Goal: Task Accomplishment & Management: Manage account settings

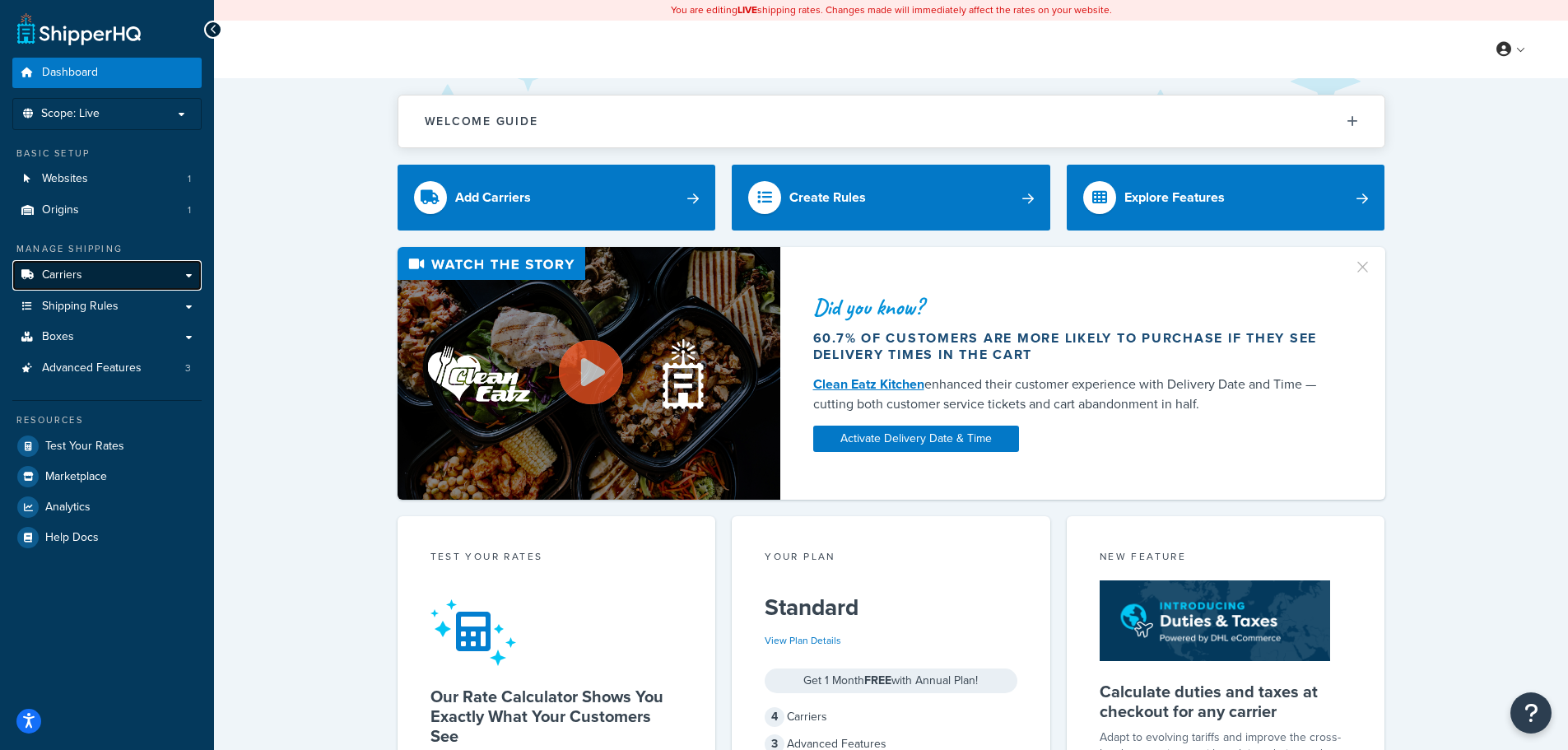
click at [81, 273] on span "Carriers" at bounding box center [61, 275] width 40 height 14
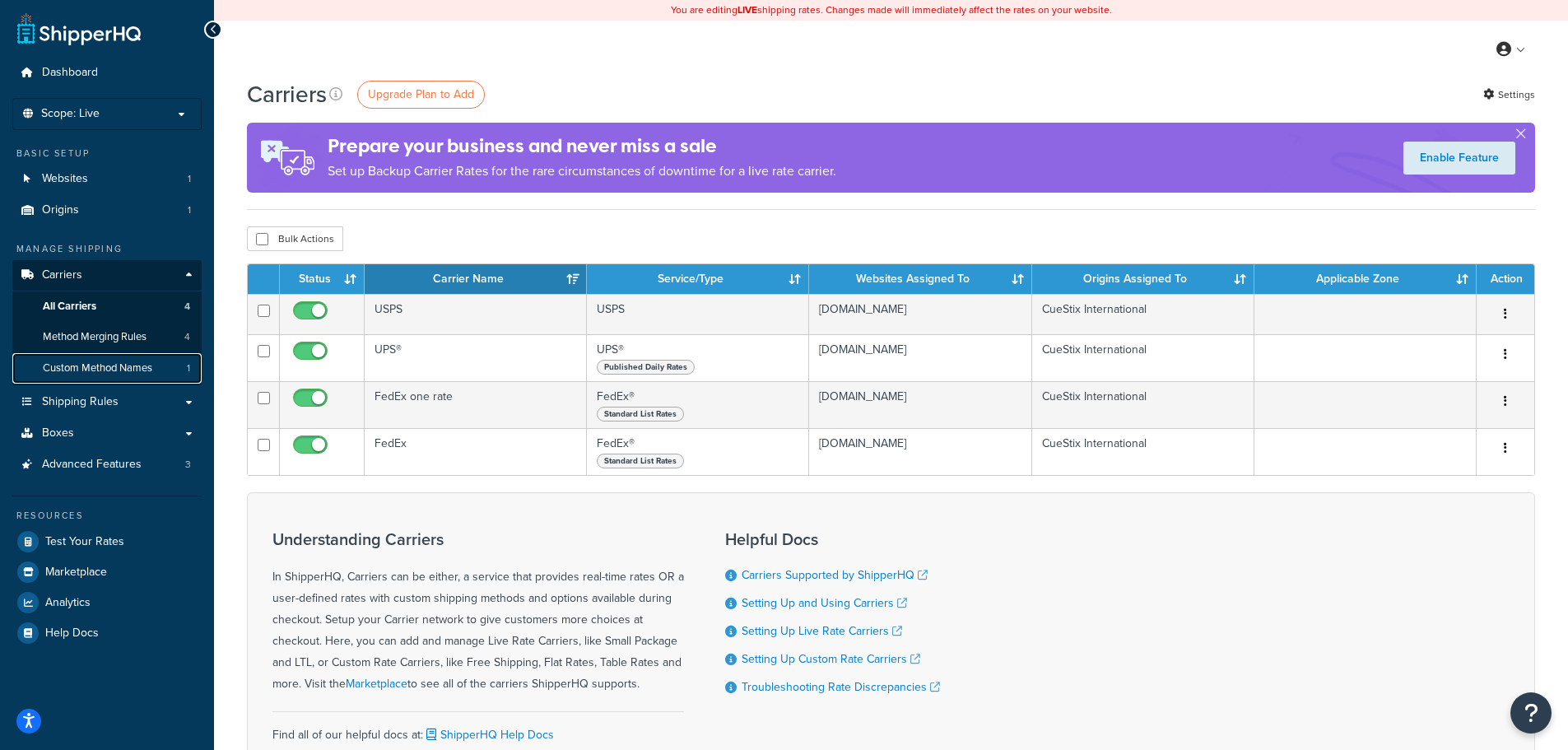
click at [90, 372] on span "Custom Method Names" at bounding box center [98, 368] width 110 height 14
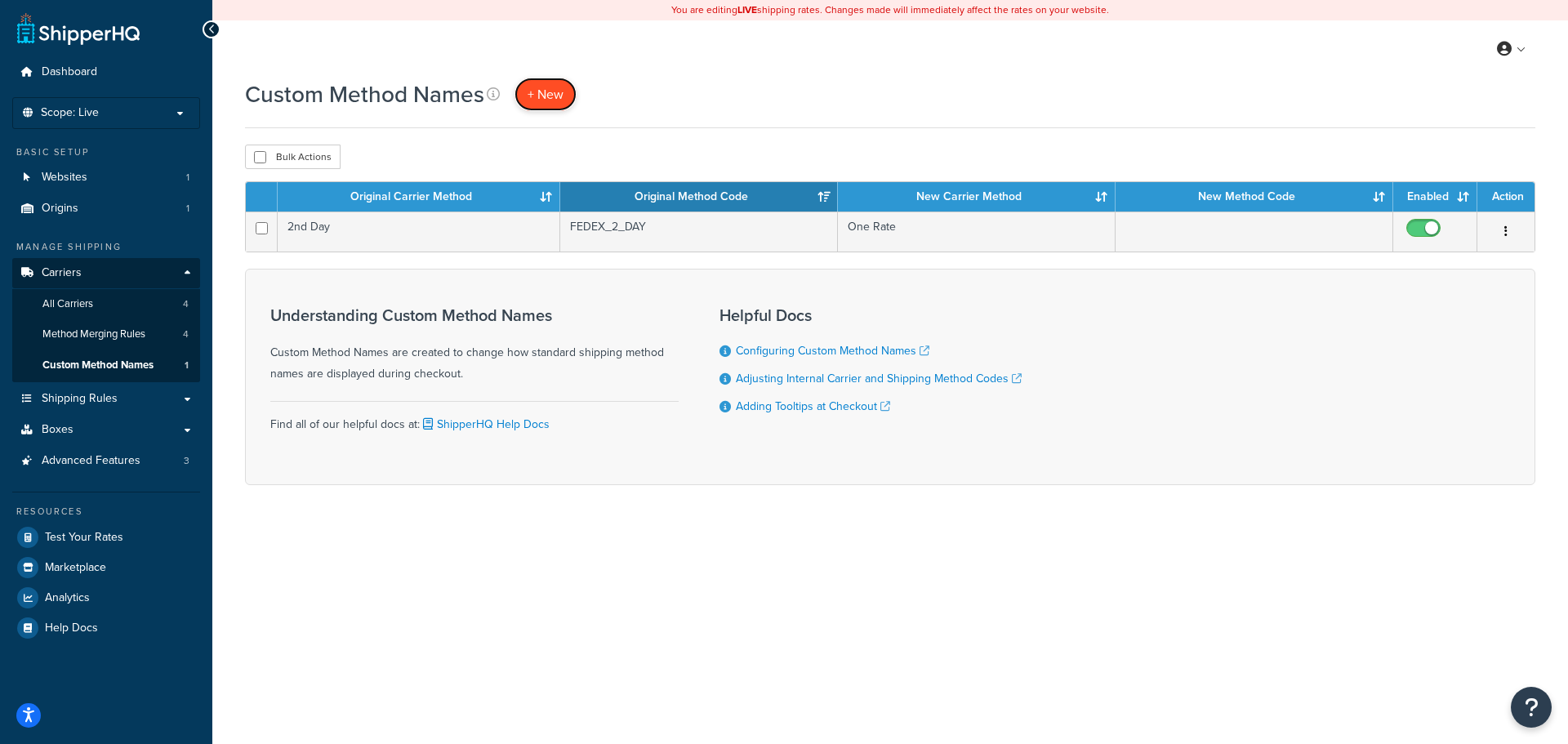
click at [556, 92] on span "+ New" at bounding box center [545, 94] width 36 height 18
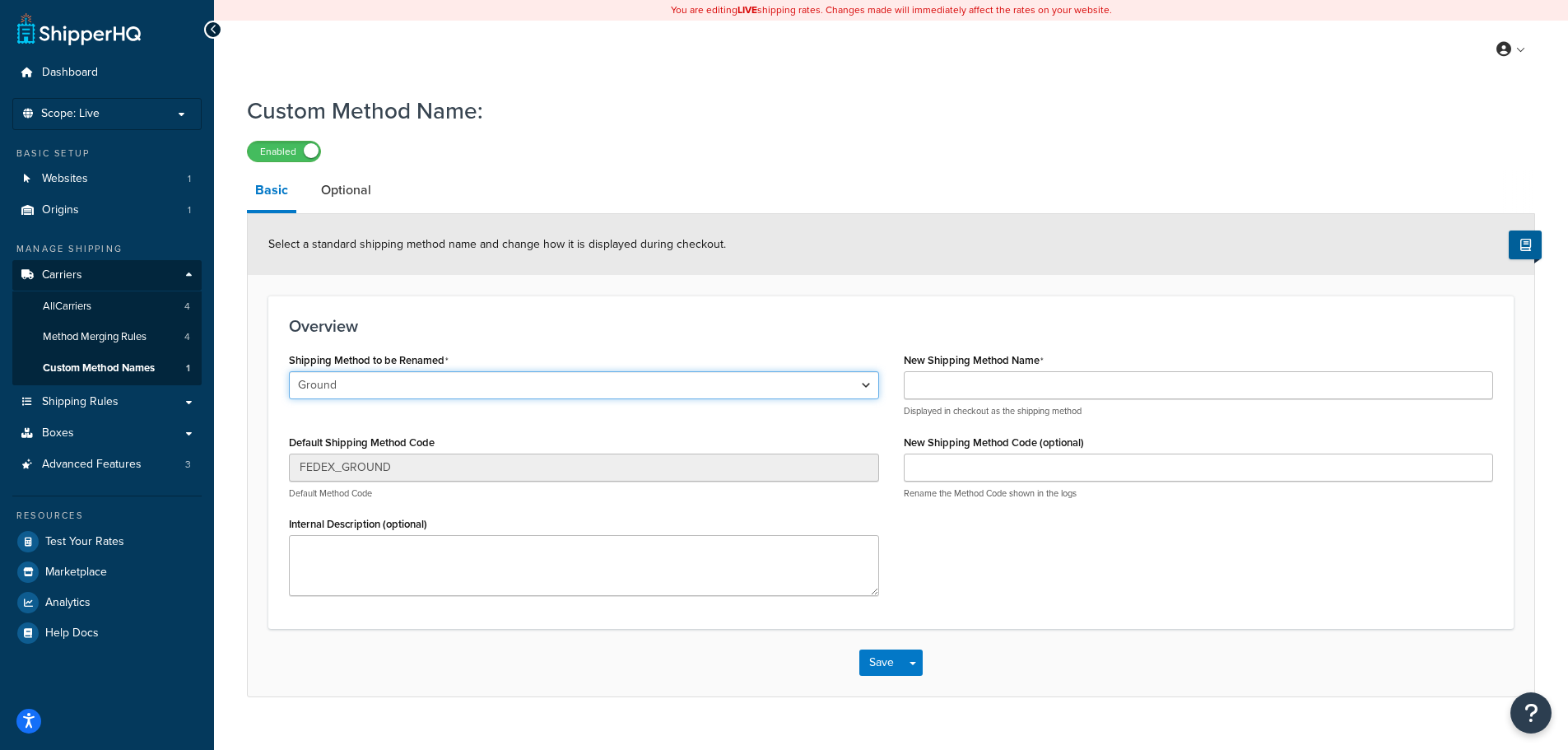
click at [345, 381] on select "Ground Home Delivery Priority Overnight Standard Overnight Express Saver Intern…" at bounding box center [584, 385] width 590 height 28
click at [289, 372] on select "Ground Home Delivery Priority Overnight Standard Overnight Express Saver Intern…" at bounding box center [584, 385] width 590 height 28
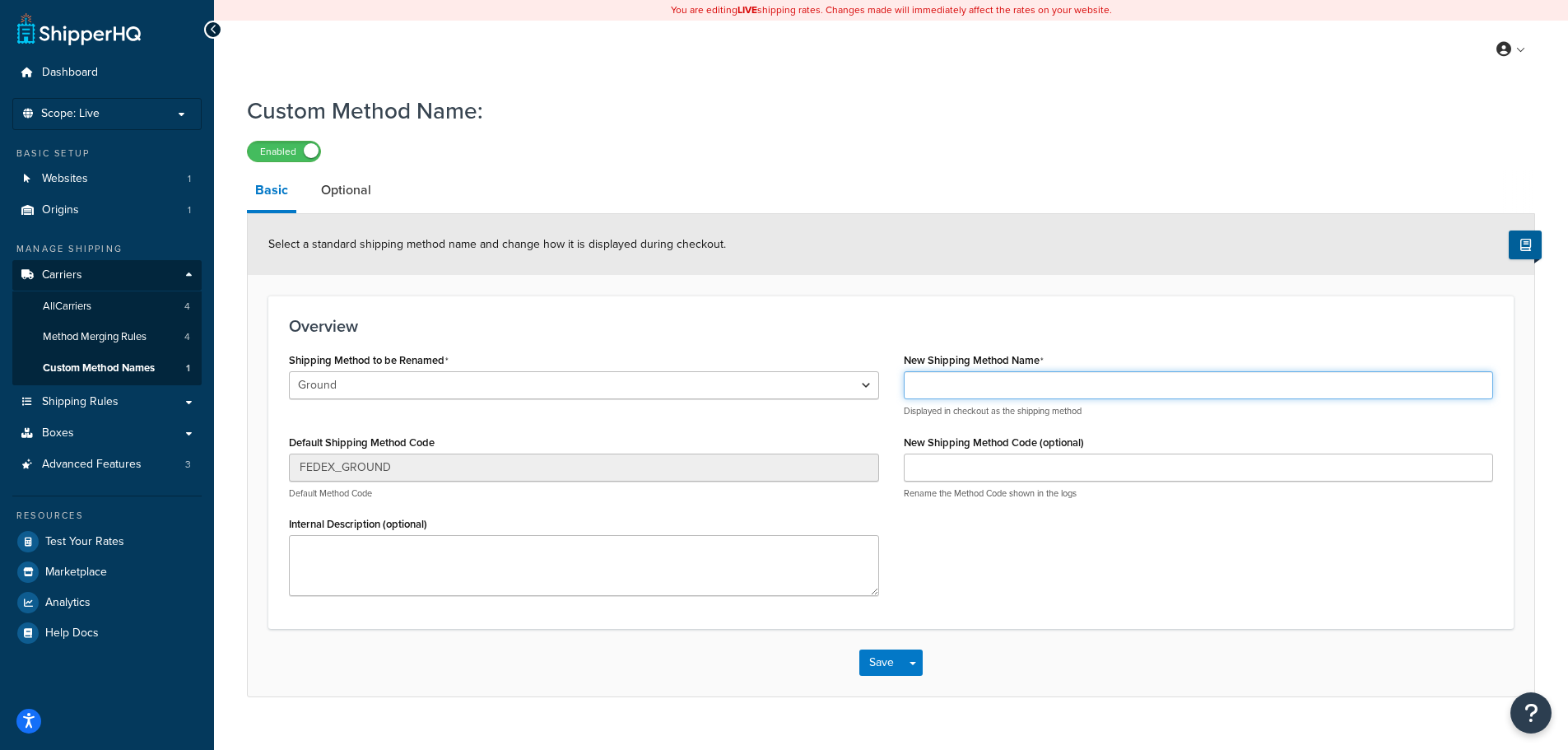
click at [978, 386] on input "New Shipping Method Name" at bounding box center [1199, 385] width 590 height 28
drag, startPoint x: 949, startPoint y: 381, endPoint x: 814, endPoint y: 354, distance: 137.7
click at [814, 354] on div "Shipping Method to be Renamed Ground Home Delivery Priority Overnight Standard …" at bounding box center [891, 479] width 1229 height 260
type input "FedEx Ground Commercial"
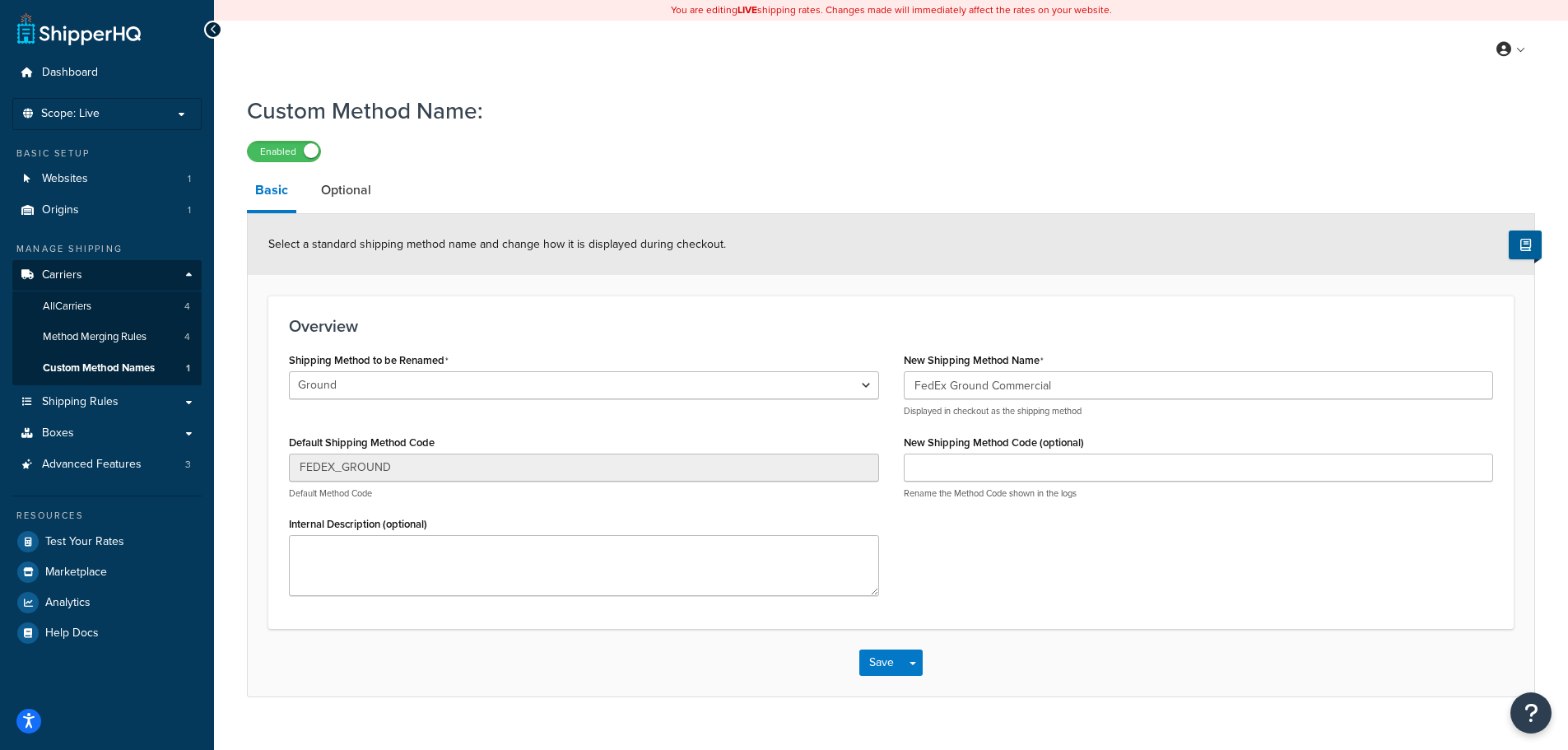
click at [942, 449] on label "New Shipping Method Code (optional)" at bounding box center [995, 441] width 180 height 12
click at [942, 454] on input "New Shipping Method Code (optional)" at bounding box center [1199, 467] width 590 height 28
type input "FGC"
click at [892, 659] on button "Save" at bounding box center [882, 663] width 45 height 26
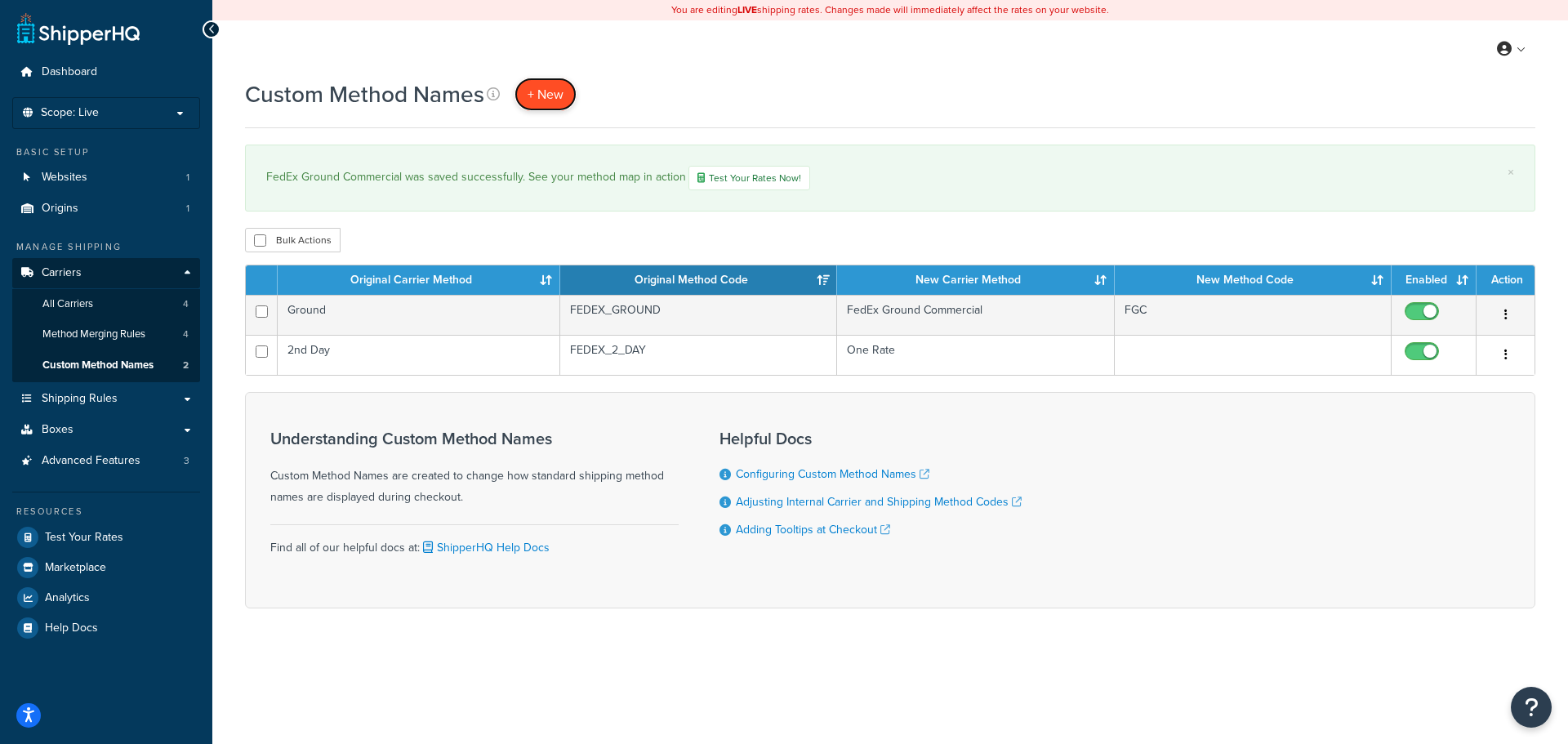
click at [540, 96] on span "+ New" at bounding box center [545, 94] width 36 height 18
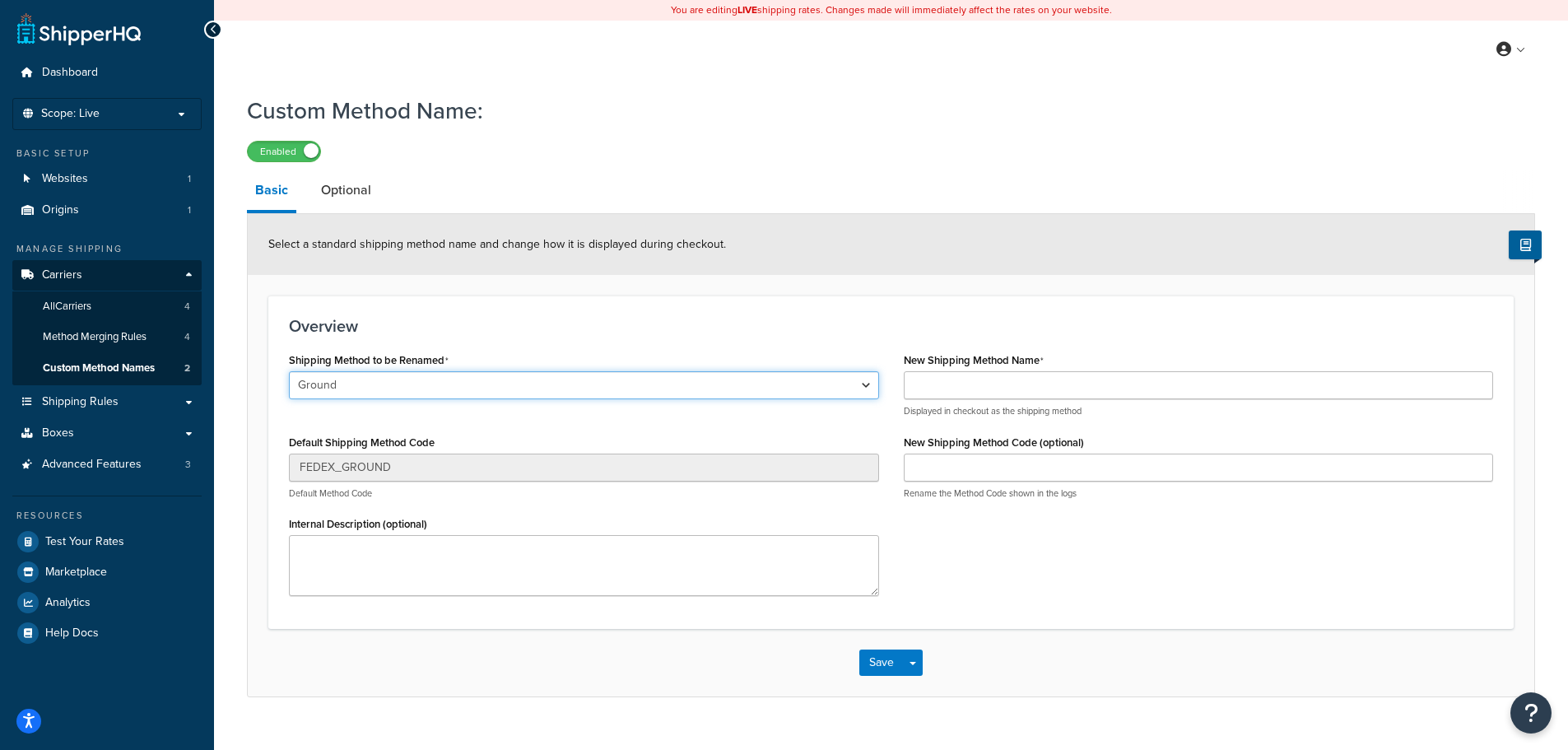
click at [386, 387] on select "Ground Home Delivery Priority Overnight Standard Overnight Express Saver Intern…" at bounding box center [584, 385] width 590 height 28
select select "695320"
click at [289, 372] on select "Ground Home Delivery Priority Overnight Standard Overnight Express Saver Intern…" at bounding box center [584, 385] width 590 height 28
type input "GROUND_HOME_DELIVERY"
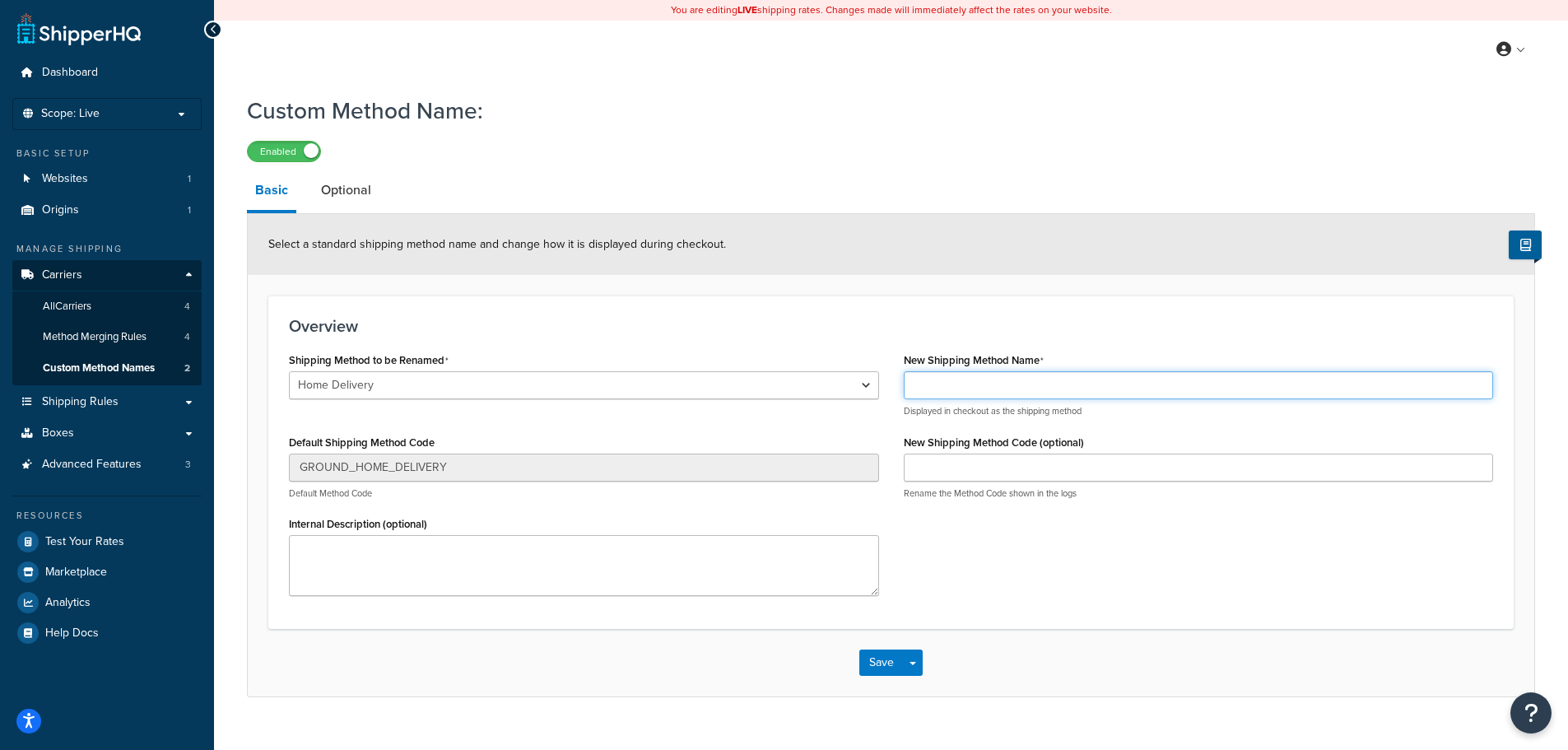
click at [1027, 396] on input "New Shipping Method Name" at bounding box center [1199, 385] width 590 height 28
click at [1019, 384] on input "FedEx Ground Commercial" at bounding box center [1199, 385] width 590 height 28
click at [1027, 388] on input "FedEx Ground Commercial" at bounding box center [1199, 385] width 590 height 28
drag, startPoint x: 1074, startPoint y: 388, endPoint x: 948, endPoint y: 384, distance: 126.1
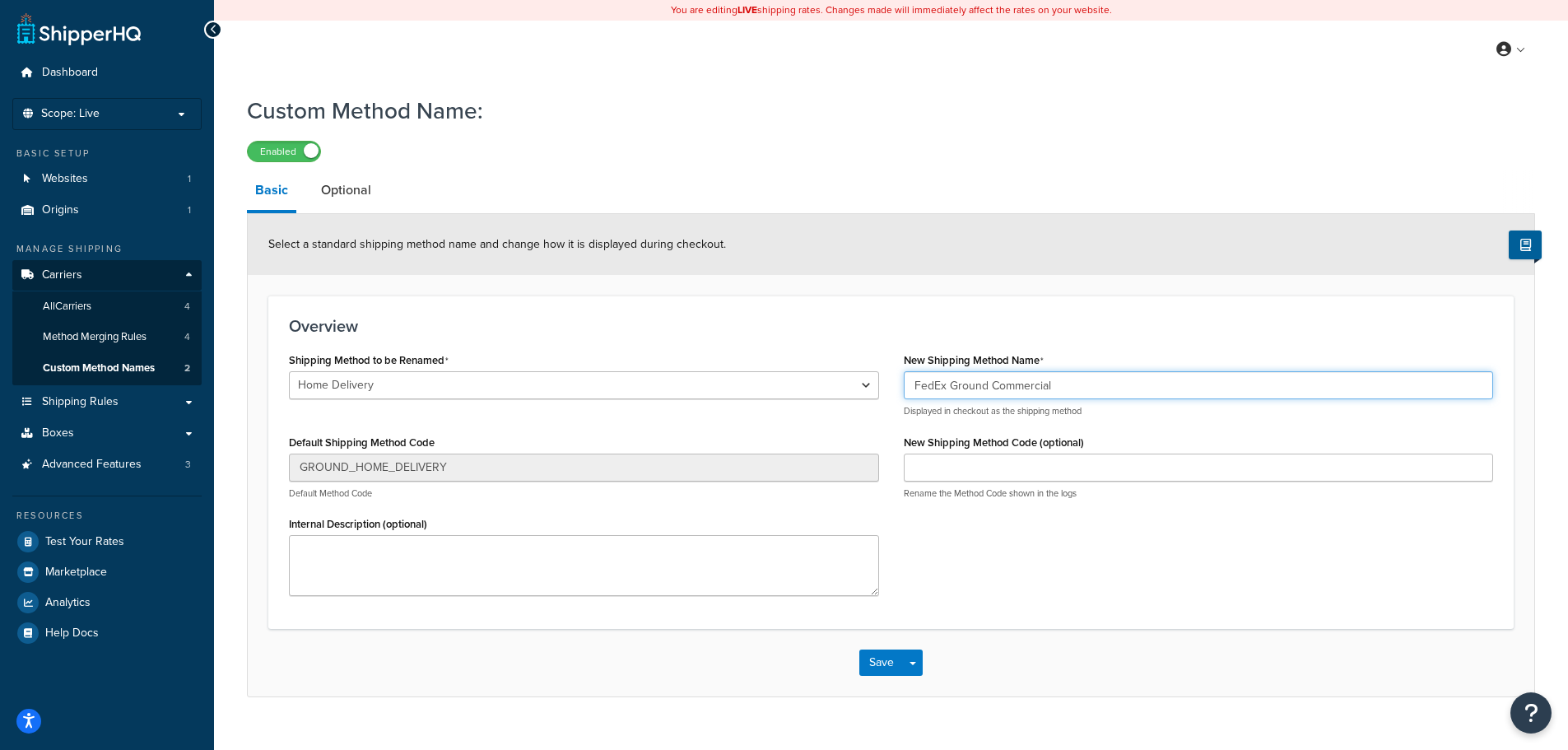
click at [948, 384] on input "FedEx Ground Commercial" at bounding box center [1199, 385] width 590 height 28
type input "FedEx Home Delivery"
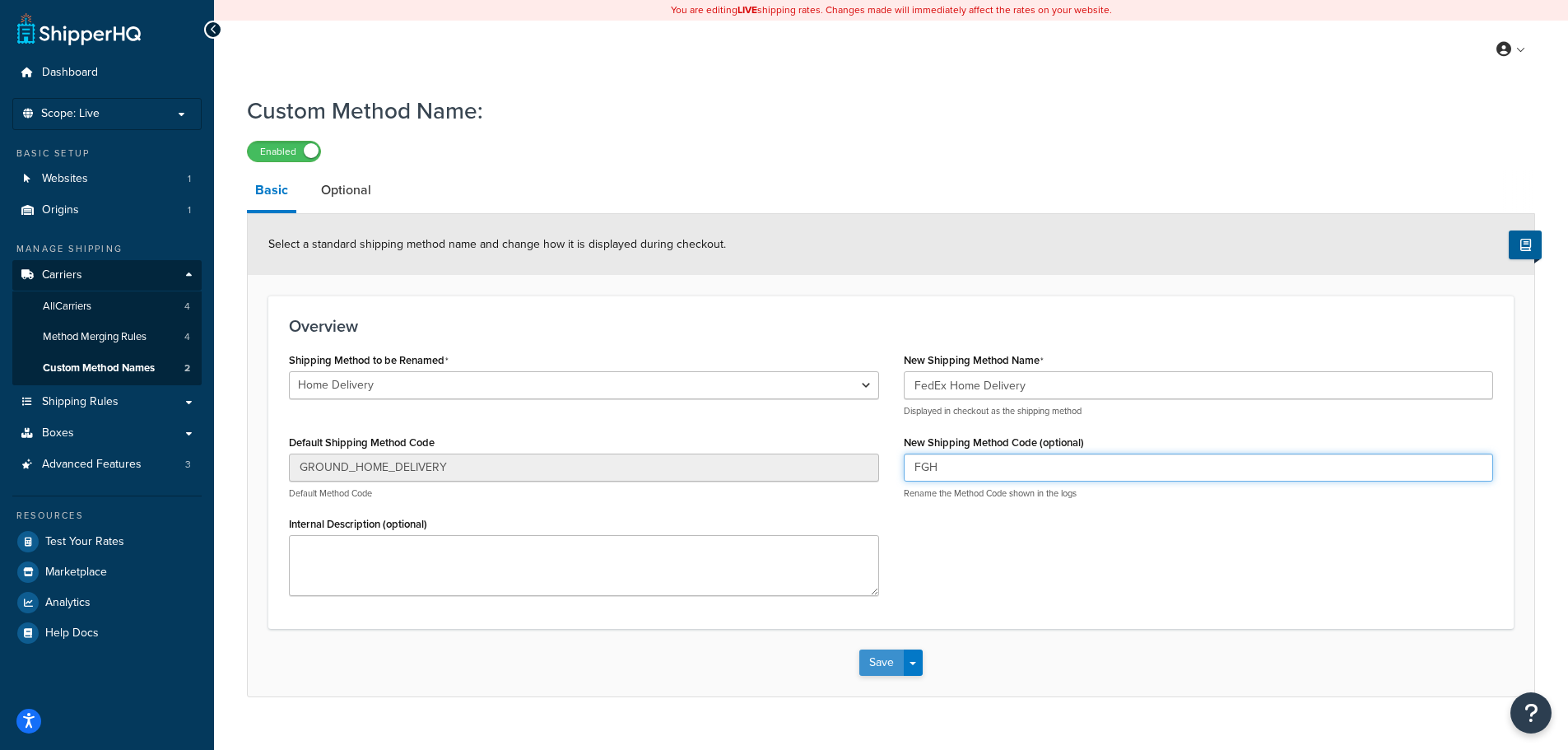
type input "FGH"
click at [879, 654] on button "Save" at bounding box center [882, 663] width 45 height 26
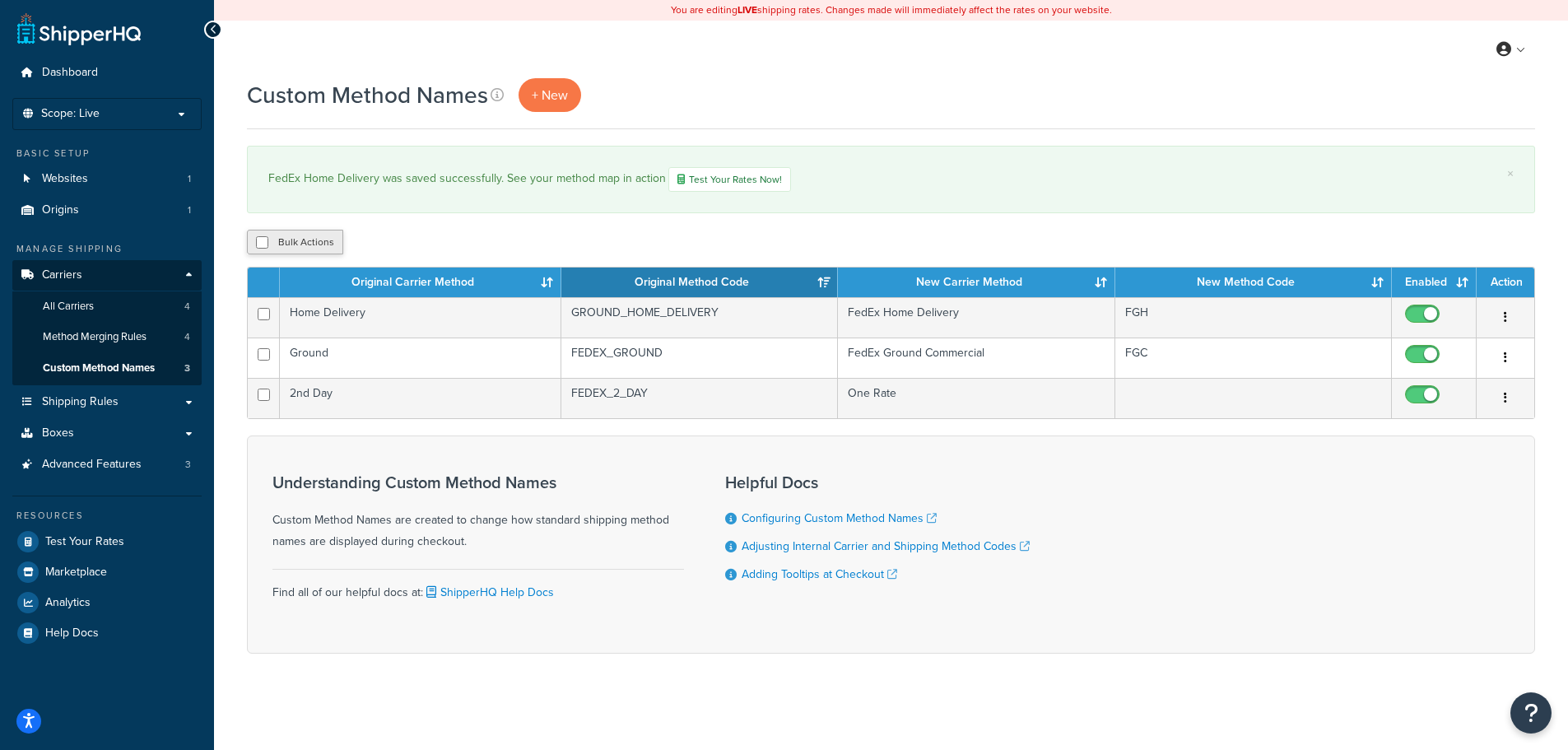
click at [290, 239] on button "Bulk Actions" at bounding box center [296, 242] width 97 height 25
checkbox input "true"
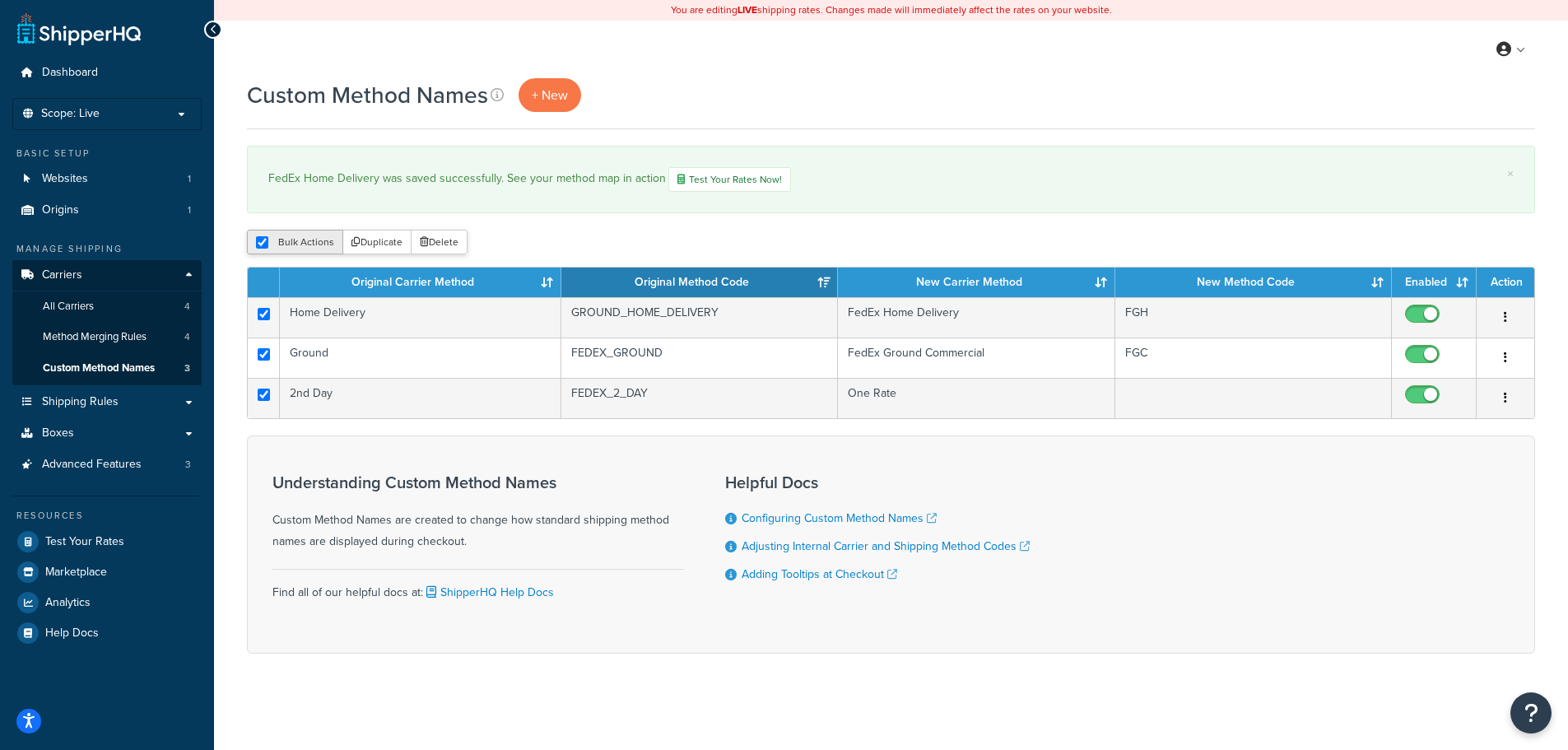
click at [290, 239] on button "Bulk Actions" at bounding box center [296, 242] width 97 height 25
checkbox input "false"
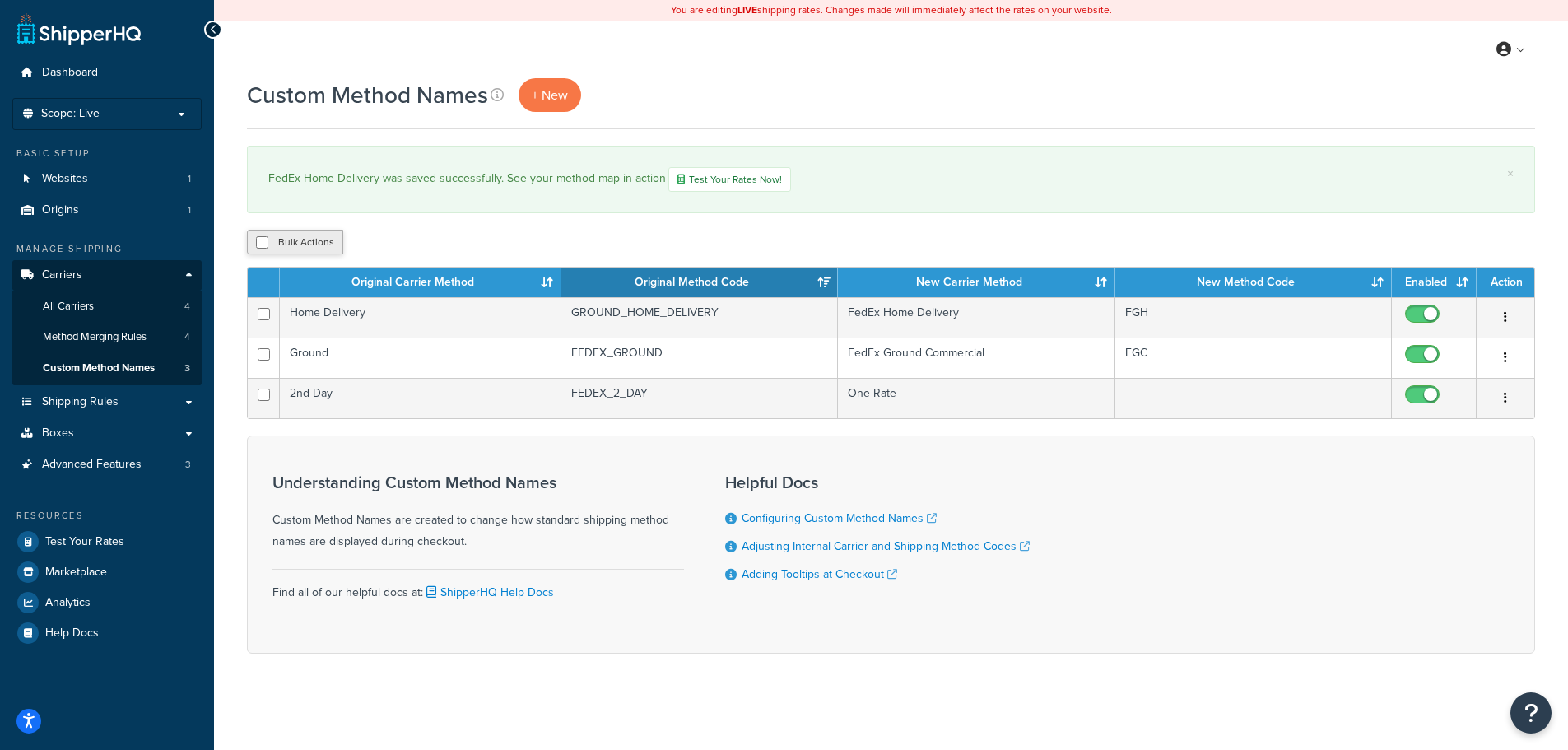
click at [290, 239] on button "Bulk Actions" at bounding box center [296, 242] width 97 height 25
checkbox input "true"
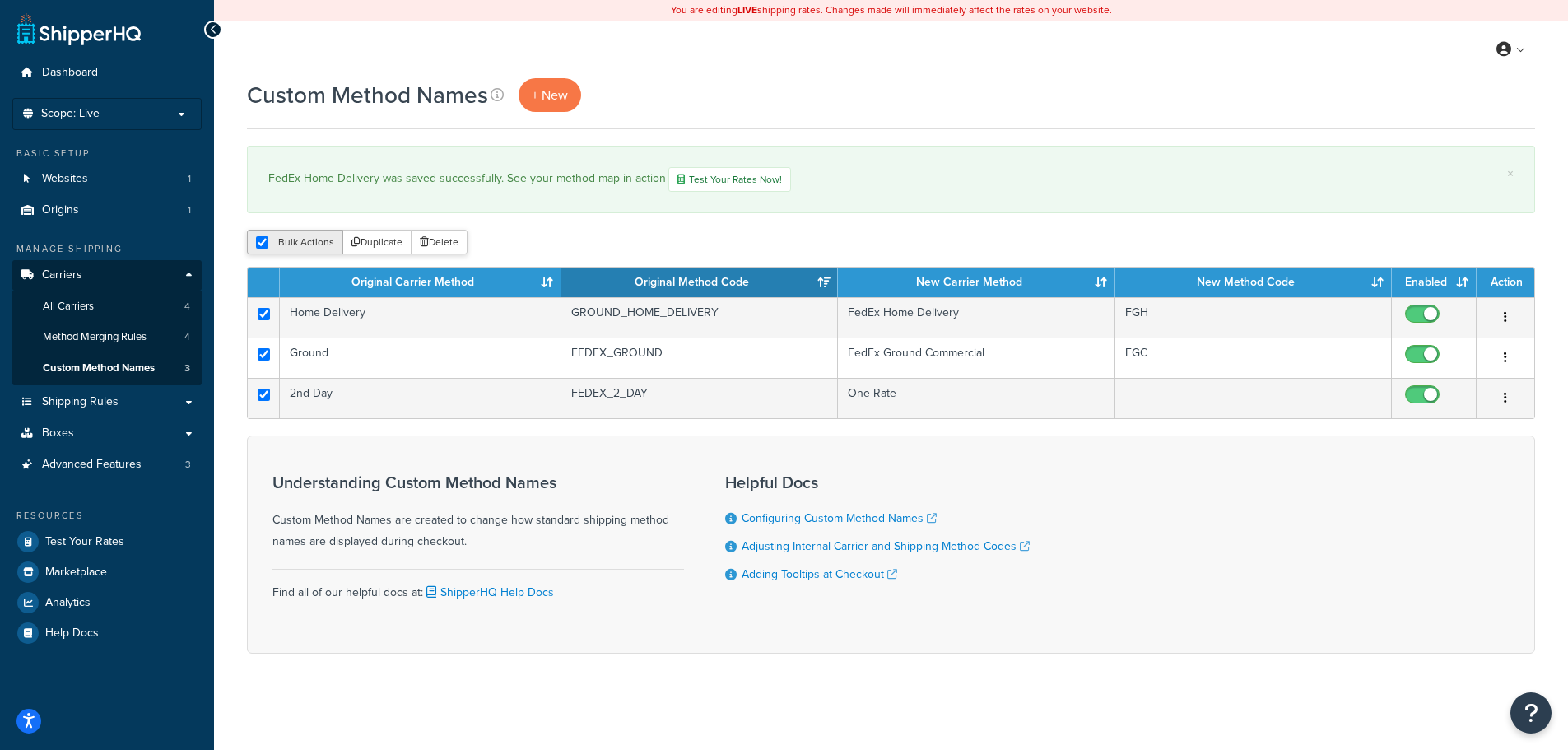
click at [290, 239] on button "Bulk Actions" at bounding box center [296, 242] width 97 height 25
checkbox input "false"
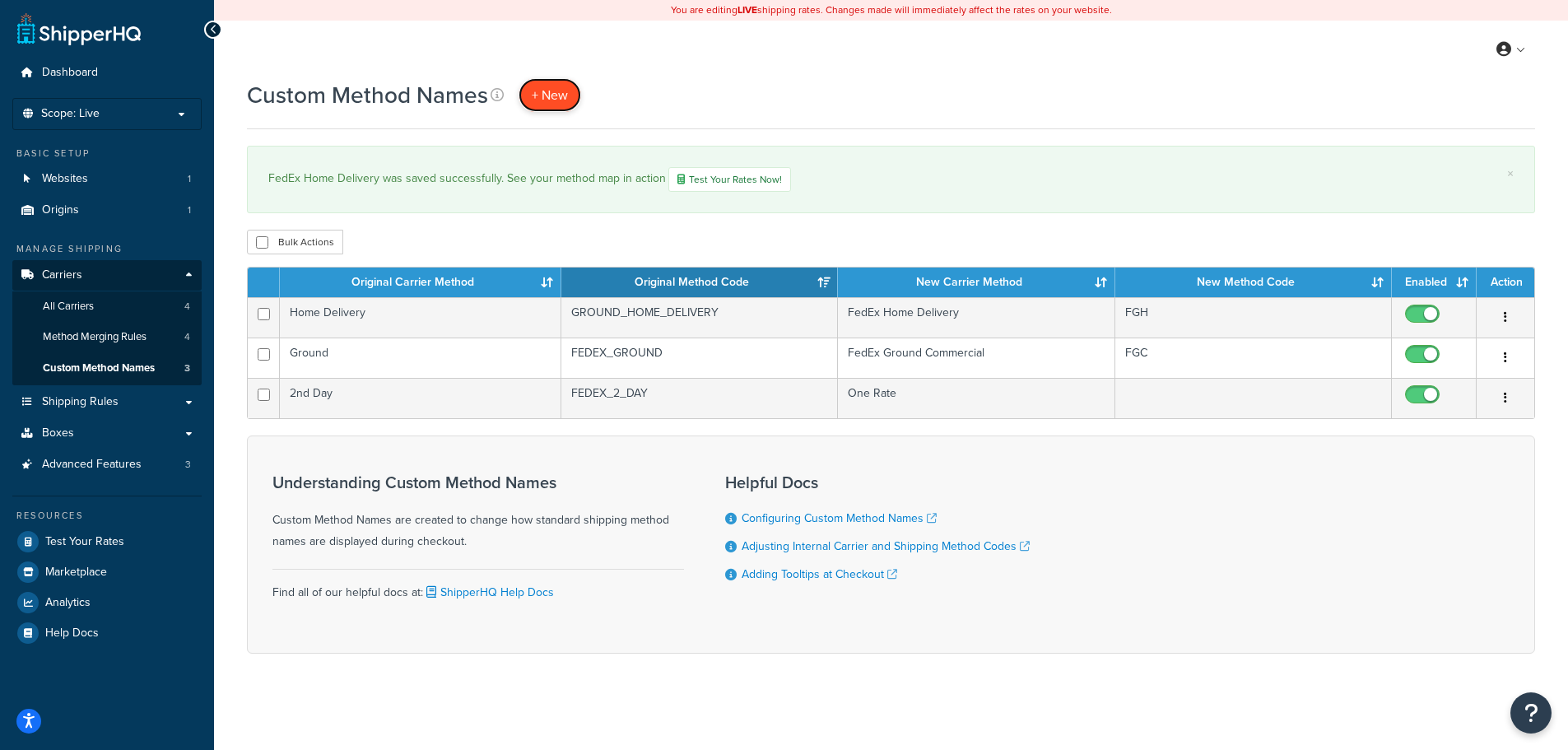
click at [553, 94] on span "+ New" at bounding box center [549, 95] width 36 height 19
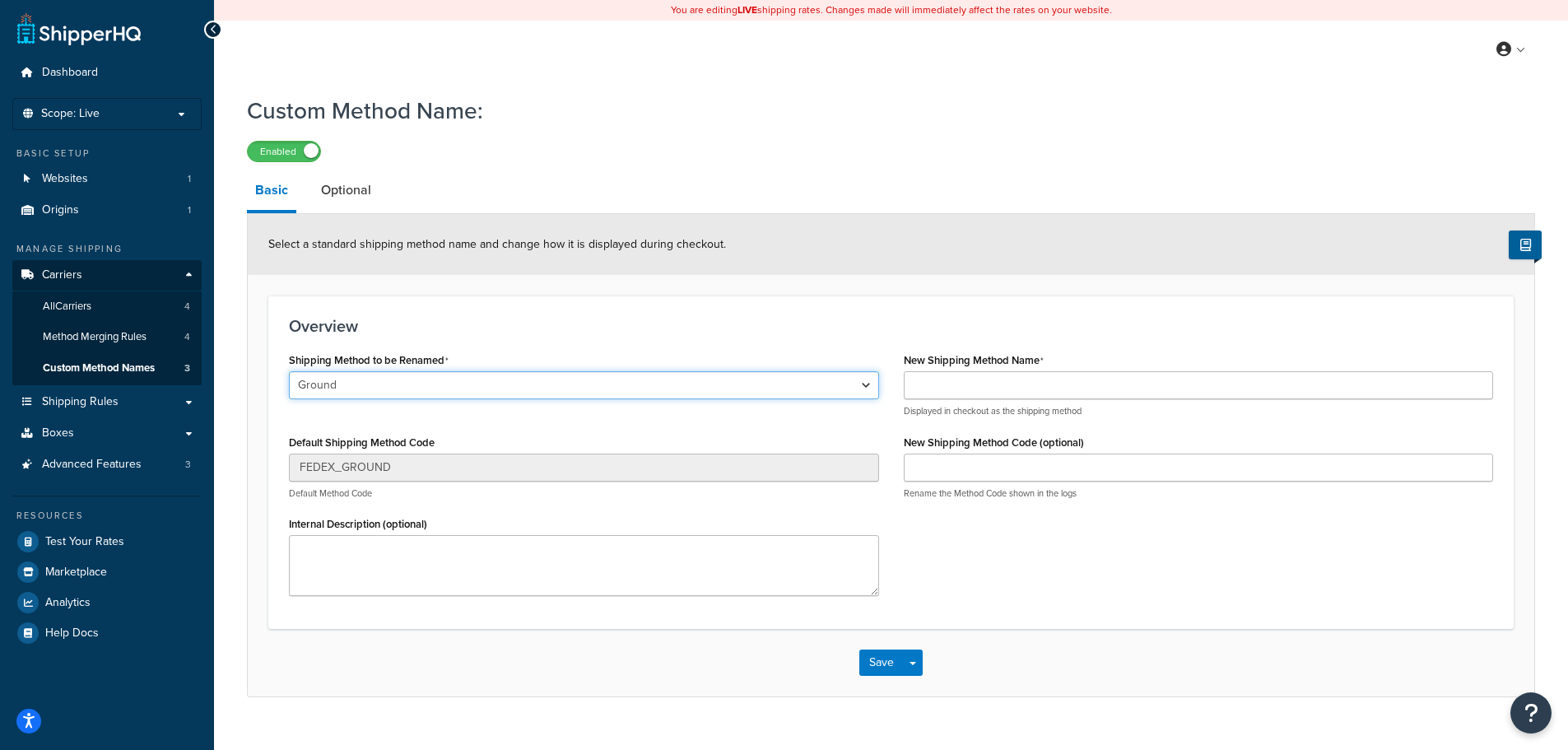
click at [383, 379] on select "Ground Home Delivery Priority Overnight Standard Overnight Express Saver Intern…" at bounding box center [584, 385] width 590 height 28
select select "703212"
click at [289, 372] on select "Ground Home Delivery Priority Overnight Standard Overnight Express Saver Intern…" at bounding box center [584, 385] width 590 height 28
type input "PRIORITY_OVERNIGHT"
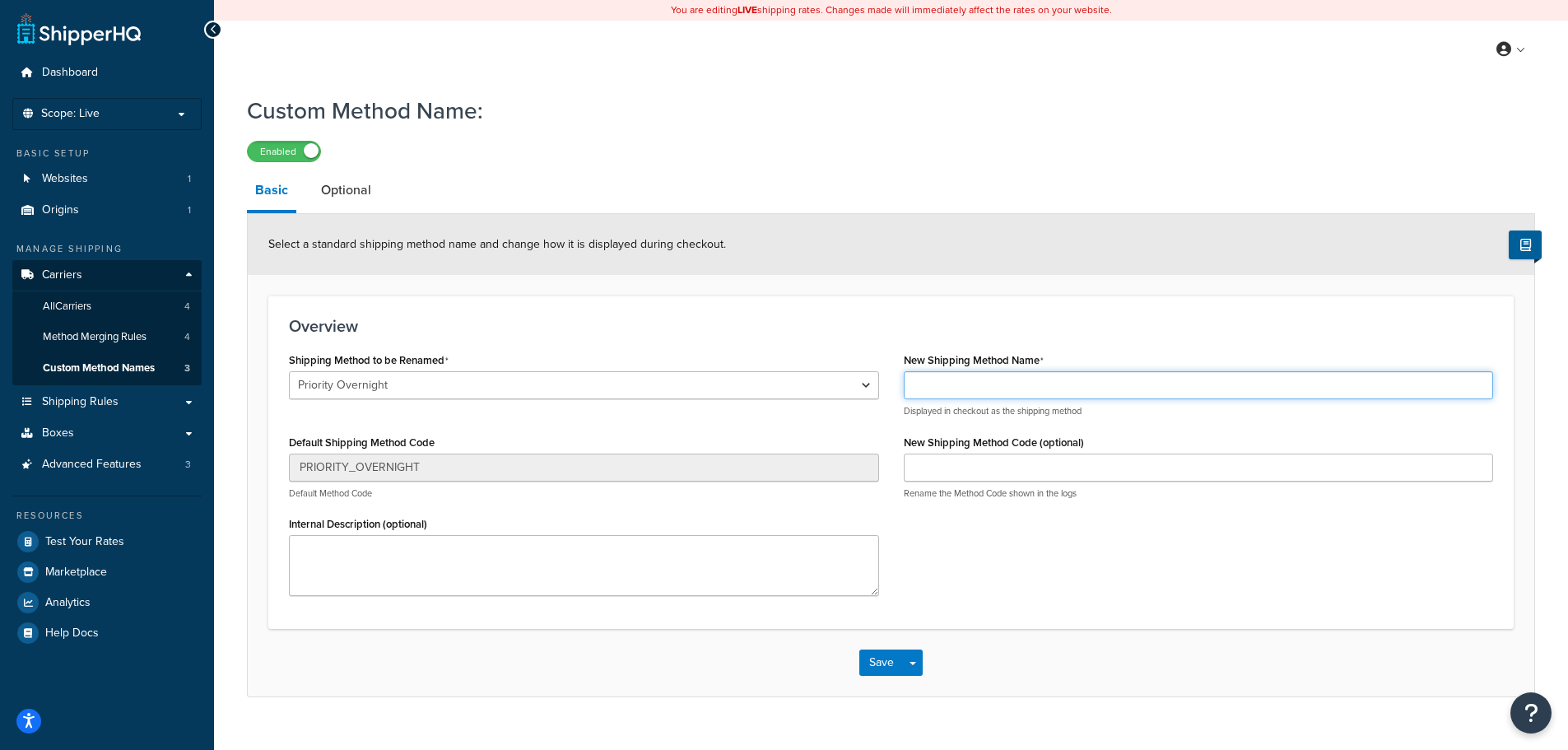
click at [999, 387] on input "New Shipping Method Name" at bounding box center [1199, 385] width 590 height 28
drag, startPoint x: 1067, startPoint y: 384, endPoint x: 951, endPoint y: 392, distance: 116.3
click at [951, 392] on input "FedEx Ground Commercial" at bounding box center [1199, 385] width 590 height 28
type input "FedEx Priority Overnight"
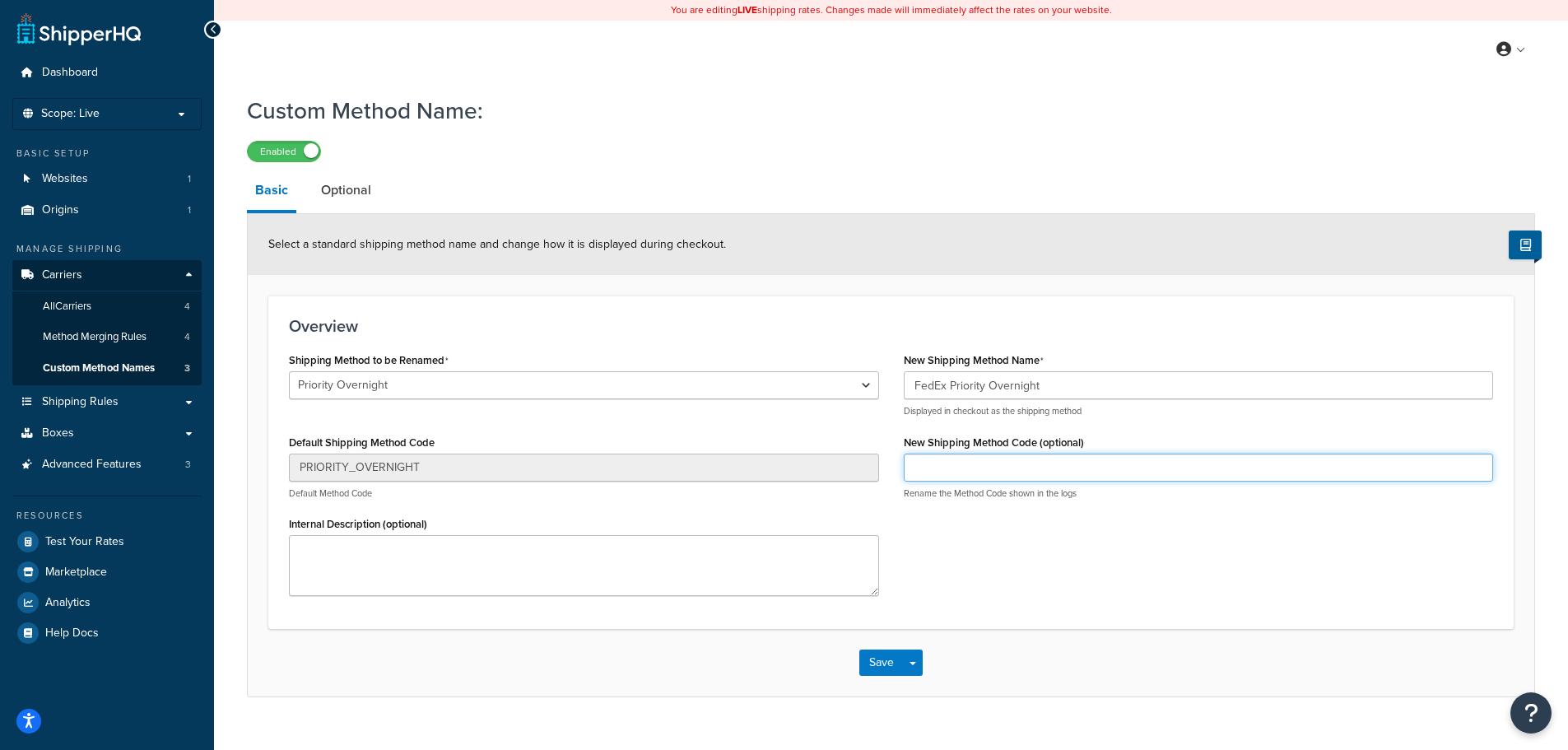
click at [1005, 479] on input "New Shipping Method Code (optional)" at bounding box center [1199, 467] width 590 height 28
click at [1074, 469] on input "New Shipping Method Code (optional)" at bounding box center [1199, 467] width 590 height 28
type input "FEP"
click at [889, 638] on div "Save Save Dropdown Save and Edit Save and Duplicate Save and Create New" at bounding box center [891, 663] width 1286 height 68
click at [887, 670] on button "Save" at bounding box center [882, 663] width 45 height 26
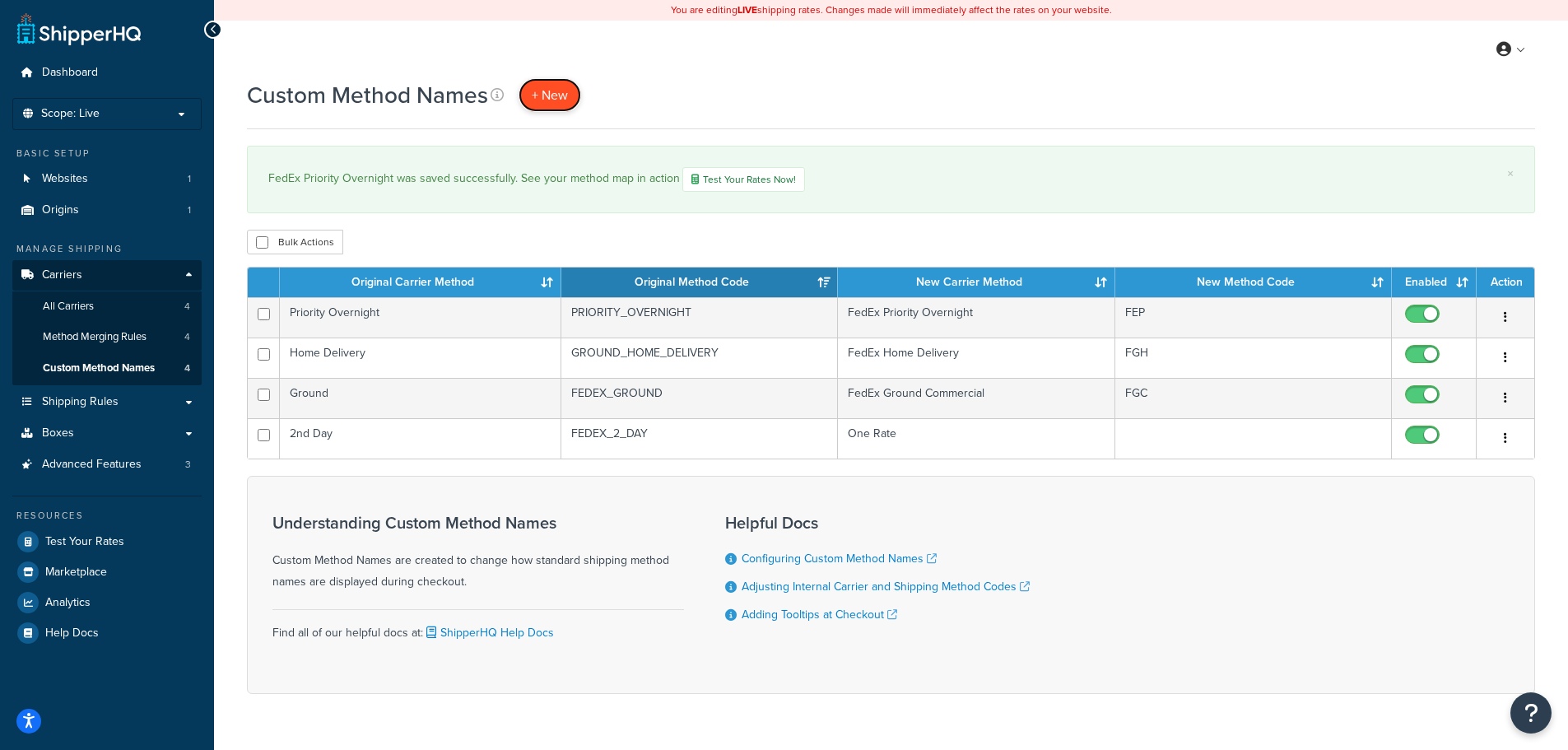
click at [547, 92] on span "+ New" at bounding box center [549, 95] width 36 height 19
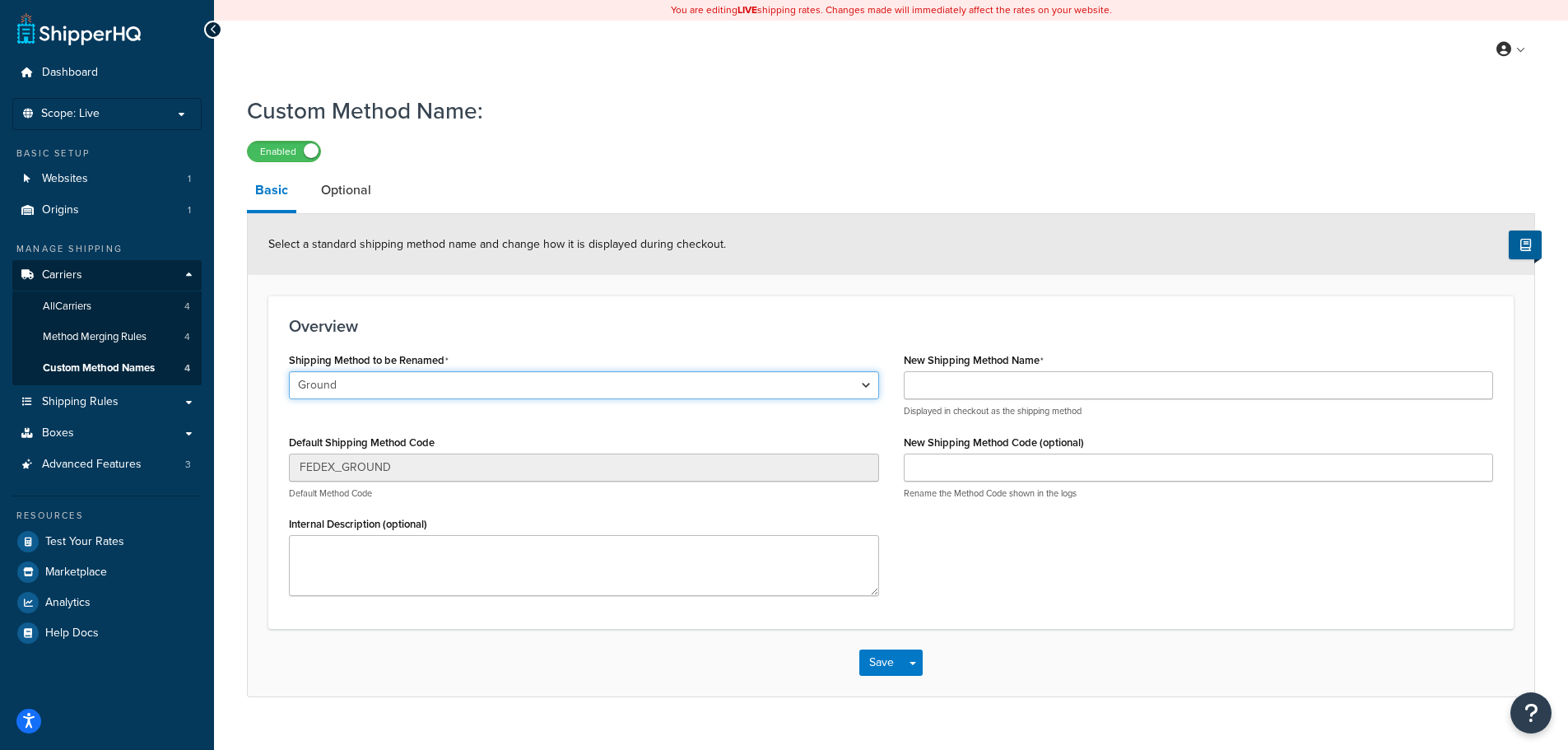
click at [349, 386] on select "Ground Home Delivery Priority Overnight Standard Overnight Express Saver Intern…" at bounding box center [584, 385] width 590 height 28
select select "695322"
click at [289, 372] on select "Ground Home Delivery Priority Overnight Standard Overnight Express Saver Intern…" at bounding box center [584, 385] width 590 height 28
type input "STANDARD_OVERNIGHT"
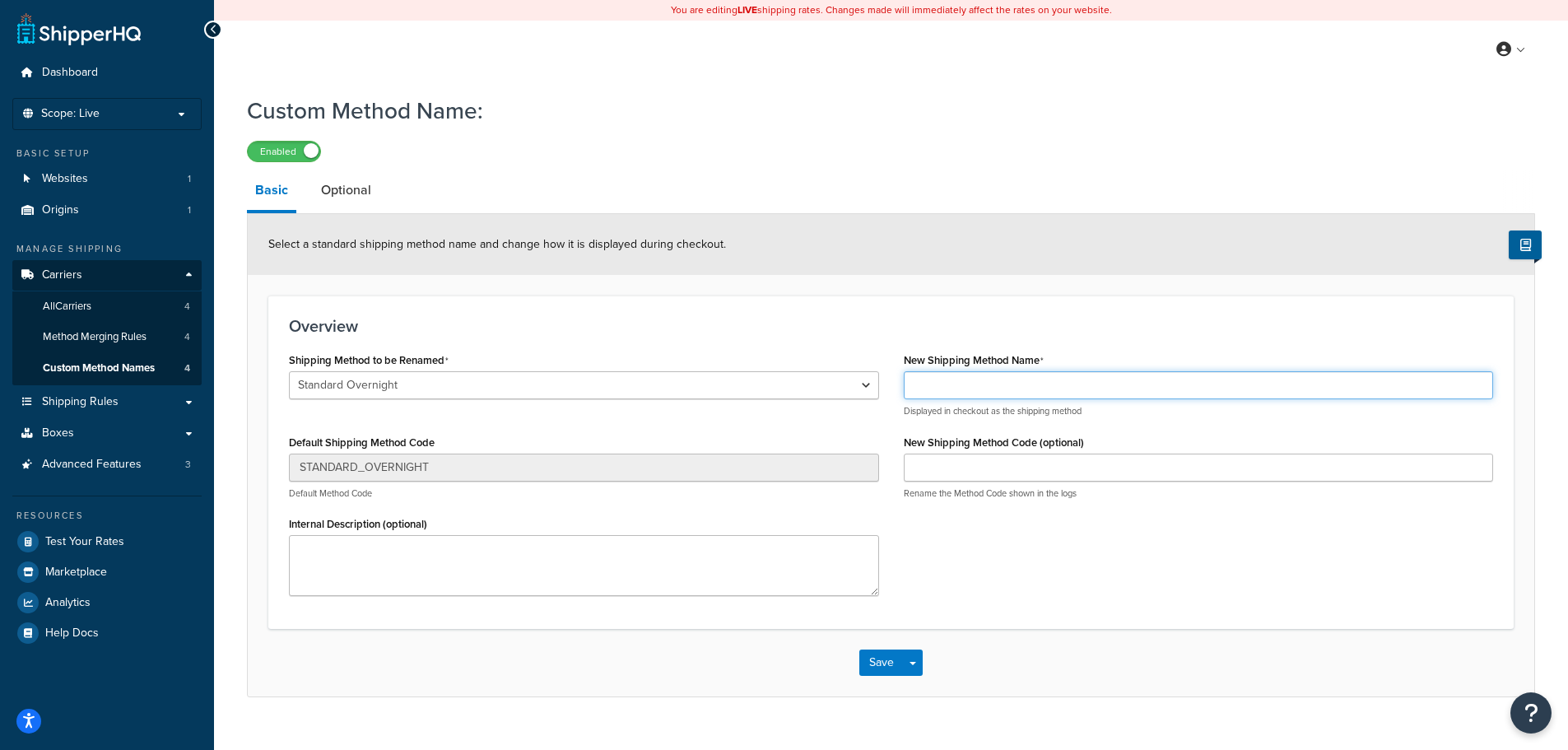
click at [1013, 398] on input "New Shipping Method Name" at bounding box center [1199, 385] width 590 height 28
click at [968, 381] on input "FedEx Priority Overnight" at bounding box center [1199, 385] width 590 height 28
type input "FedEx Standard Overnight"
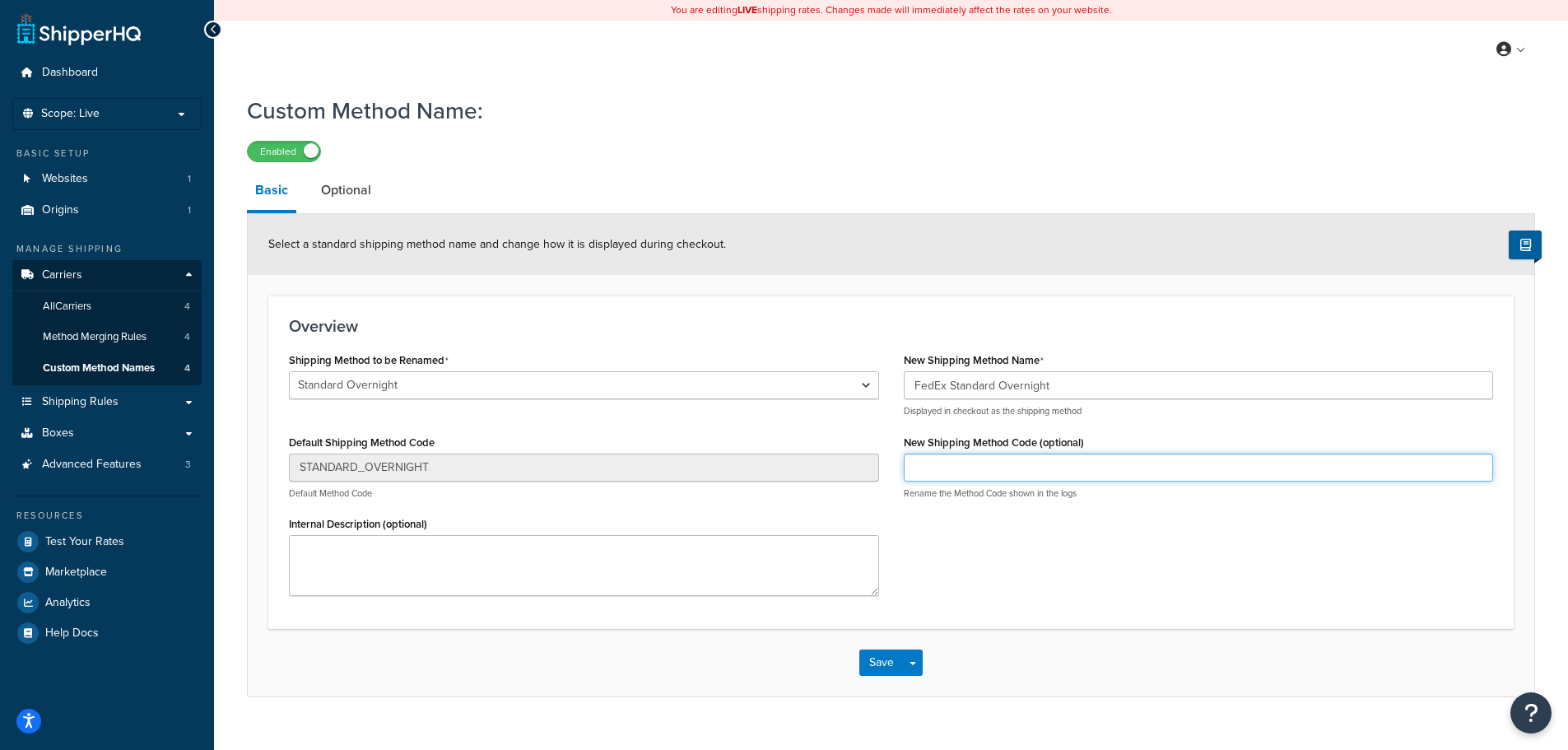
click at [1019, 477] on input "New Shipping Method Code (optional)" at bounding box center [1199, 467] width 590 height 28
type input "FES"
click at [876, 669] on button "Save" at bounding box center [882, 663] width 45 height 26
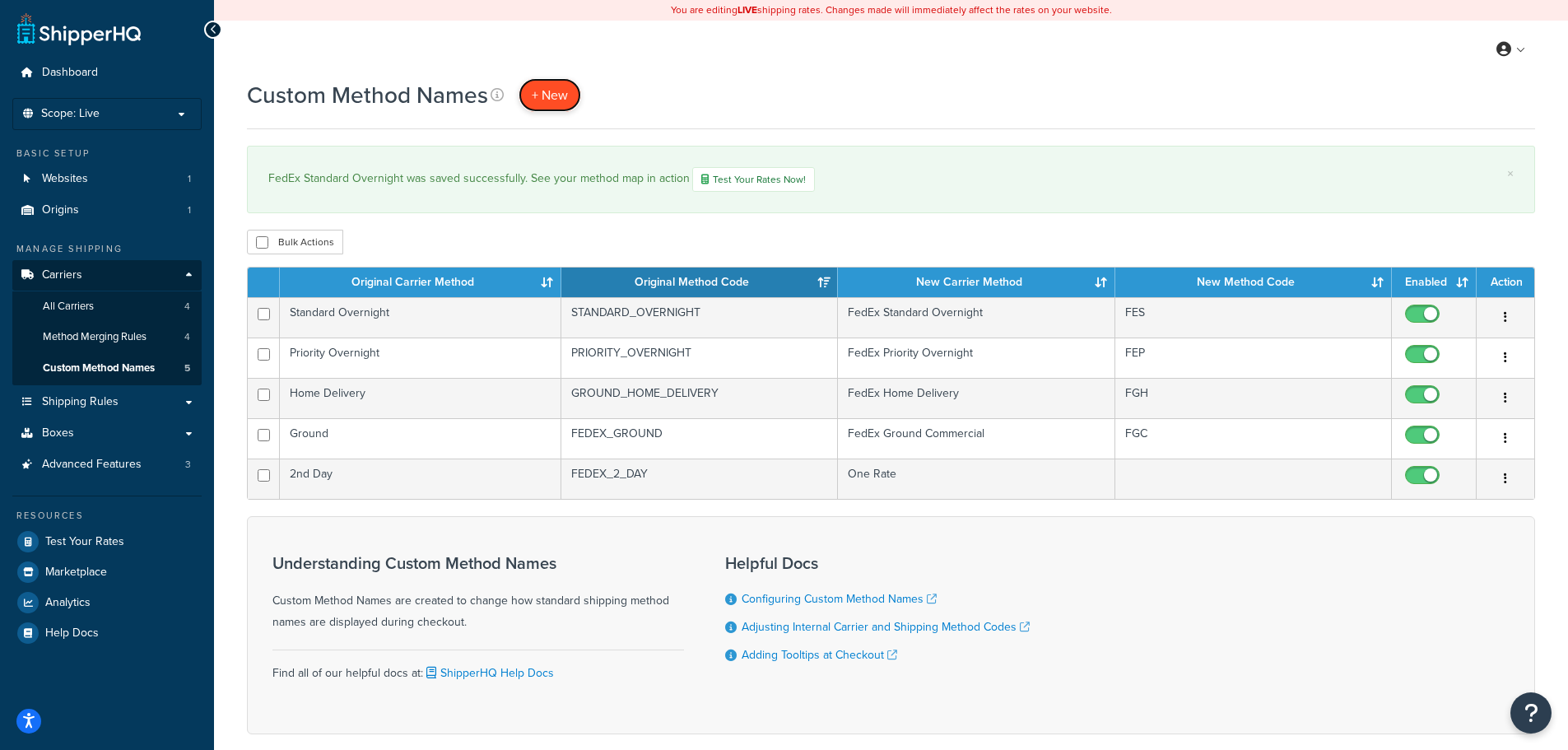
click at [550, 105] on link "+ New" at bounding box center [549, 95] width 62 height 33
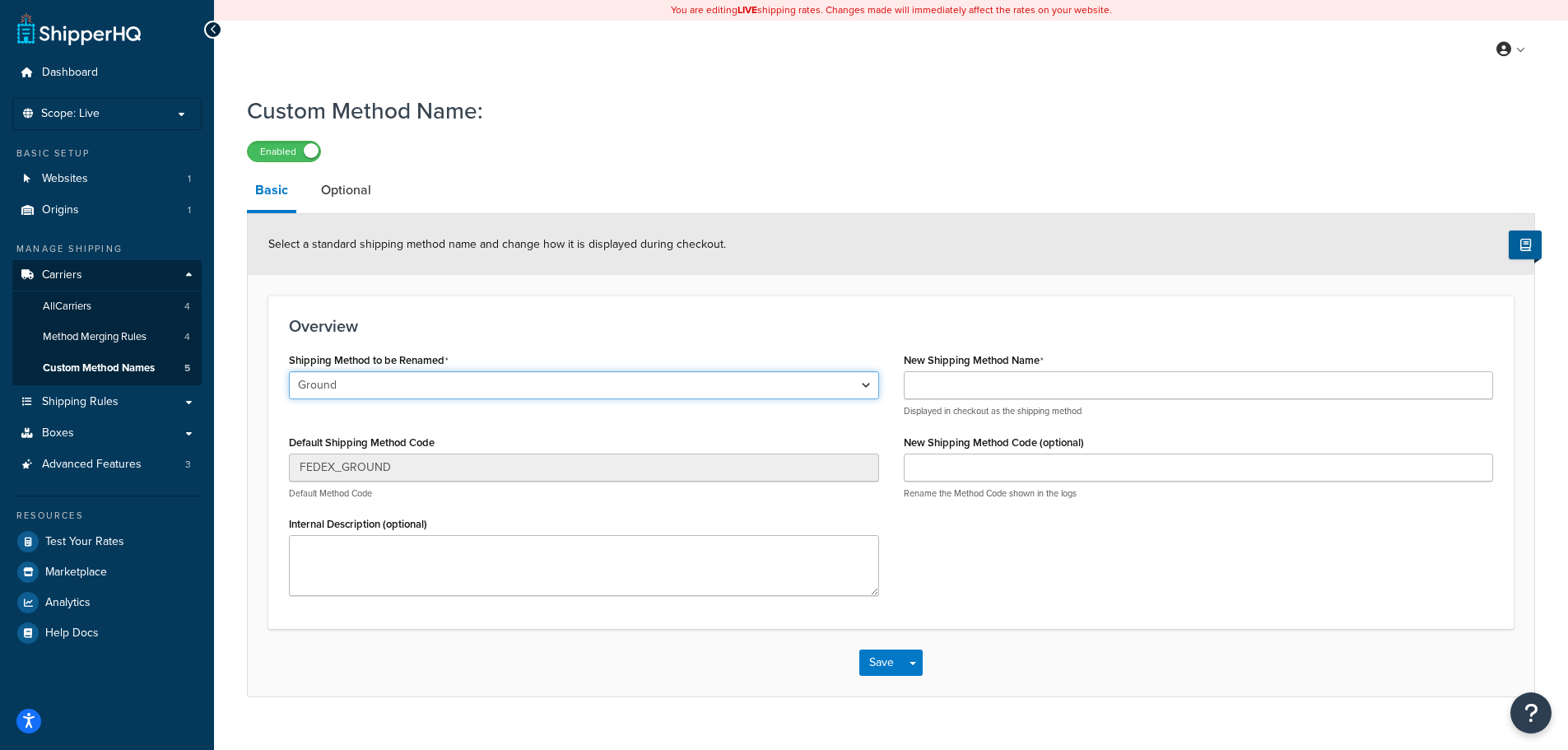
click at [362, 384] on select "Ground Home Delivery Priority Overnight Standard Overnight Express Saver Intern…" at bounding box center [584, 385] width 590 height 28
select select "695323"
click at [289, 372] on select "Ground Home Delivery Priority Overnight Standard Overnight Express Saver Intern…" at bounding box center [584, 385] width 590 height 28
type input "FEDEX_EXPRESS_SAVER"
click at [385, 388] on select "Ground Home Delivery Priority Overnight Standard Overnight Express Saver Intern…" at bounding box center [584, 385] width 590 height 28
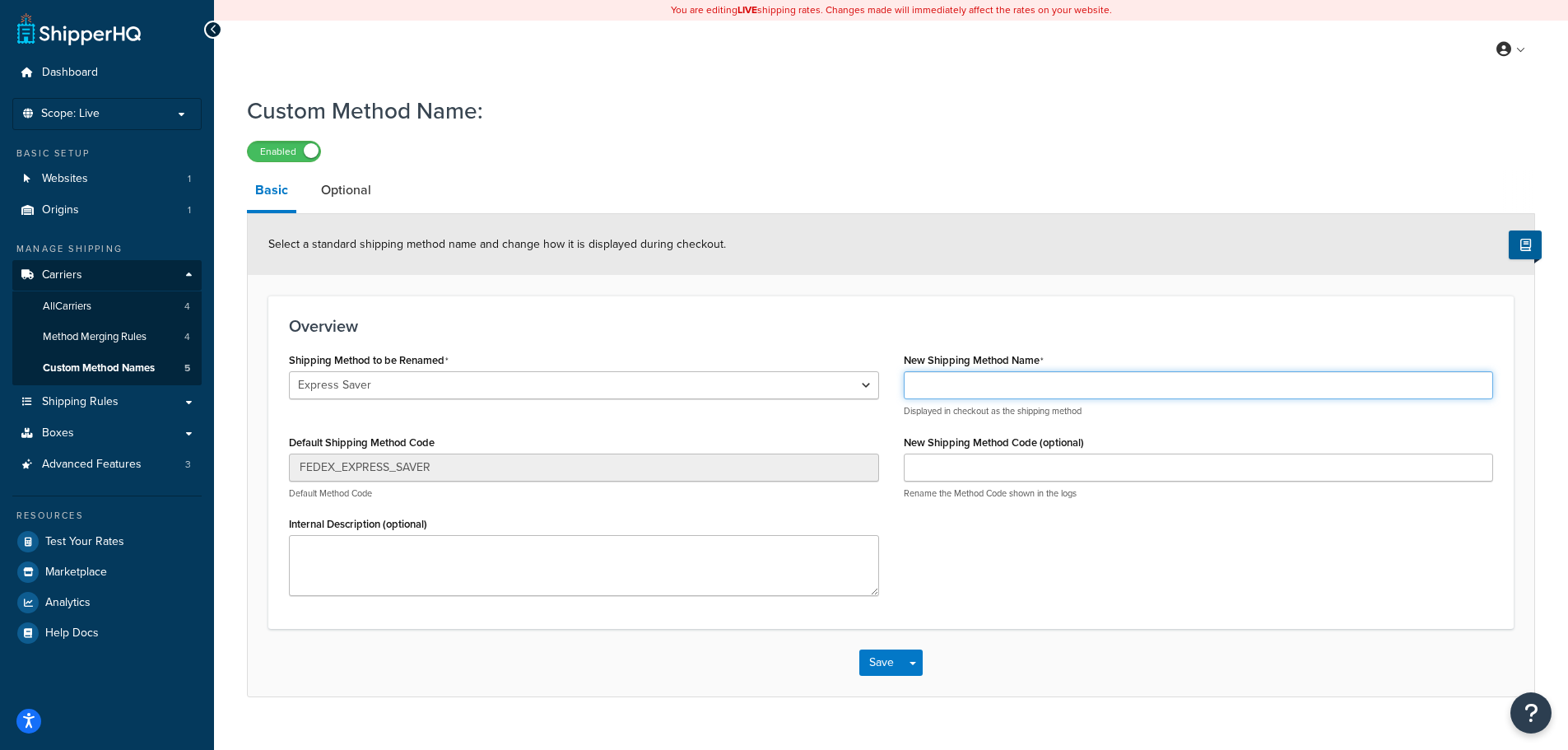
click at [992, 392] on input "New Shipping Method Name" at bounding box center [1199, 385] width 590 height 28
drag, startPoint x: 1084, startPoint y: 387, endPoint x: 952, endPoint y: 377, distance: 132.4
click at [952, 377] on input "FedEx Ground Commercial" at bounding box center [1199, 385] width 590 height 28
type input "FedEx Express Saver"
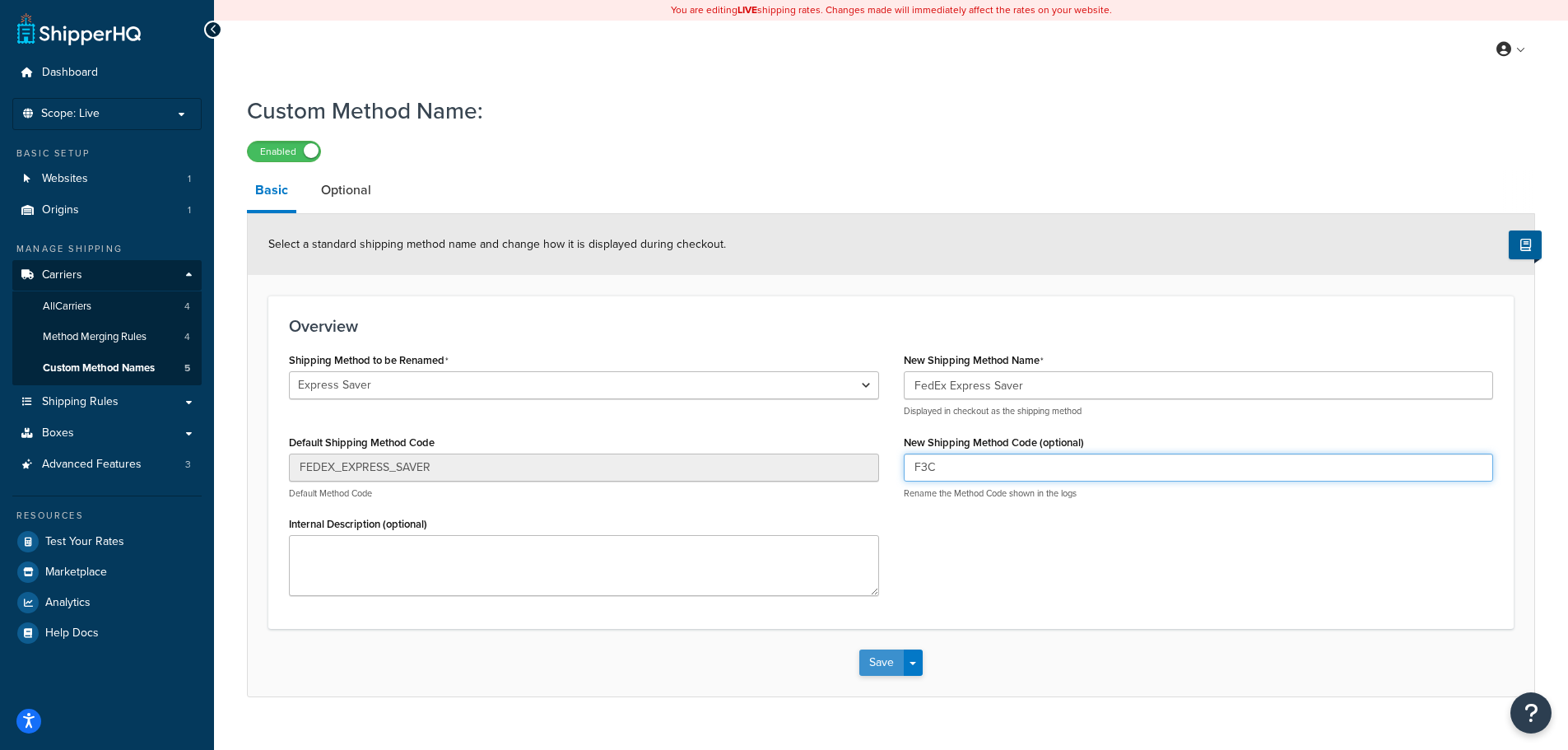
type input "F3C"
click at [889, 660] on button "Save" at bounding box center [882, 663] width 45 height 26
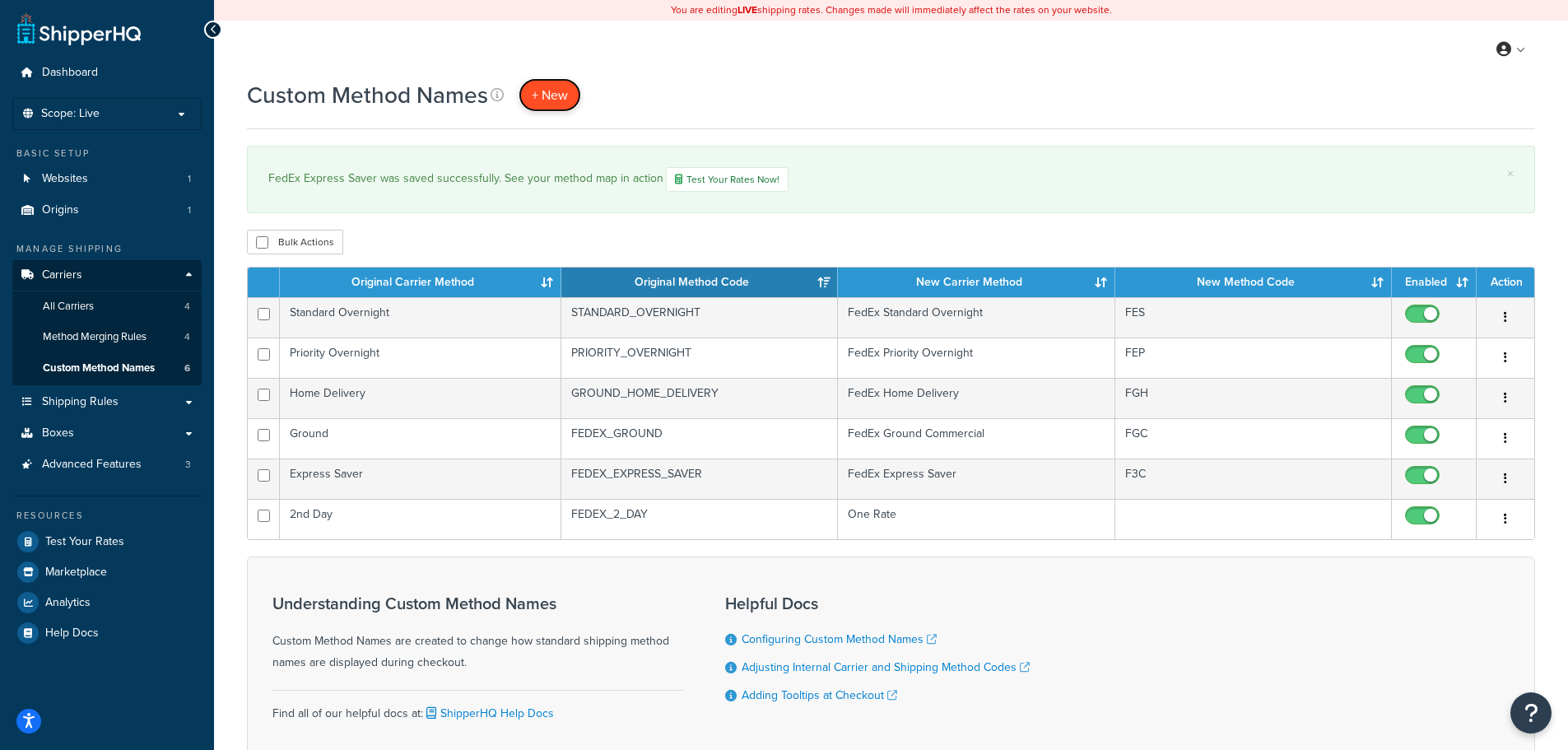
click at [551, 92] on span "+ New" at bounding box center [549, 95] width 36 height 19
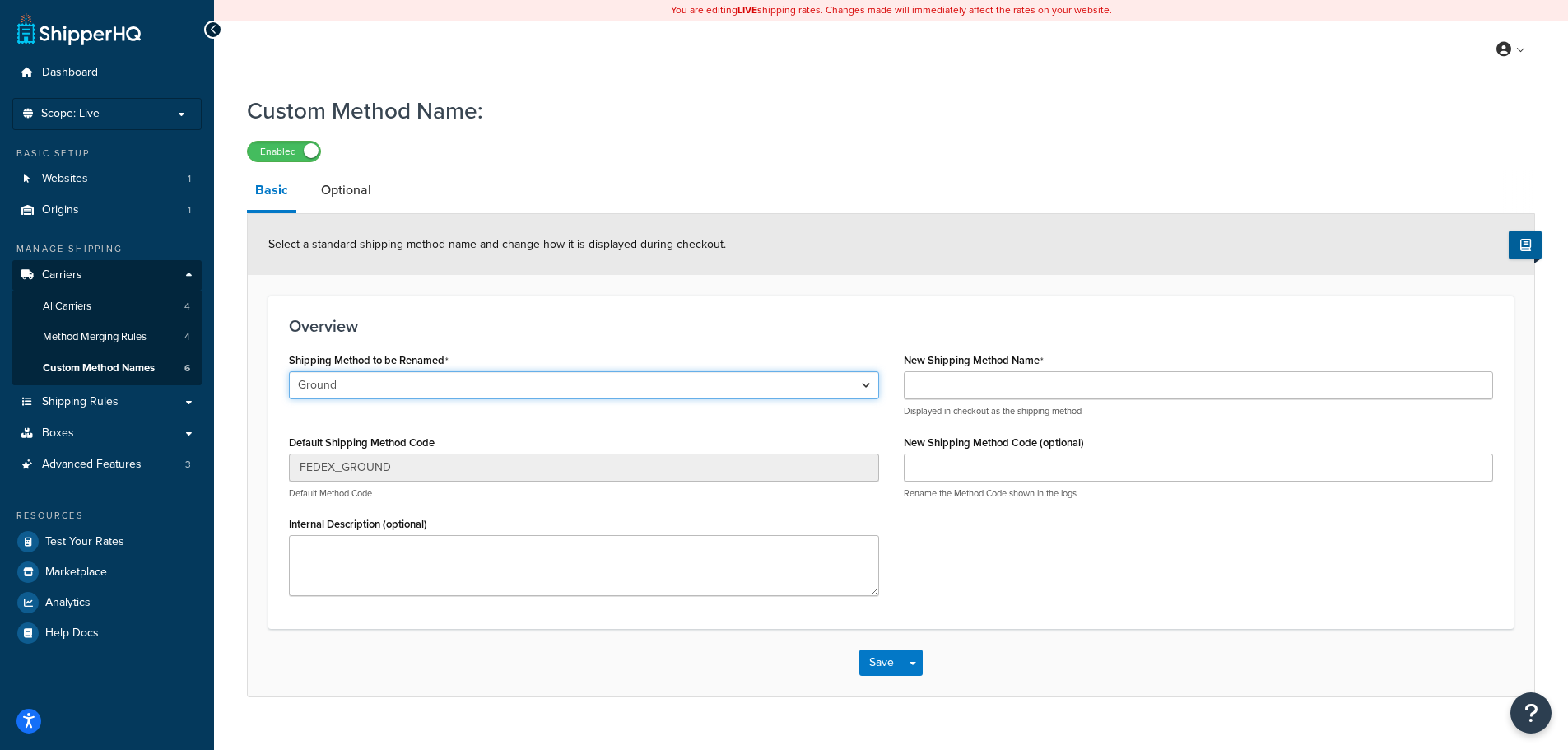
click at [434, 393] on select "Ground Home Delivery Priority Overnight Standard Overnight Express Saver Intern…" at bounding box center [584, 385] width 590 height 28
select select "695324"
click at [289, 372] on select "Ground Home Delivery Priority Overnight Standard Overnight Express Saver Intern…" at bounding box center [584, 385] width 590 height 28
type input "INTERNATIONAL_ECONOMY"
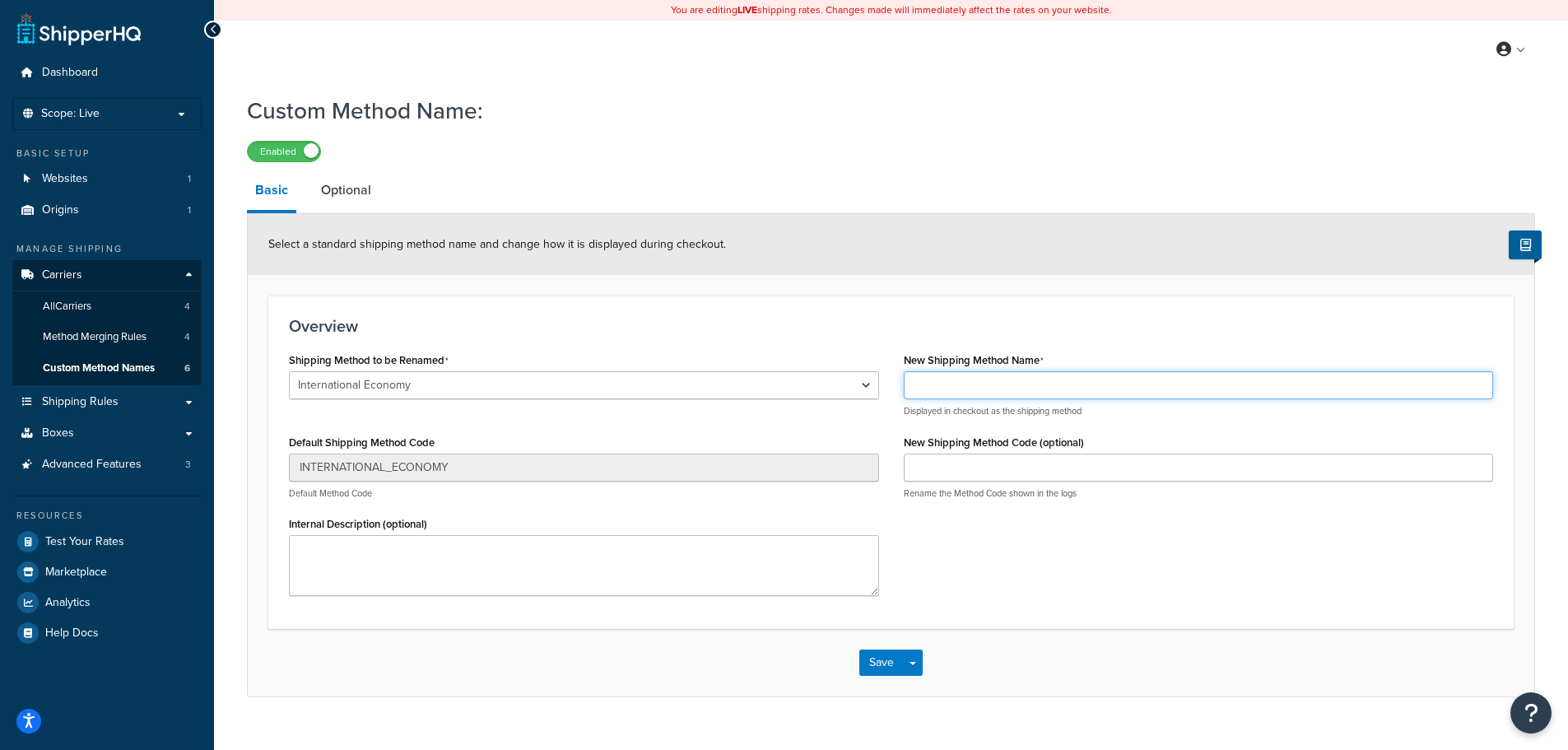
click at [982, 392] on input "New Shipping Method Name" at bounding box center [1199, 385] width 590 height 28
drag, startPoint x: 1048, startPoint y: 386, endPoint x: 948, endPoint y: 386, distance: 100.0
click at [948, 386] on input "FedEx Home Delivery" at bounding box center [1199, 385] width 590 height 28
type input "FedEx International"
click button "Save" at bounding box center [882, 663] width 45 height 26
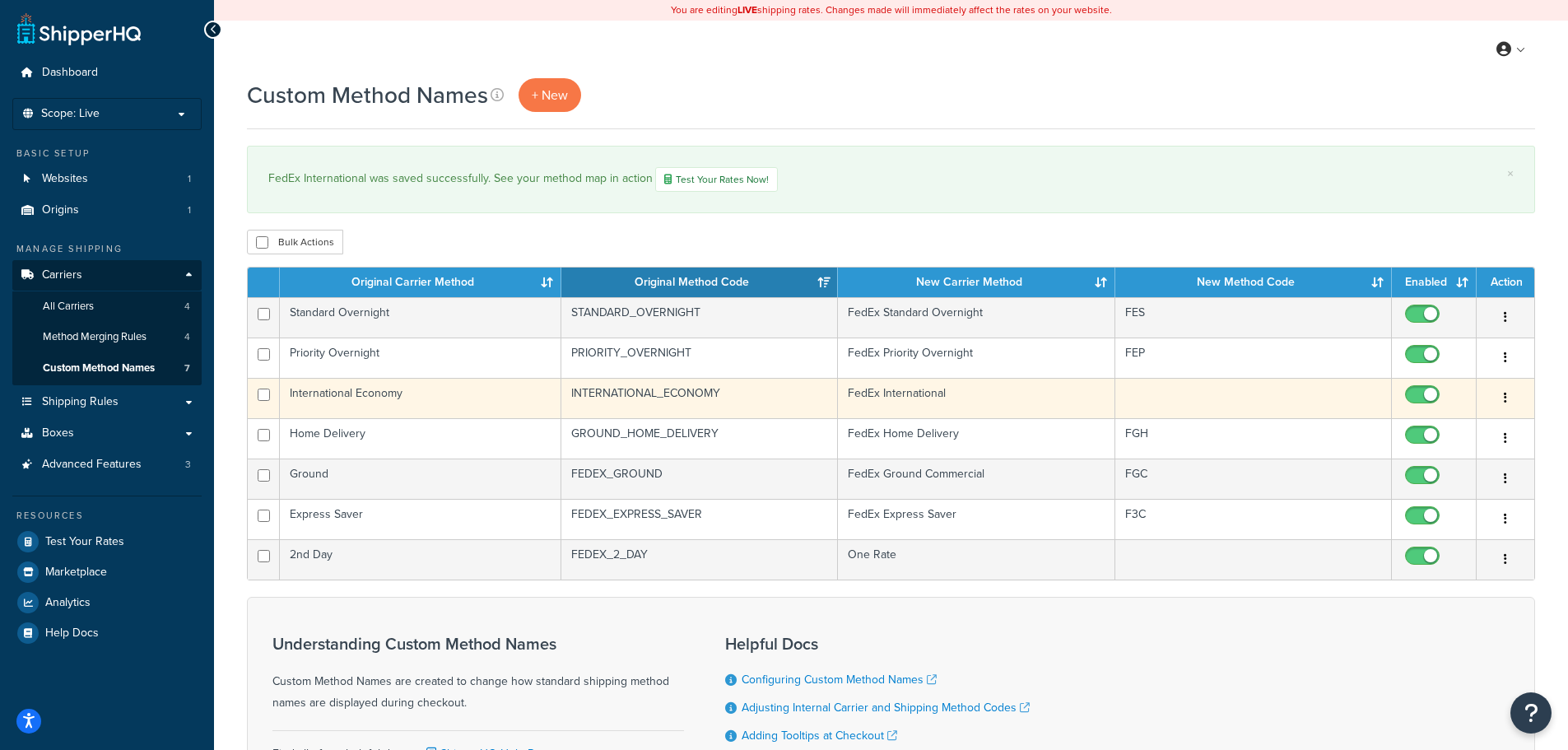
click at [905, 390] on td "FedEx International" at bounding box center [977, 398] width 277 height 40
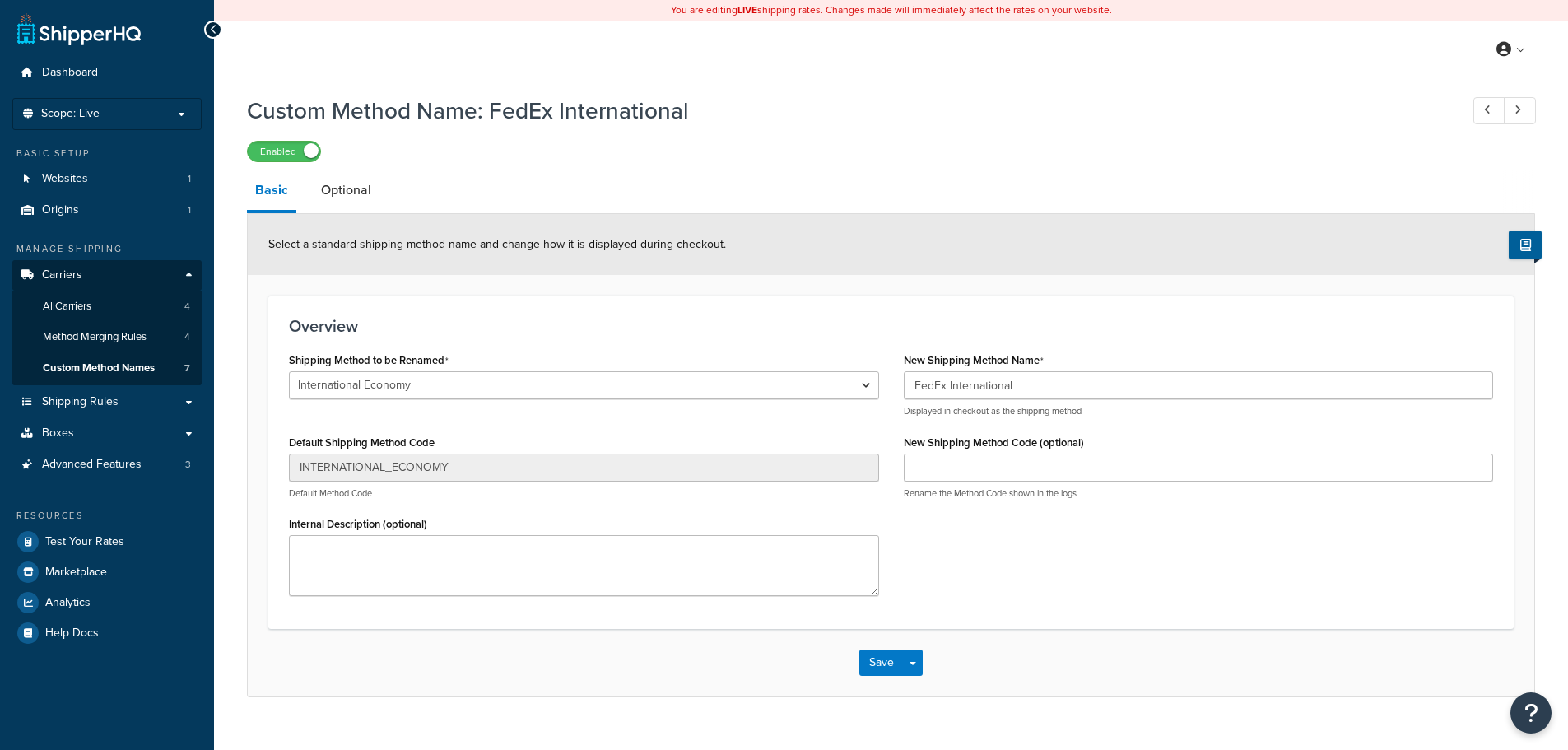
select select "695324"
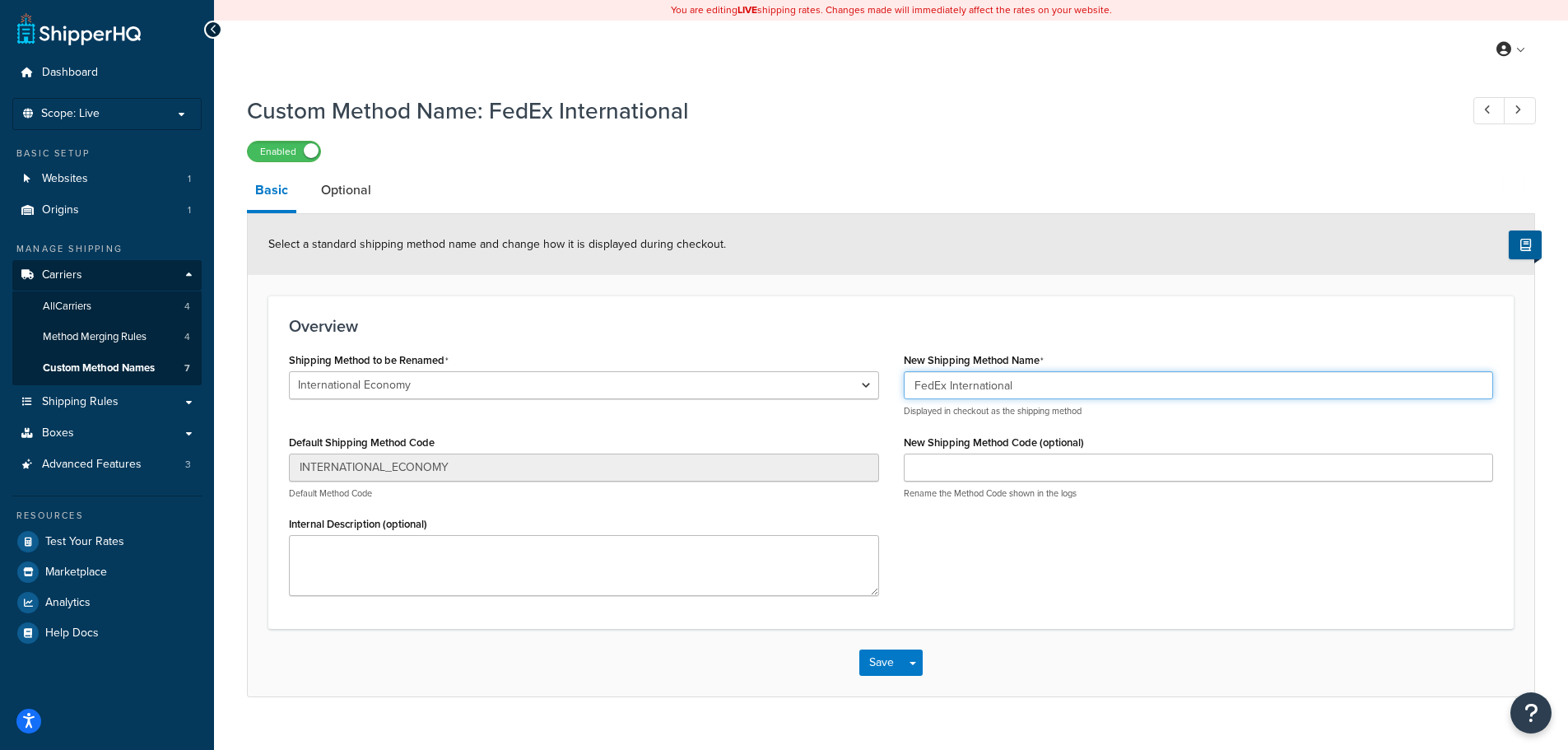
click at [1027, 379] on input "FedEx International" at bounding box center [1199, 385] width 590 height 28
click at [1029, 385] on input "FedEx International" at bounding box center [1199, 385] width 590 height 28
type input "FedEx International Economy"
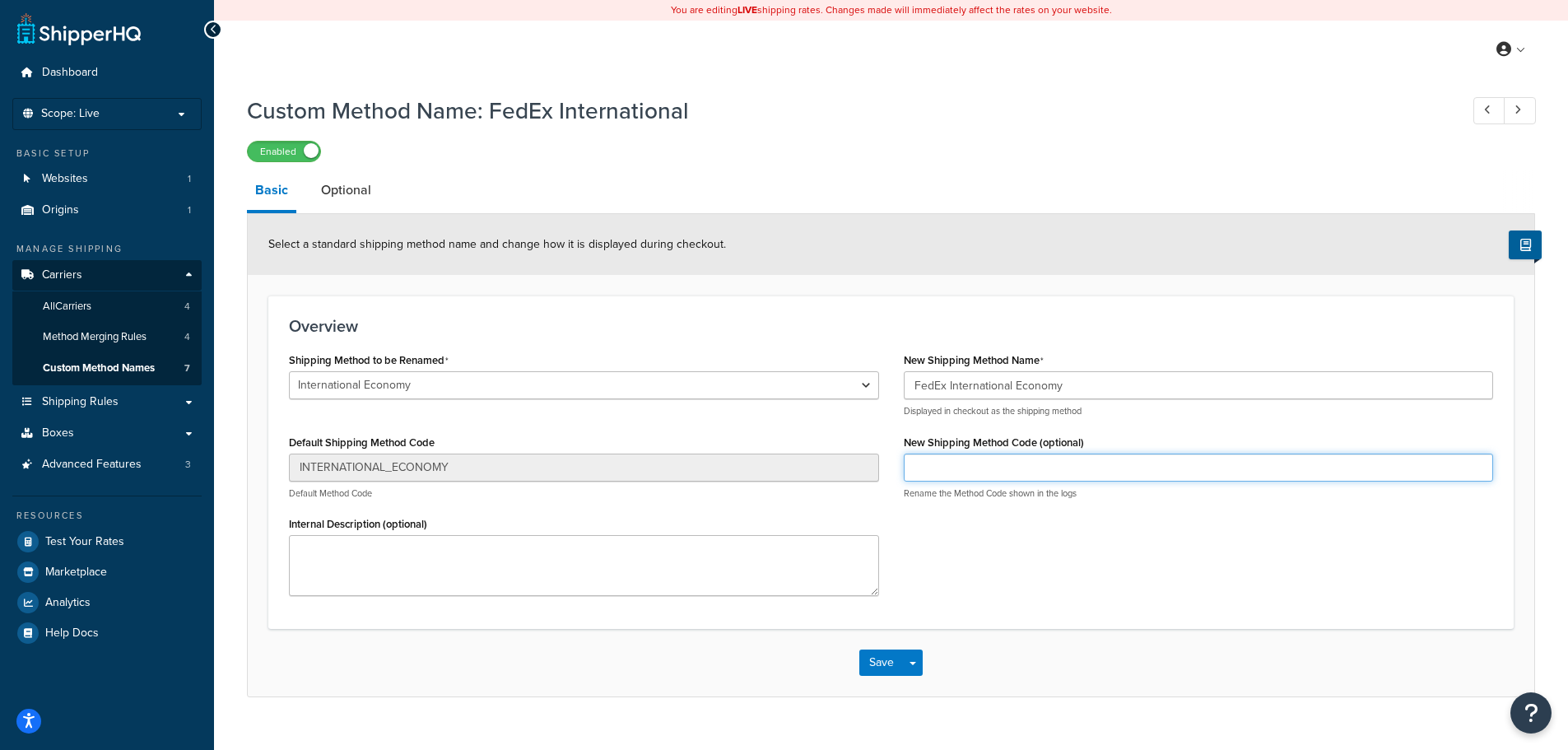
click at [1011, 468] on input "New Shipping Method Code (optional)" at bounding box center [1199, 467] width 590 height 28
type input "FIE"
click at [883, 660] on button "Save" at bounding box center [882, 663] width 45 height 26
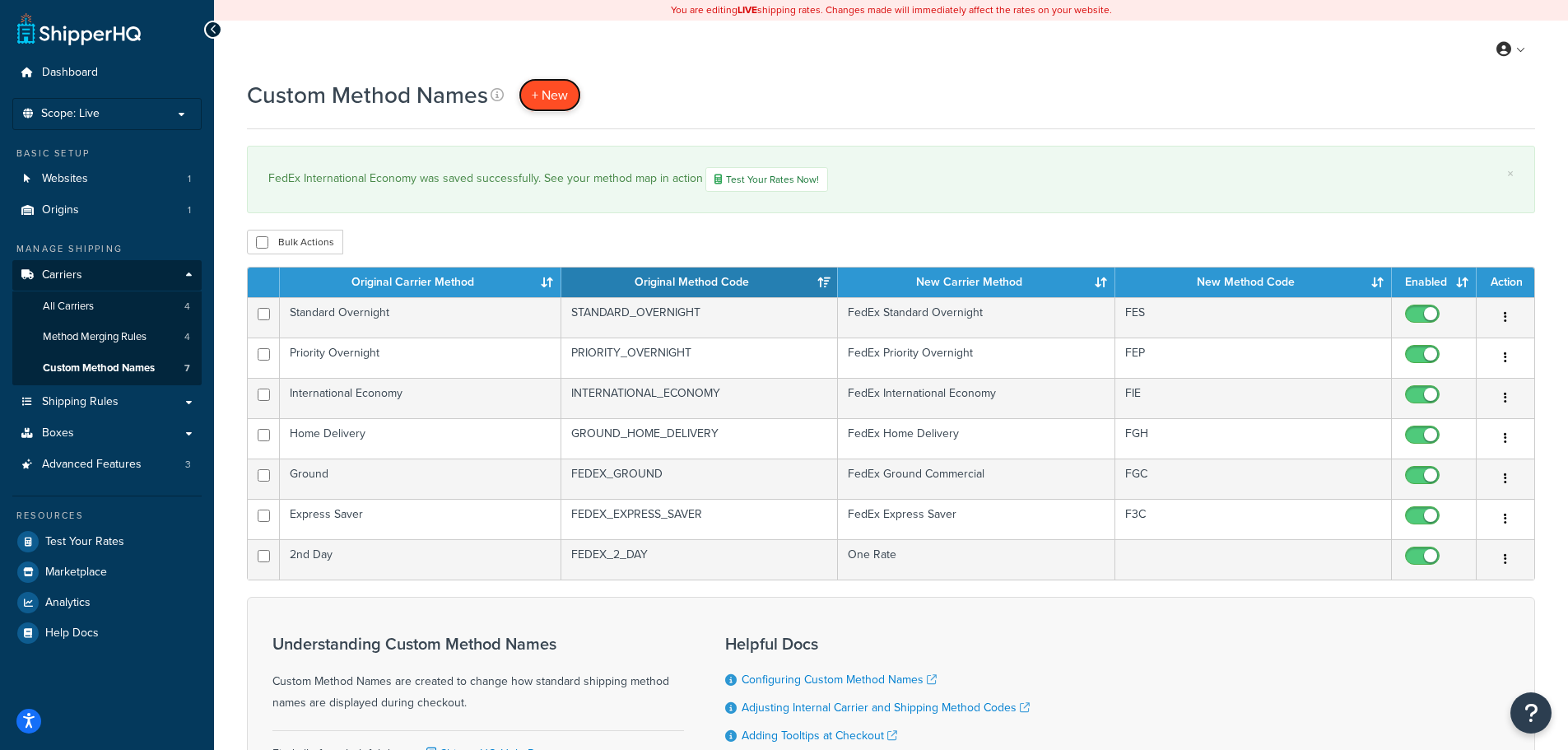
click at [554, 96] on span "+ New" at bounding box center [549, 95] width 36 height 19
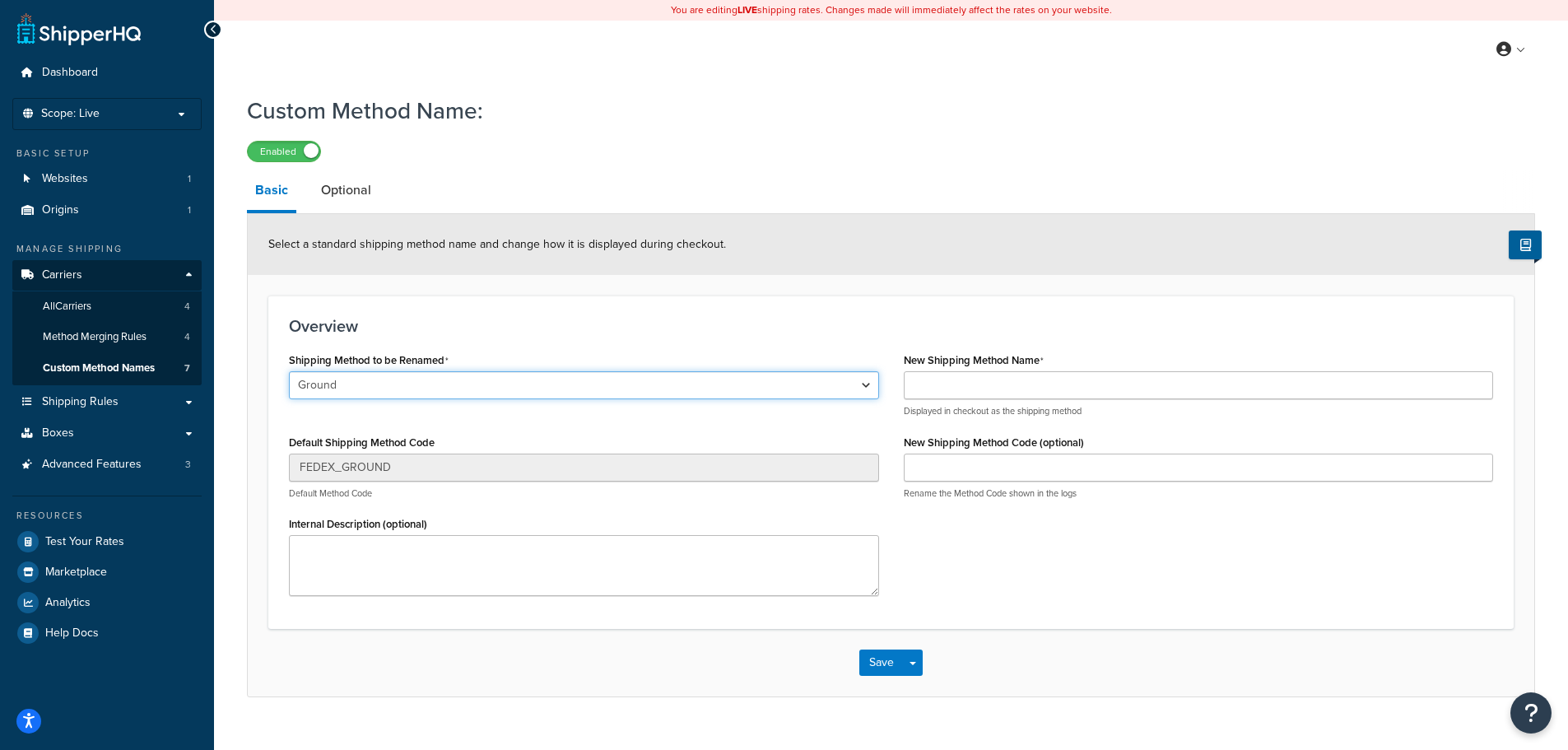
click at [362, 389] on select "Ground Home Delivery Priority Overnight Standard Overnight Express Saver Intern…" at bounding box center [584, 385] width 590 height 28
select select "695325"
click at [289, 372] on select "Ground Home Delivery Priority Overnight Standard Overnight Express Saver Intern…" at bounding box center [584, 385] width 590 height 28
type input "INTERNATIONAL_PRIORITY"
drag, startPoint x: 407, startPoint y: 382, endPoint x: 213, endPoint y: 366, distance: 194.7
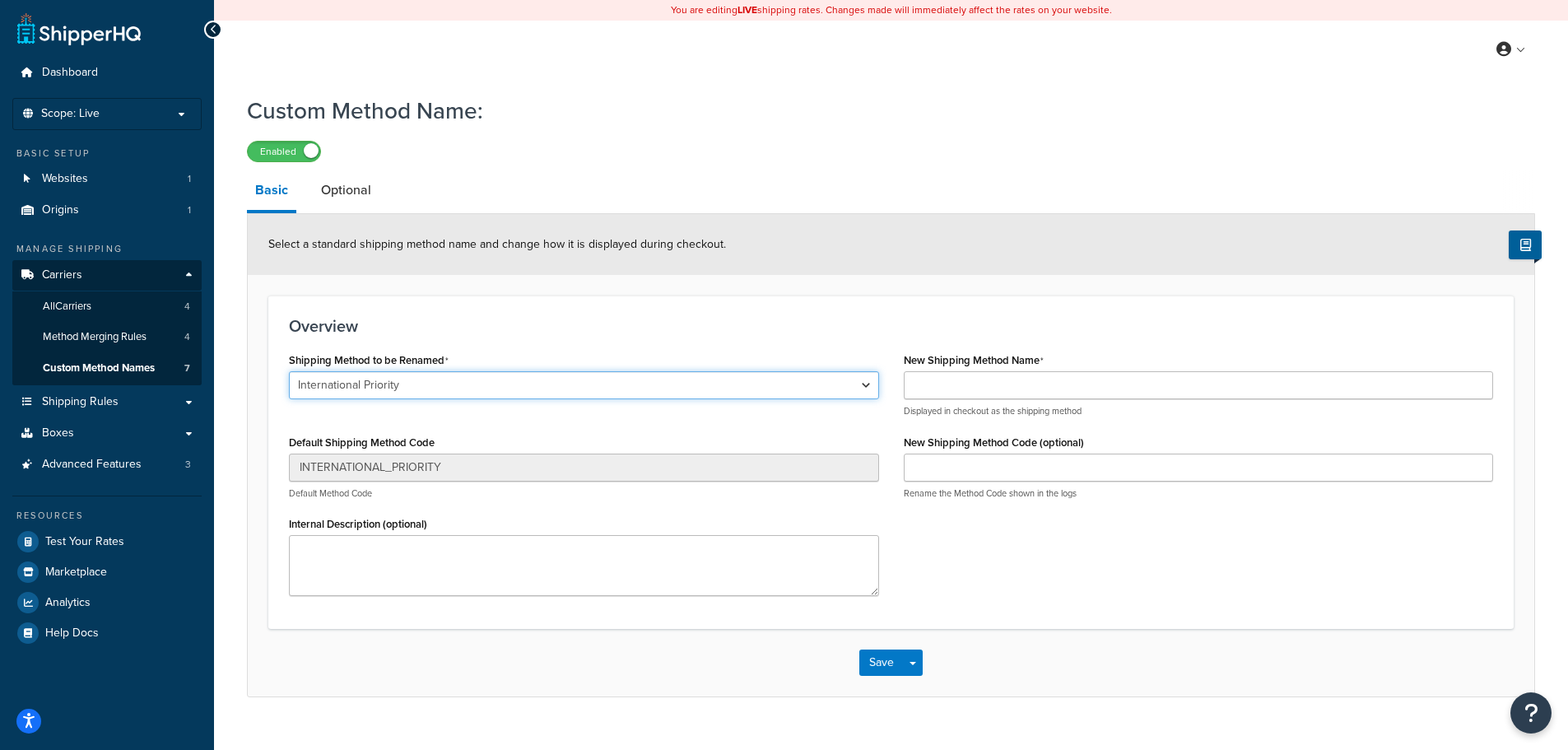
click at [213, 366] on div "Dashboard Scope: Live Basic Setup Websites 1 Origins 1 Manage Shipping Carriers…" at bounding box center [784, 389] width 1568 height 780
click at [289, 372] on select "Ground Home Delivery Priority Overnight Standard Overnight Express Saver Intern…" at bounding box center [584, 385] width 590 height 28
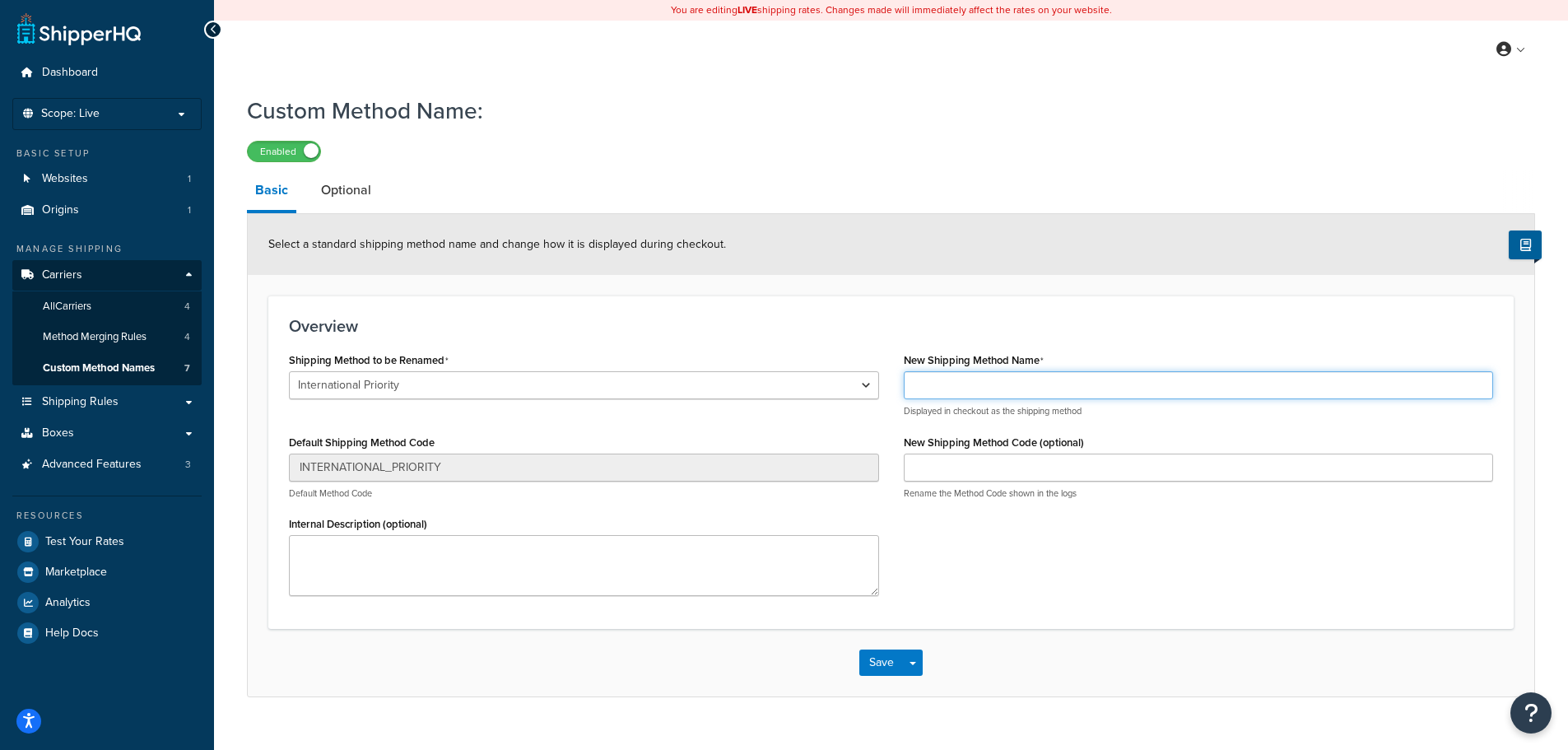
click at [1044, 384] on input "New Shipping Method Name" at bounding box center [1199, 385] width 590 height 28
drag, startPoint x: 1034, startPoint y: 386, endPoint x: 949, endPoint y: 392, distance: 85.2
click at [949, 392] on input "FedEx Home Delivery" at bounding box center [1199, 385] width 590 height 28
click at [1050, 397] on input "FedEx International" at bounding box center [1199, 385] width 590 height 28
type input "FedEx International Priority"
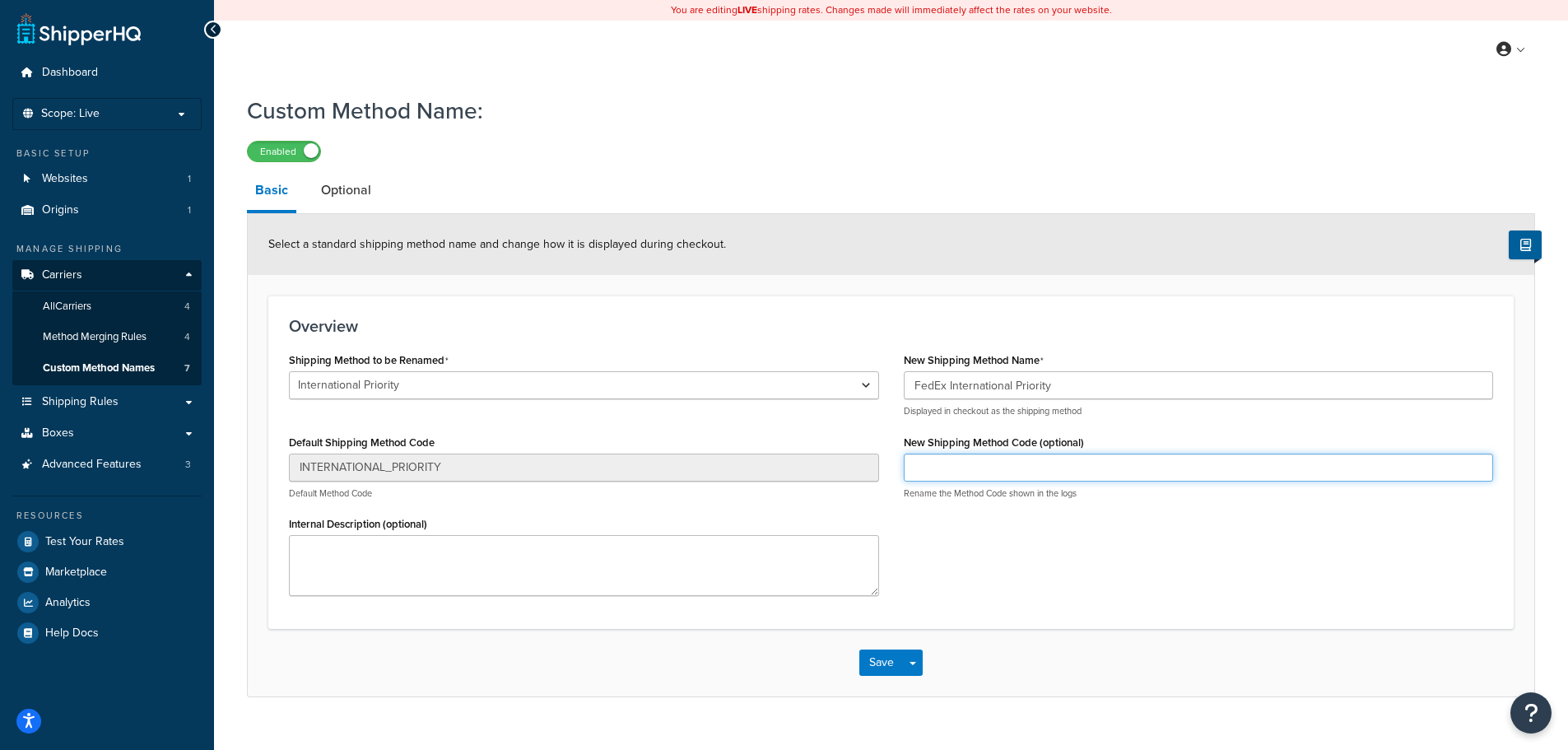
click at [1019, 474] on input "New Shipping Method Code (optional)" at bounding box center [1199, 467] width 590 height 28
type input "FIP"
click at [871, 664] on button "Save" at bounding box center [882, 663] width 45 height 26
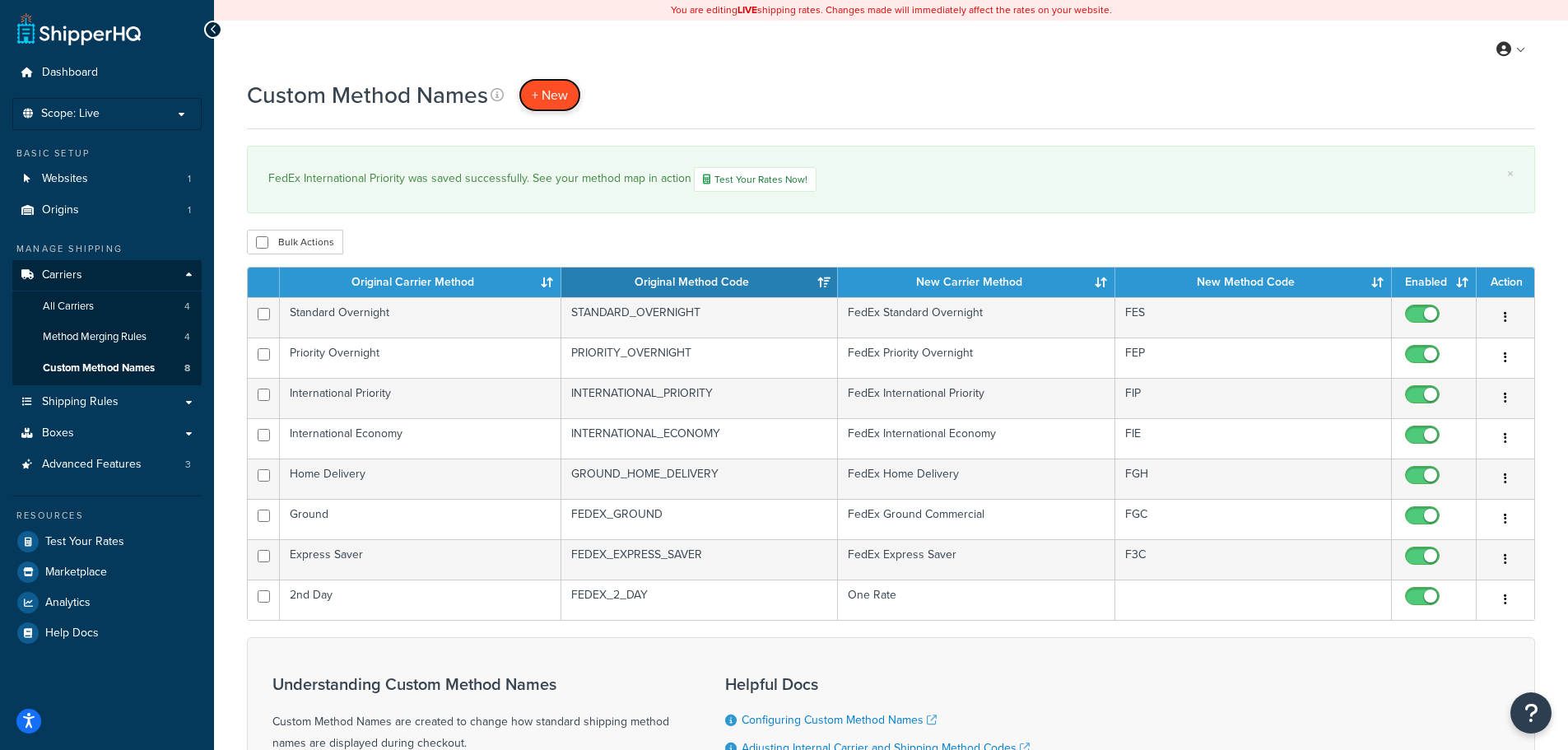
click at [550, 96] on span "+ New" at bounding box center [549, 95] width 36 height 19
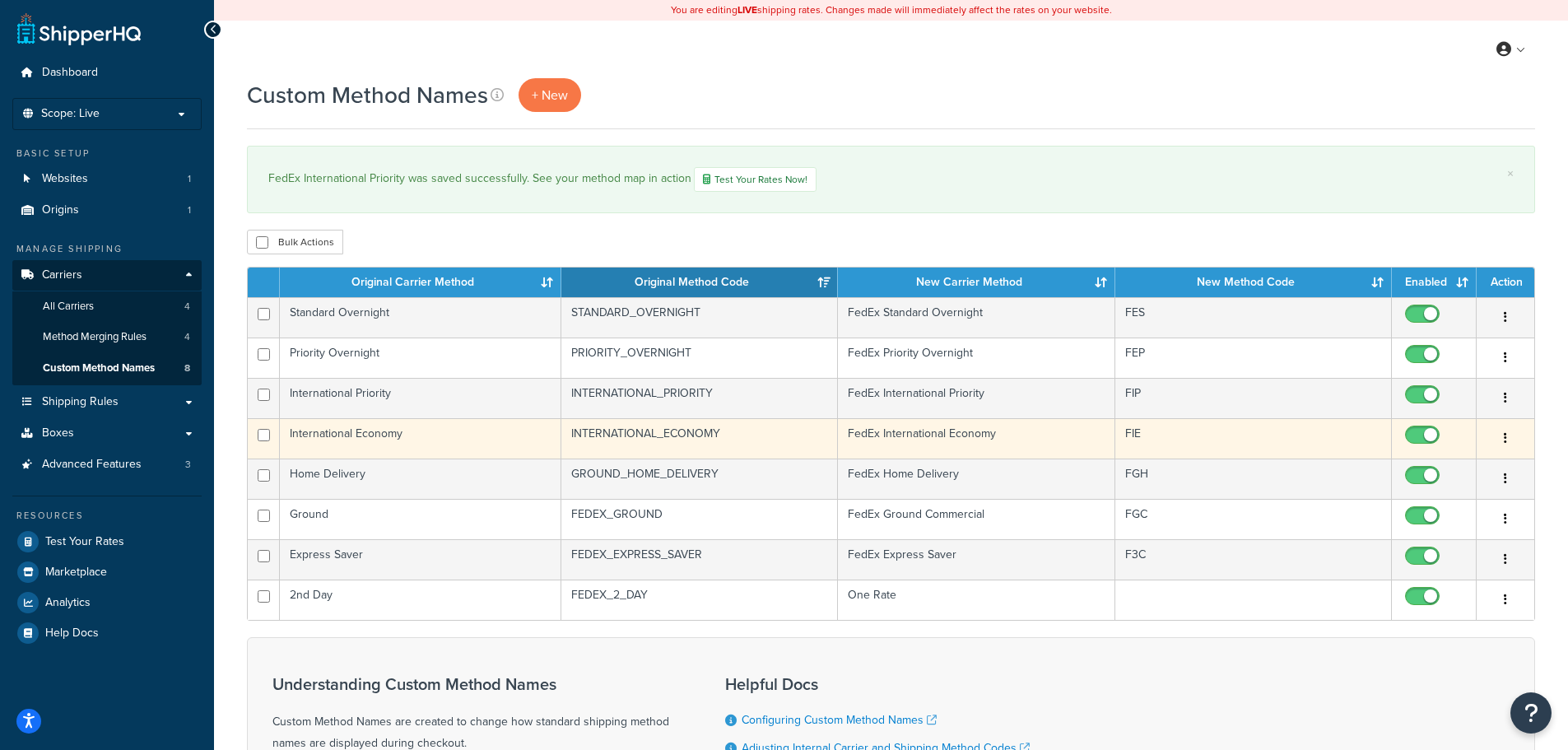
click at [642, 434] on td "INTERNATIONAL_ECONOMY" at bounding box center [700, 438] width 277 height 40
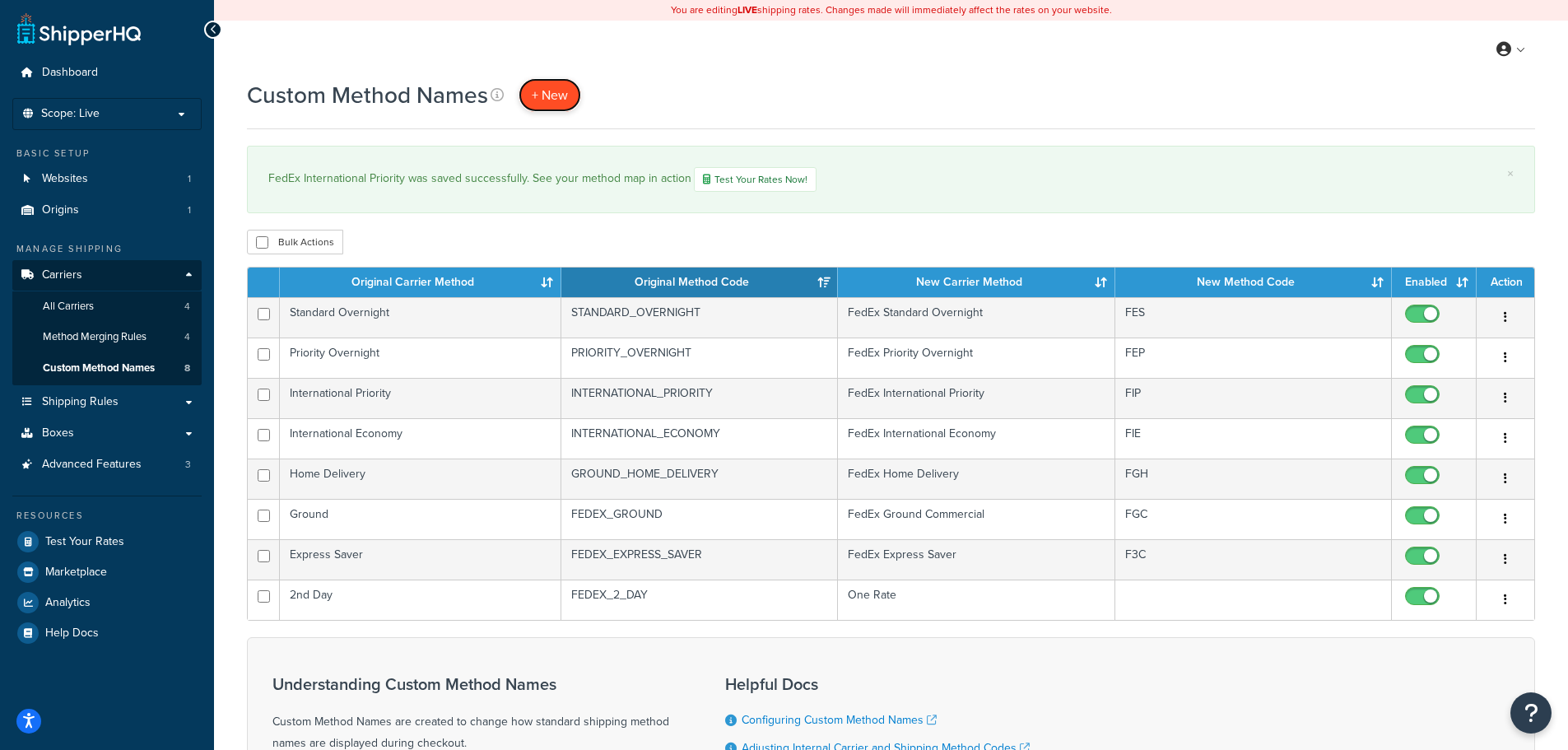
click at [539, 98] on span "+ New" at bounding box center [549, 95] width 36 height 19
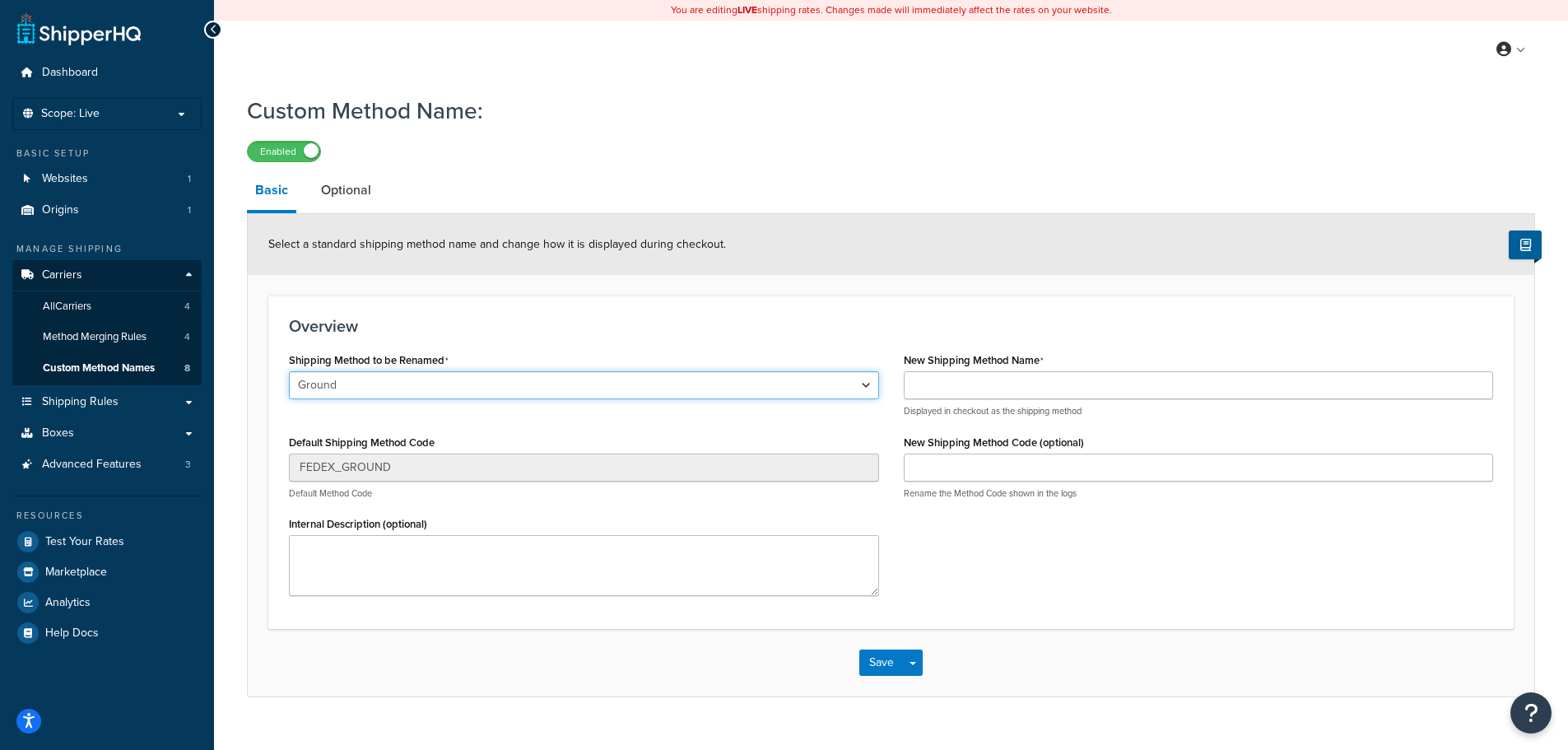
click at [416, 389] on select "Ground Home Delivery Priority Overnight Standard Overnight Express Saver Intern…" at bounding box center [584, 385] width 590 height 28
select select "695326"
click at [289, 372] on select "Ground Home Delivery Priority Overnight Standard Overnight Express Saver Intern…" at bounding box center [584, 385] width 590 height 28
type input "FEDEX_INTERNATIONAL_PRIORITY"
click at [383, 392] on select "Ground Home Delivery Priority Overnight Standard Overnight Express Saver Intern…" at bounding box center [584, 385] width 590 height 28
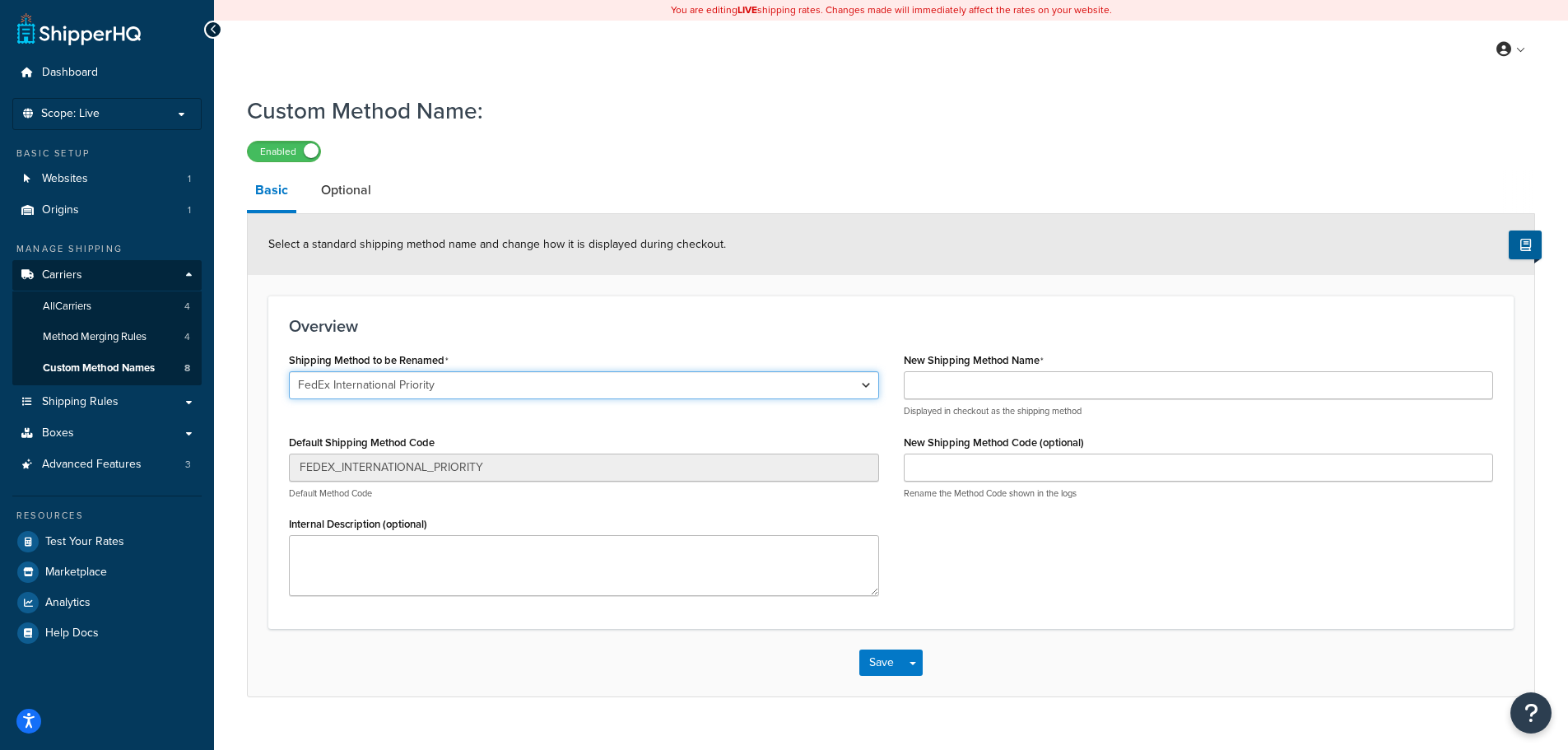
click at [289, 372] on select "Ground Home Delivery Priority Overnight Standard Overnight Express Saver Intern…" at bounding box center [584, 385] width 590 height 28
click at [368, 379] on select "Ground Home Delivery Priority Overnight Standard Overnight Express Saver Intern…" at bounding box center [584, 385] width 590 height 28
select select "695325"
click at [289, 372] on select "Ground Home Delivery Priority Overnight Standard Overnight Express Saver Intern…" at bounding box center [584, 385] width 590 height 28
type input "INTERNATIONAL_PRIORITY"
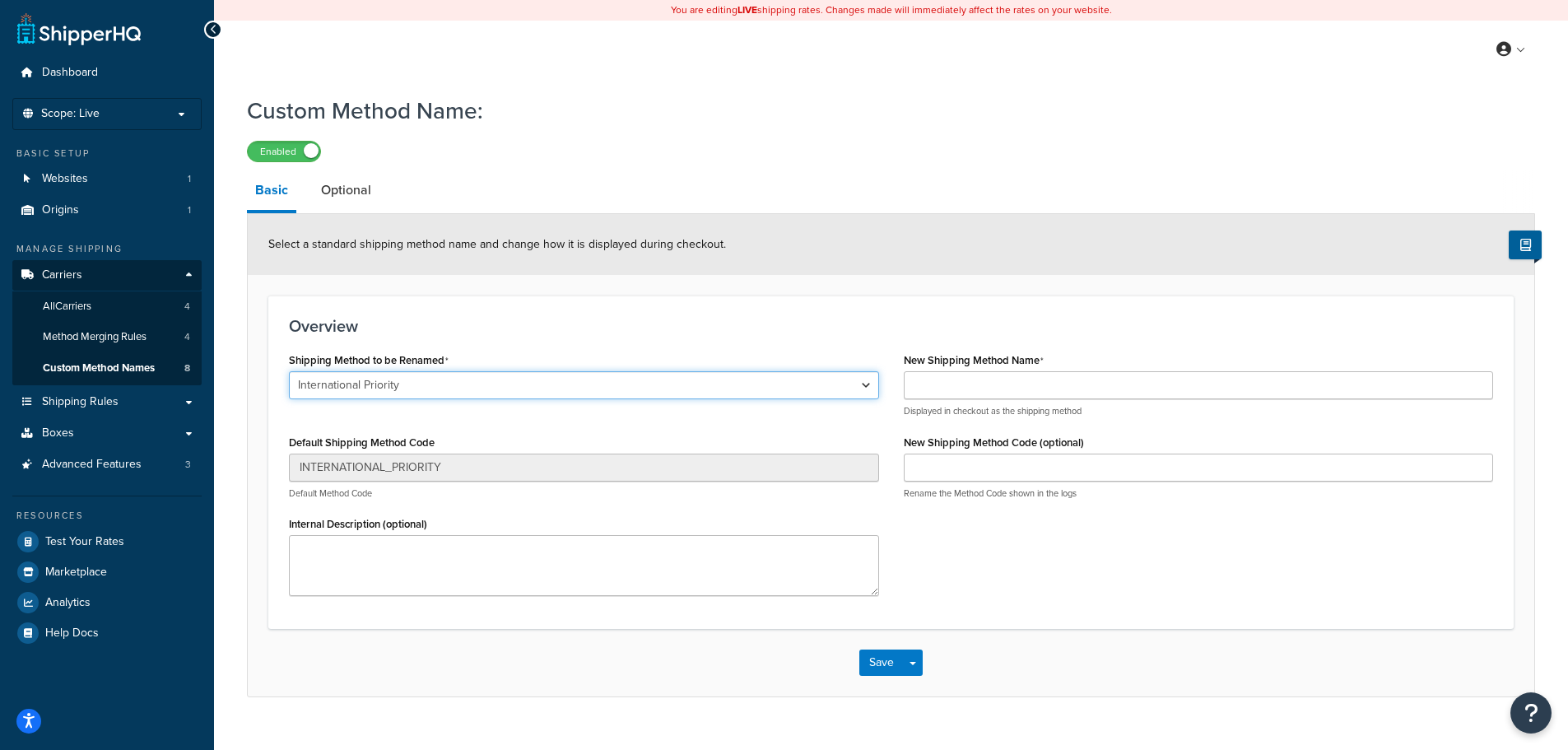
click at [389, 392] on select "Ground Home Delivery Priority Overnight Standard Overnight Express Saver Intern…" at bounding box center [584, 385] width 590 height 28
select select "695326"
click at [289, 372] on select "Ground Home Delivery Priority Overnight Standard Overnight Express Saver Intern…" at bounding box center [584, 385] width 590 height 28
type input "FEDEX_INTERNATIONAL_PRIORITY"
click at [370, 398] on select "Ground Home Delivery Priority Overnight Standard Overnight Express Saver Intern…" at bounding box center [584, 385] width 590 height 28
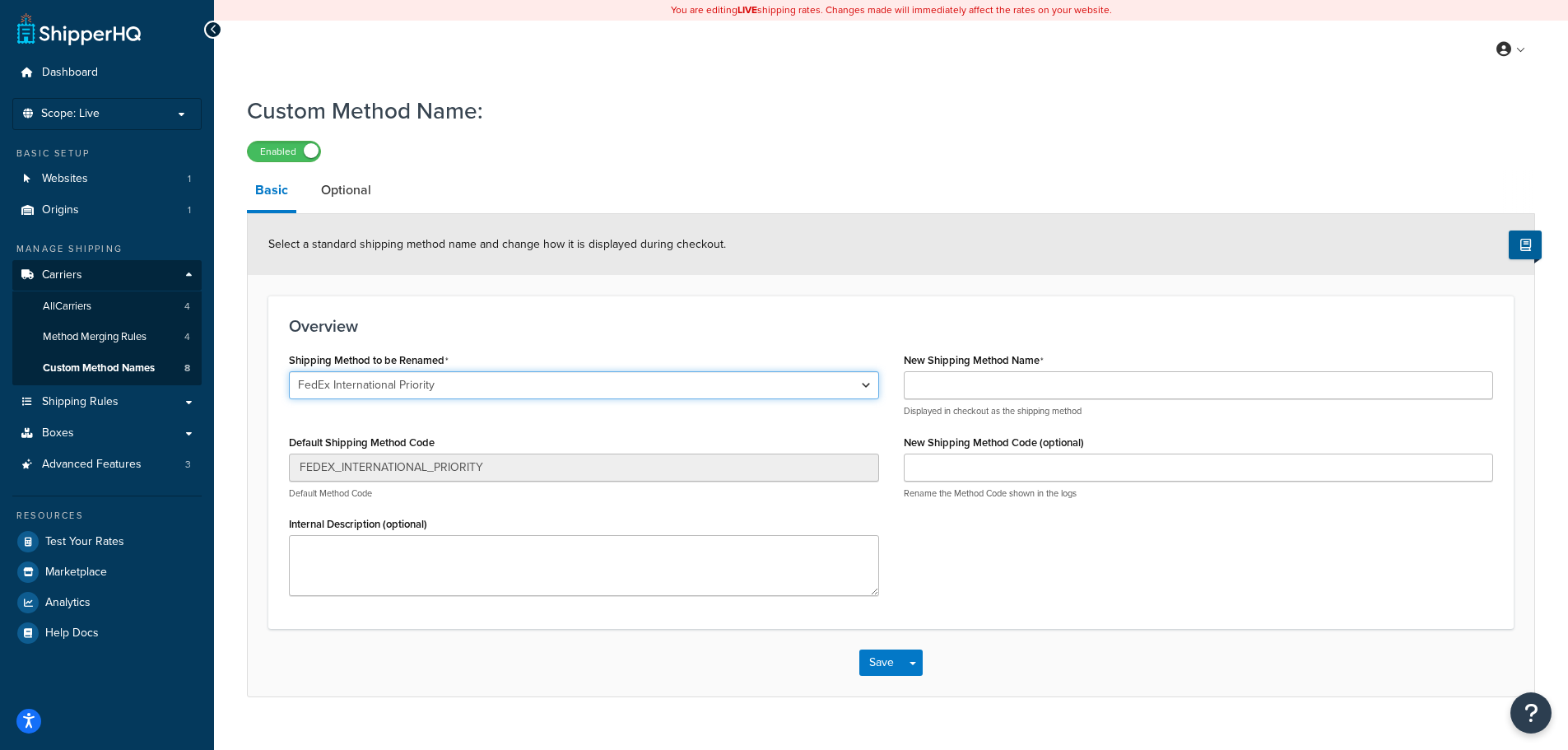
select select "695324"
click at [289, 372] on select "Ground Home Delivery Priority Overnight Standard Overnight Express Saver Intern…" at bounding box center [584, 385] width 590 height 28
type input "INTERNATIONAL_ECONOMY"
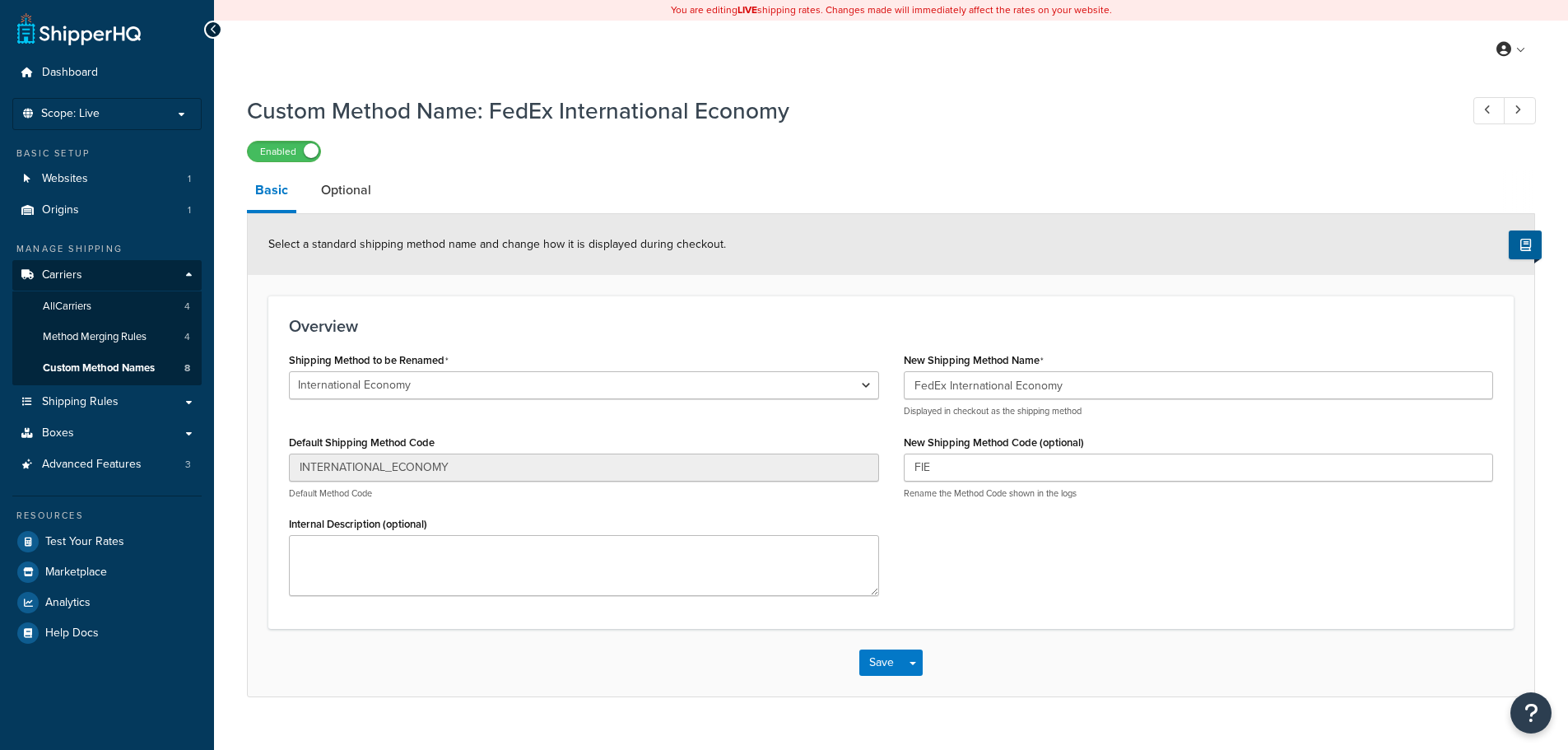
select select "695324"
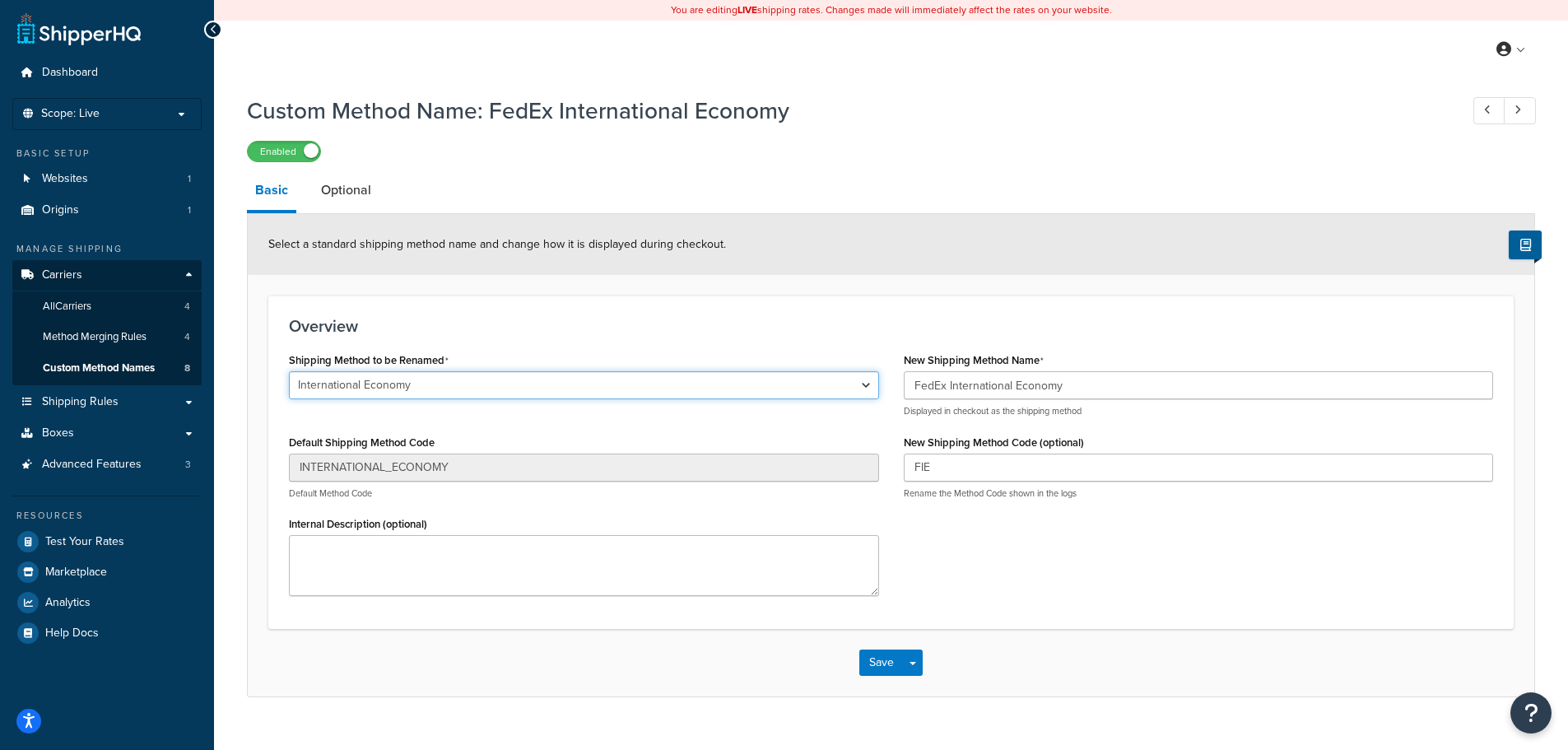
click at [363, 382] on select "Ground Home Delivery Priority Overnight Standard Overnight Express Saver Intern…" at bounding box center [584, 385] width 590 height 28
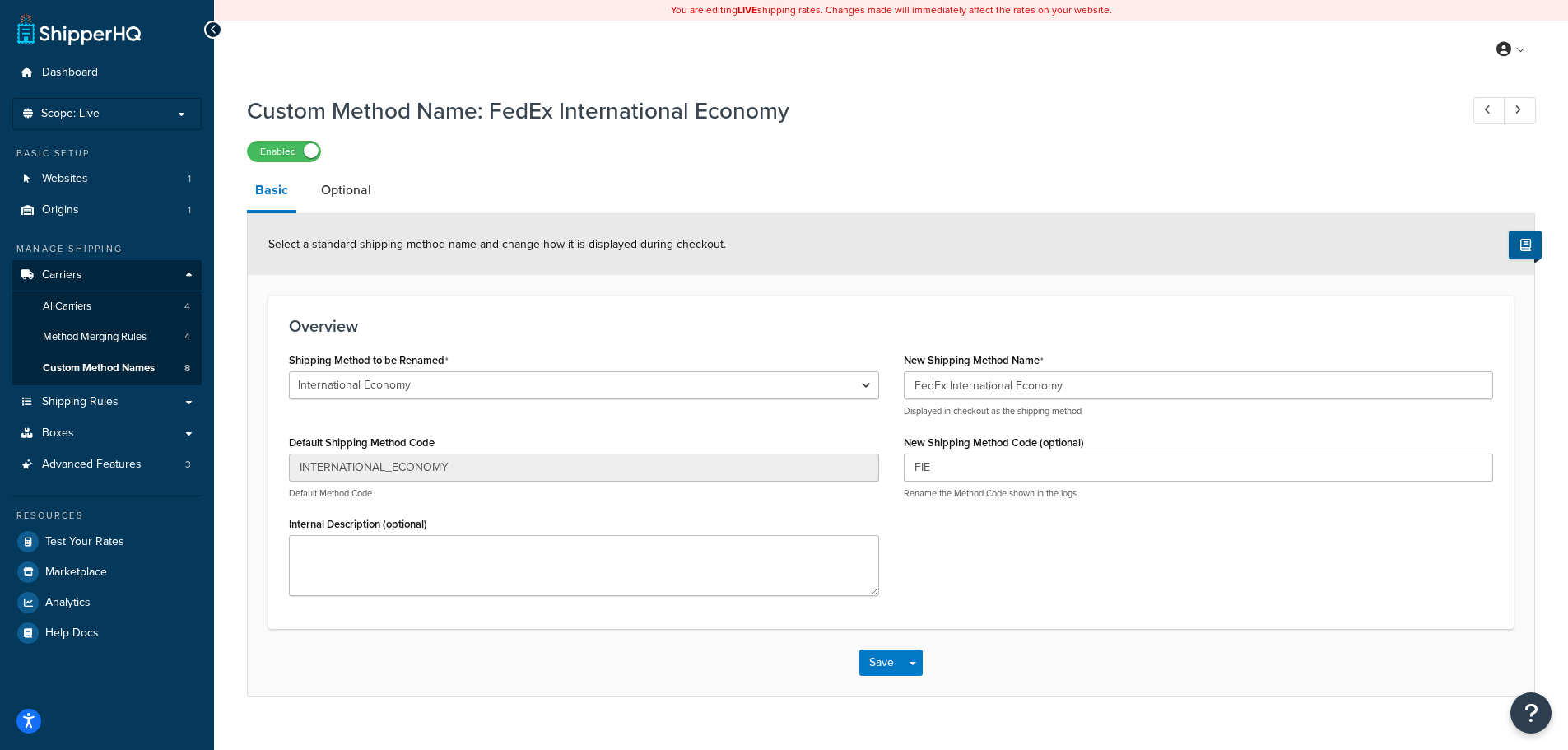
click at [1087, 88] on div "Custom Method Name: FedEx International Economy Enabled" at bounding box center [891, 124] width 1288 height 75
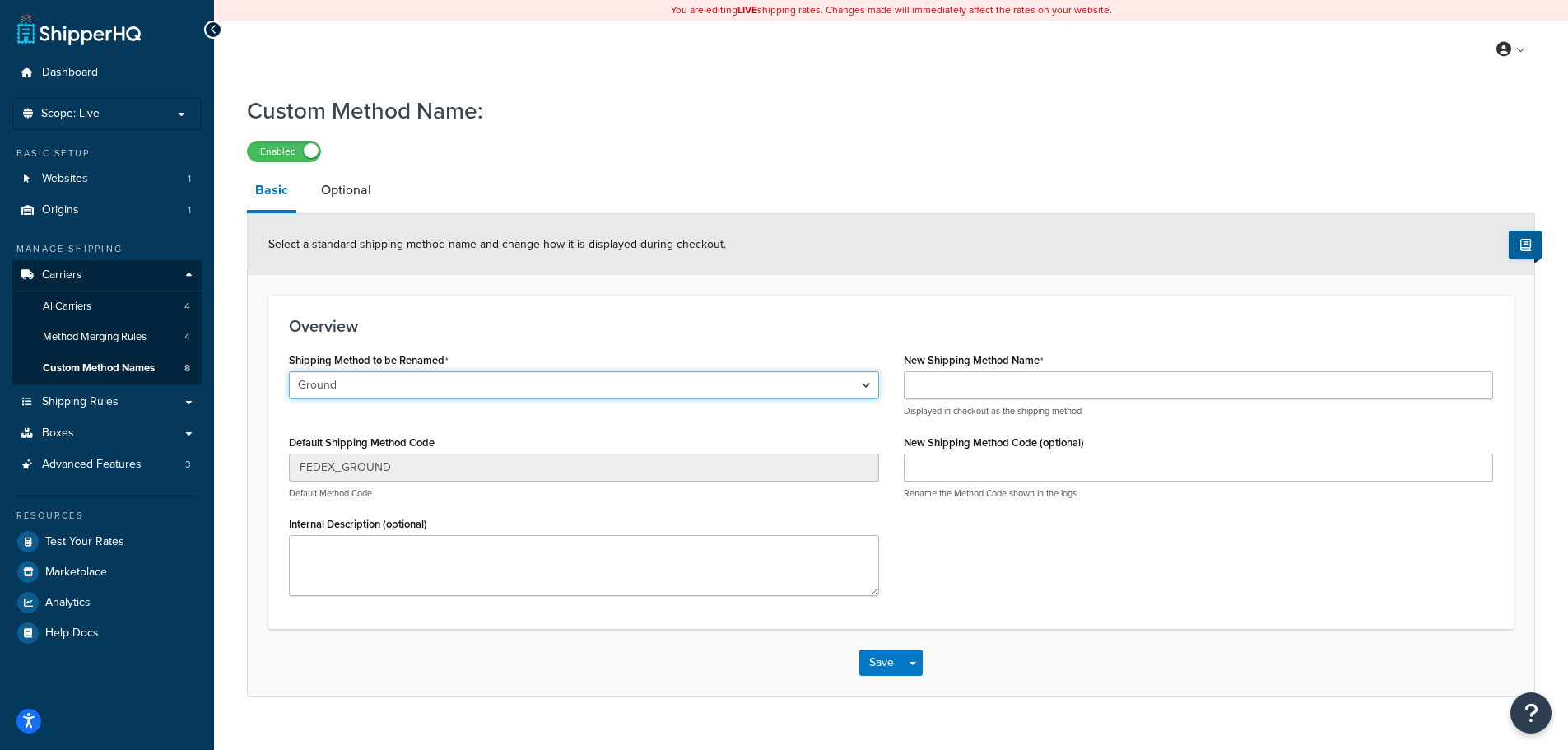
click at [385, 394] on select "Ground Home Delivery Priority Overnight Standard Overnight Express Saver Intern…" at bounding box center [584, 385] width 590 height 28
select select "695327"
click at [289, 372] on select "Ground Home Delivery Priority Overnight Standard Overnight Express Saver Intern…" at bounding box center [584, 385] width 590 height 28
type input "GND"
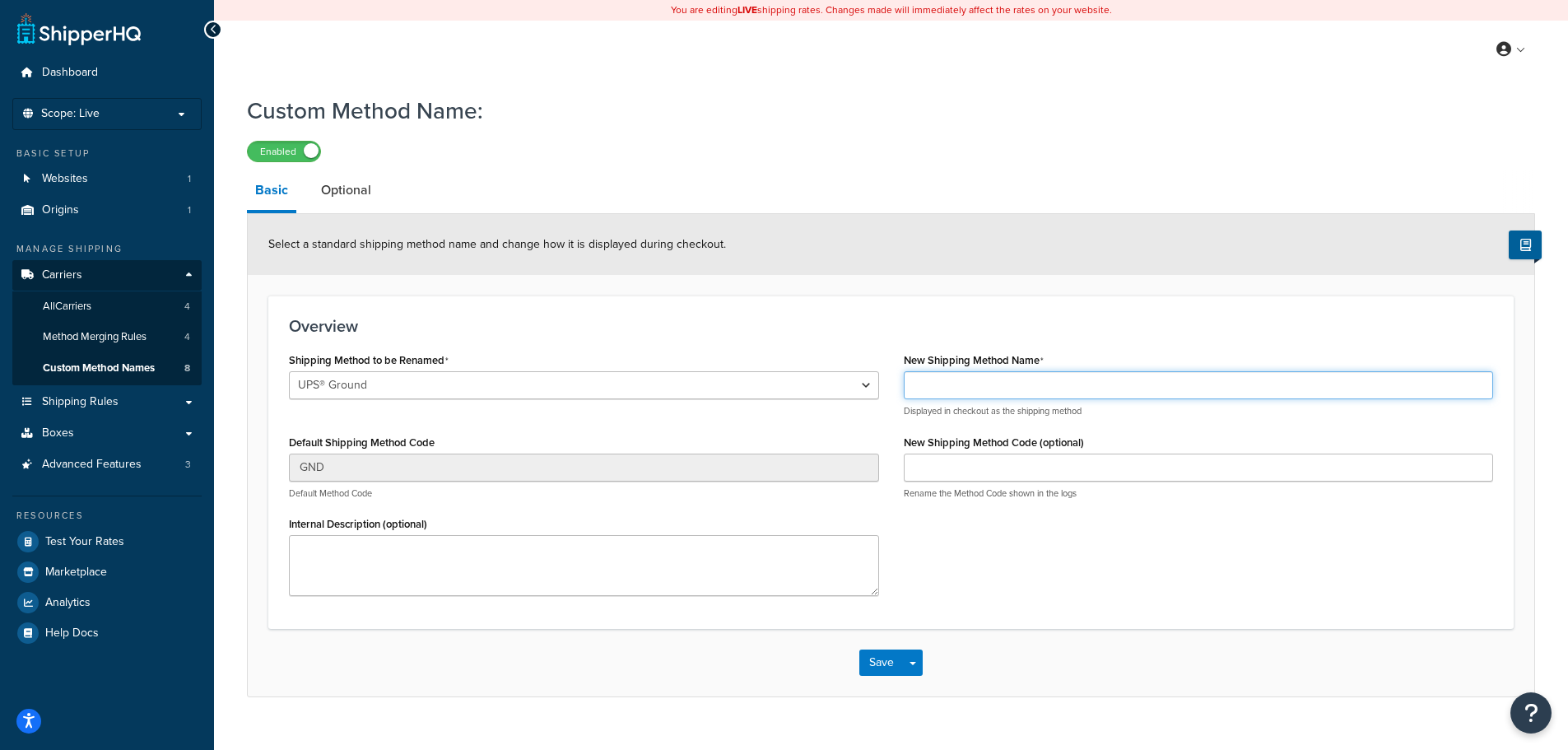
click at [955, 386] on input "New Shipping Method Name" at bounding box center [1199, 385] width 590 height 28
type input "UPS Ground Commercial"
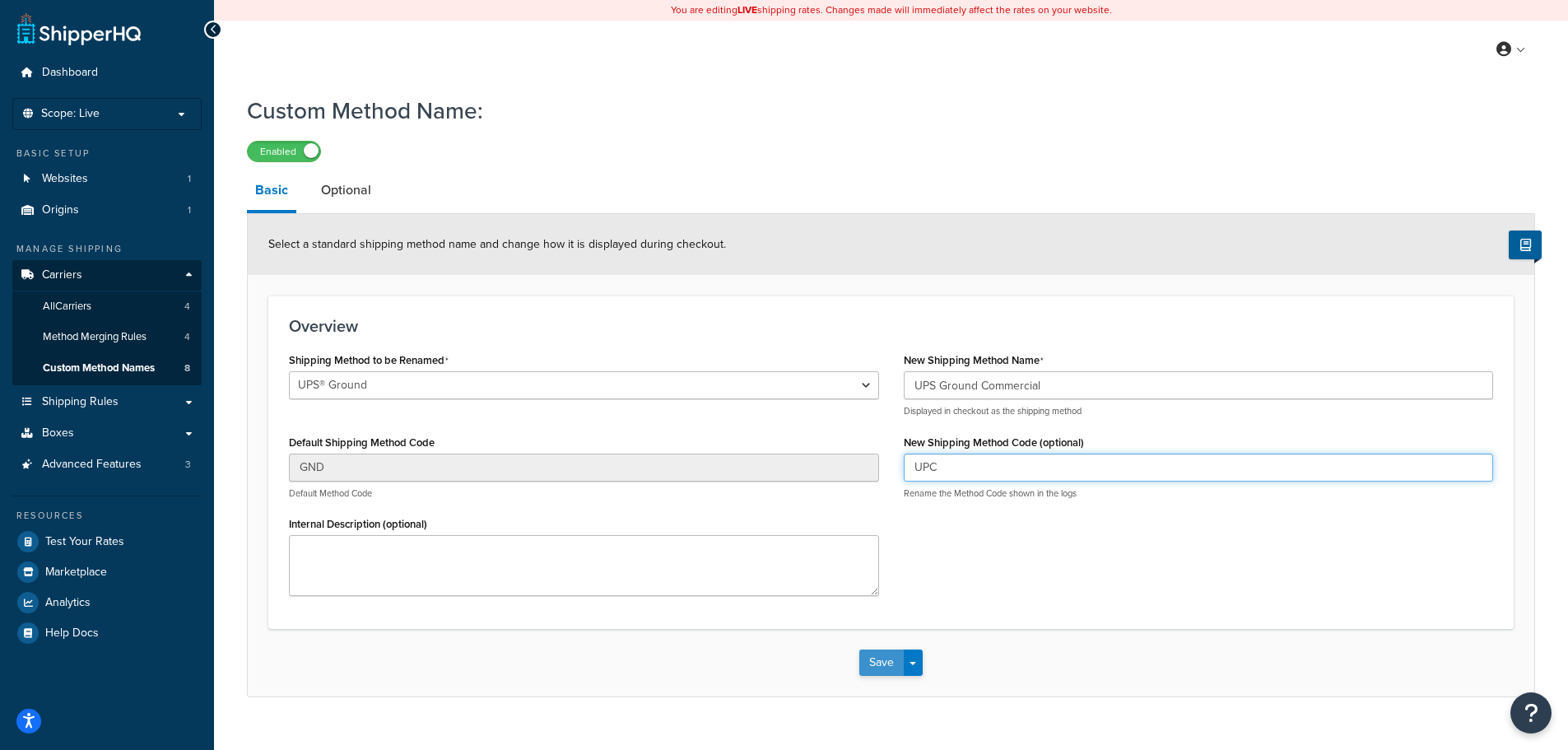
type input "UPC"
click at [883, 668] on button "Save" at bounding box center [882, 663] width 45 height 26
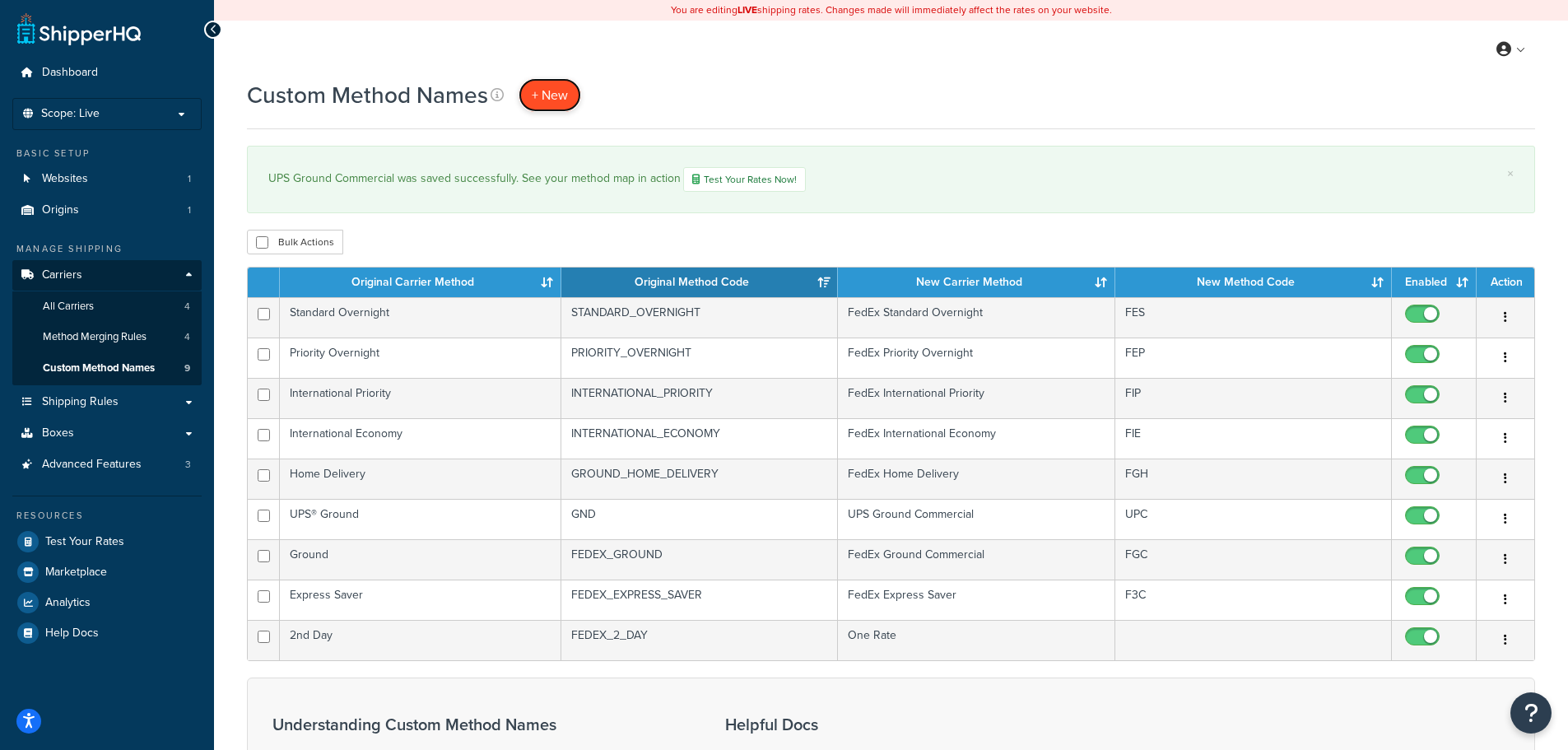
click at [538, 95] on span "+ New" at bounding box center [549, 95] width 36 height 19
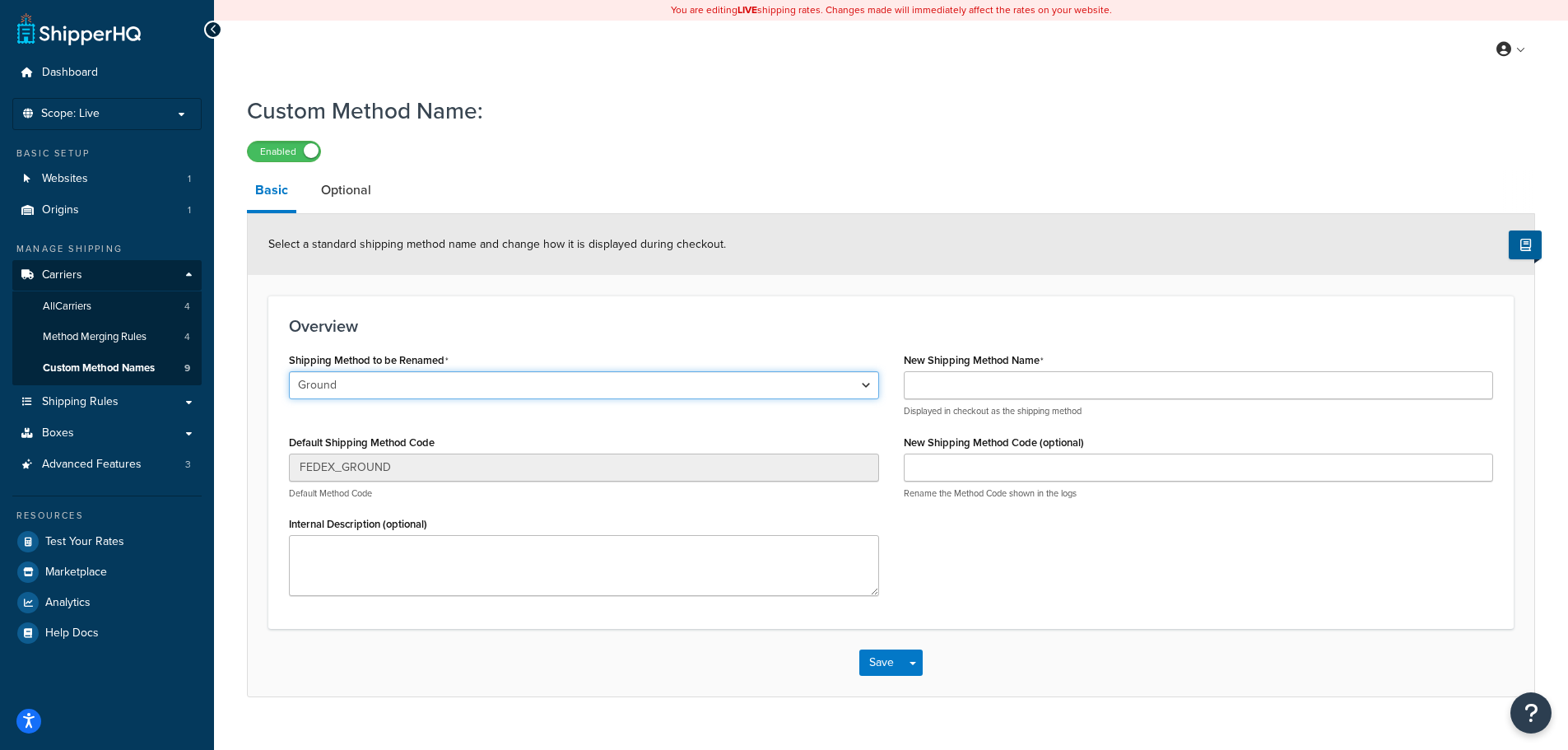
click at [373, 378] on select "Ground Home Delivery Priority Overnight Standard Overnight Express Saver Intern…" at bounding box center [584, 385] width 590 height 28
select select "695328"
click at [289, 372] on select "Ground Home Delivery Priority Overnight Standard Overnight Express Saver Intern…" at bounding box center [584, 385] width 590 height 28
type input "1DA"
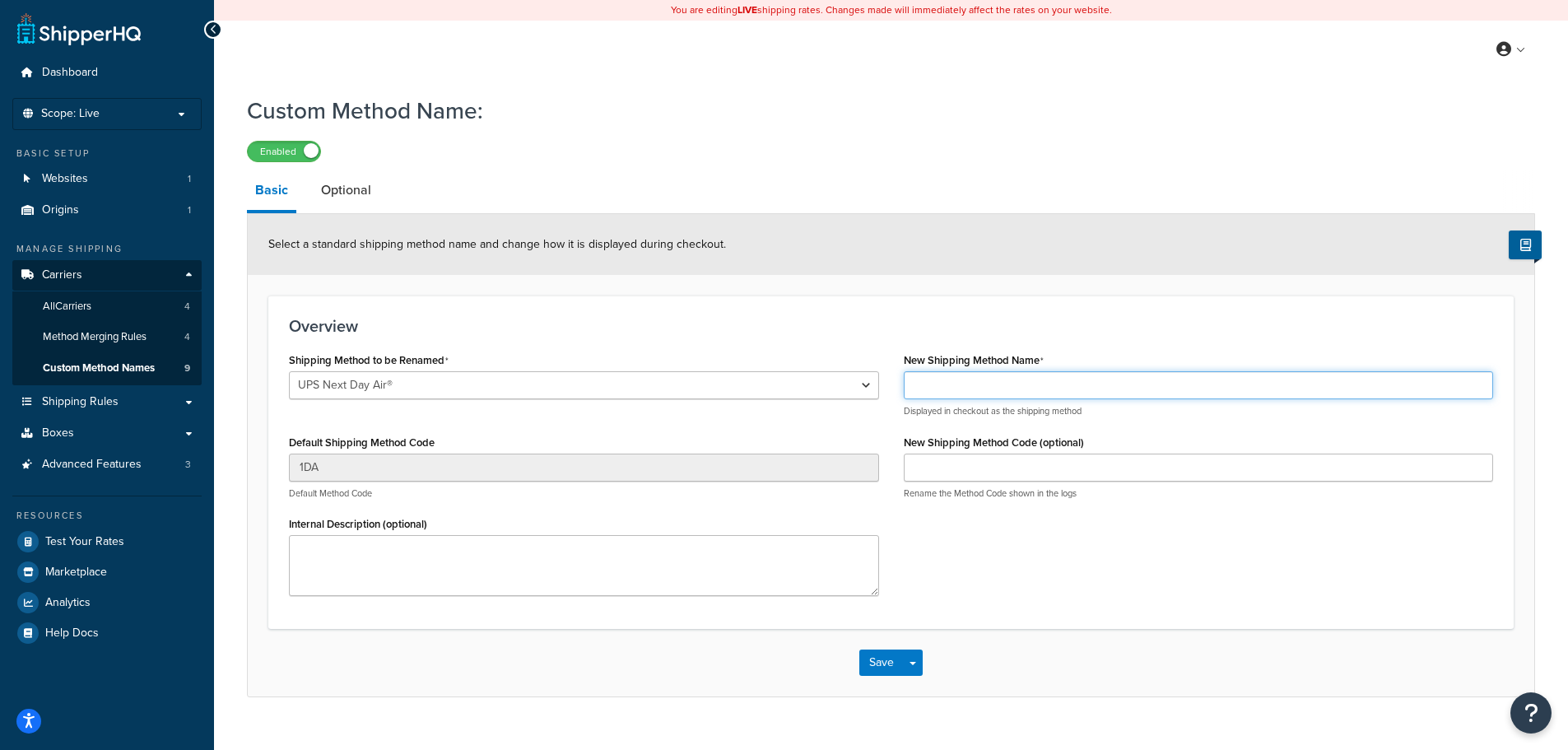
click at [973, 391] on input "New Shipping Method Name" at bounding box center [1199, 385] width 590 height 28
type input "UPS Next Day Air"
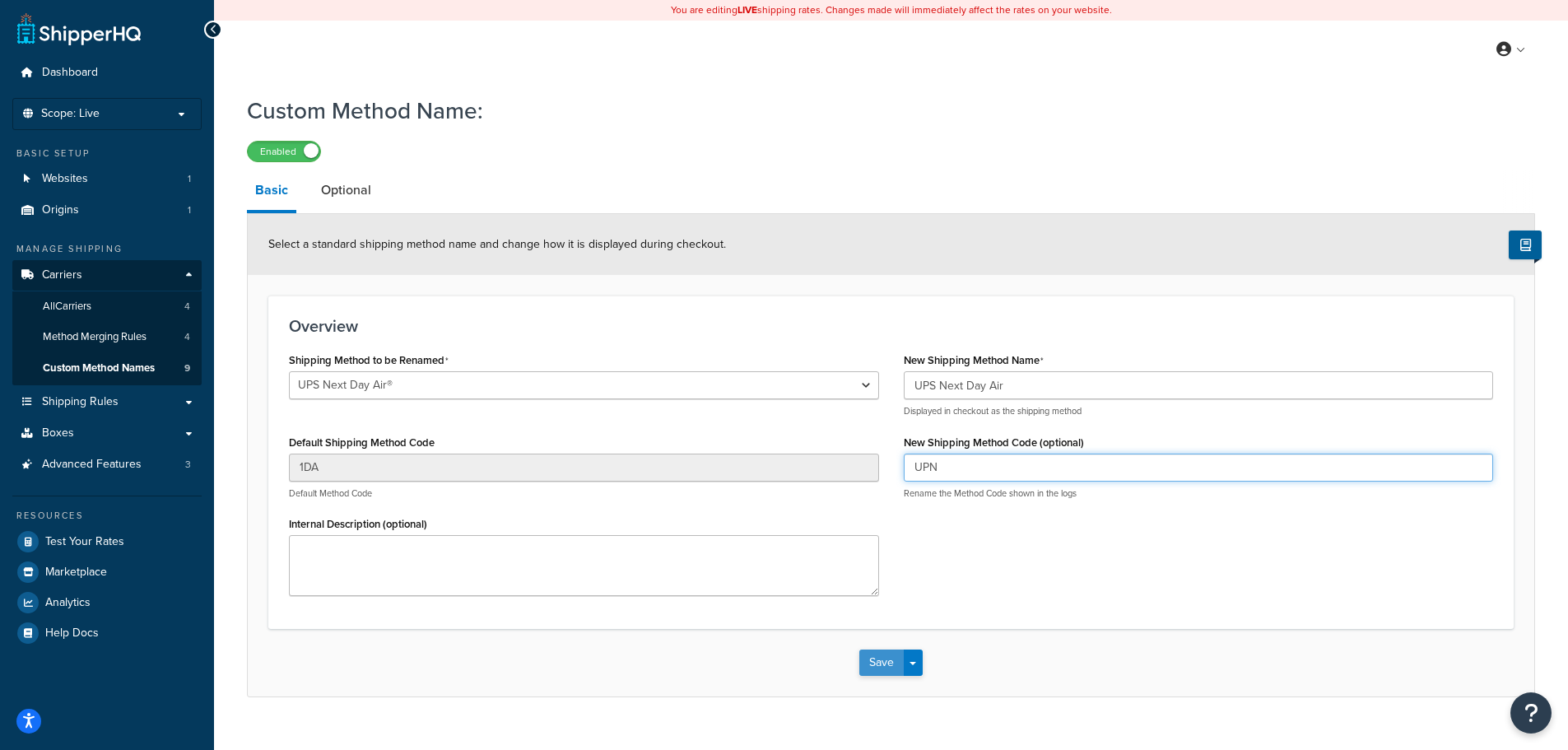
type input "UPN"
click at [885, 671] on button "Save" at bounding box center [882, 663] width 45 height 26
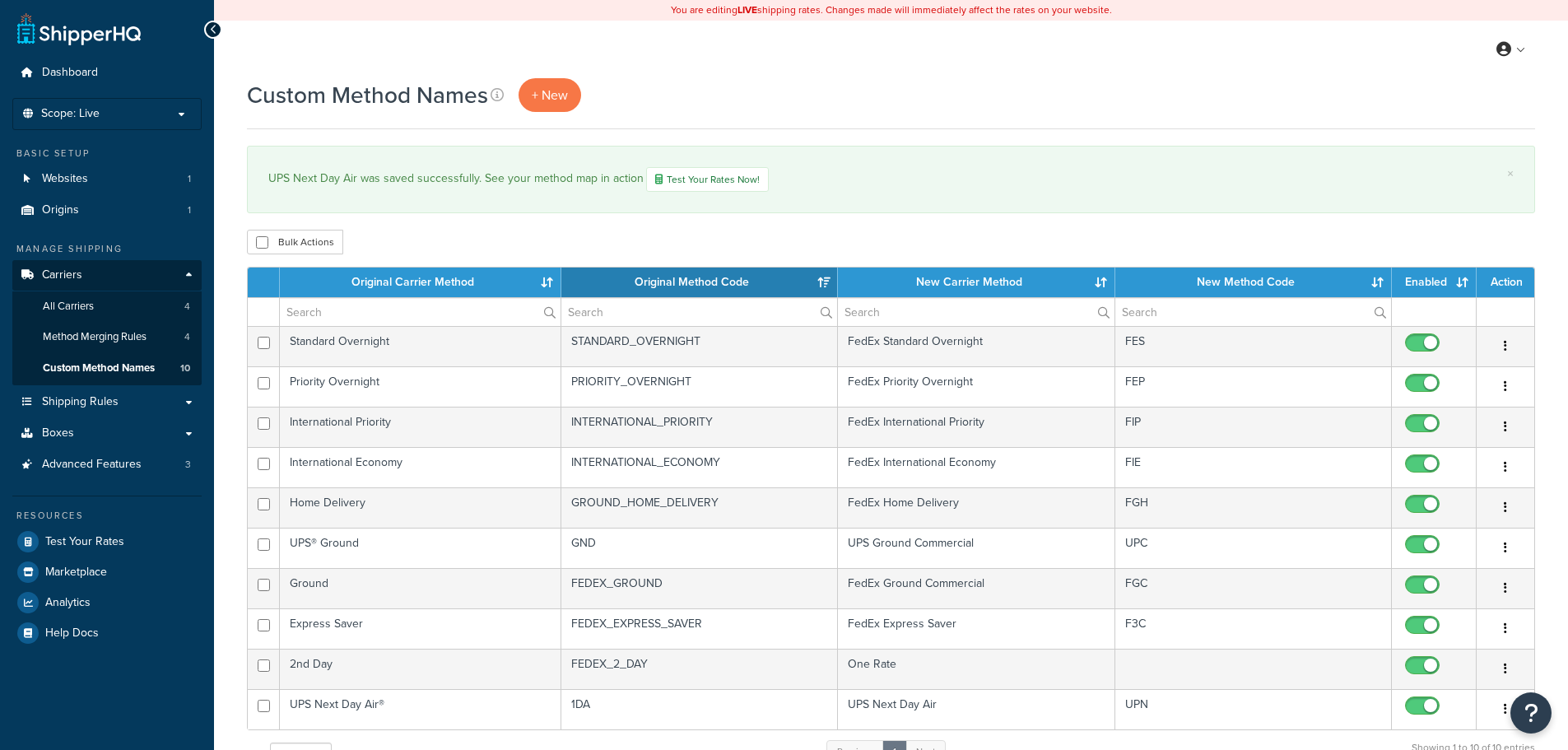
select select "15"
click at [551, 93] on span "+ New" at bounding box center [549, 95] width 36 height 19
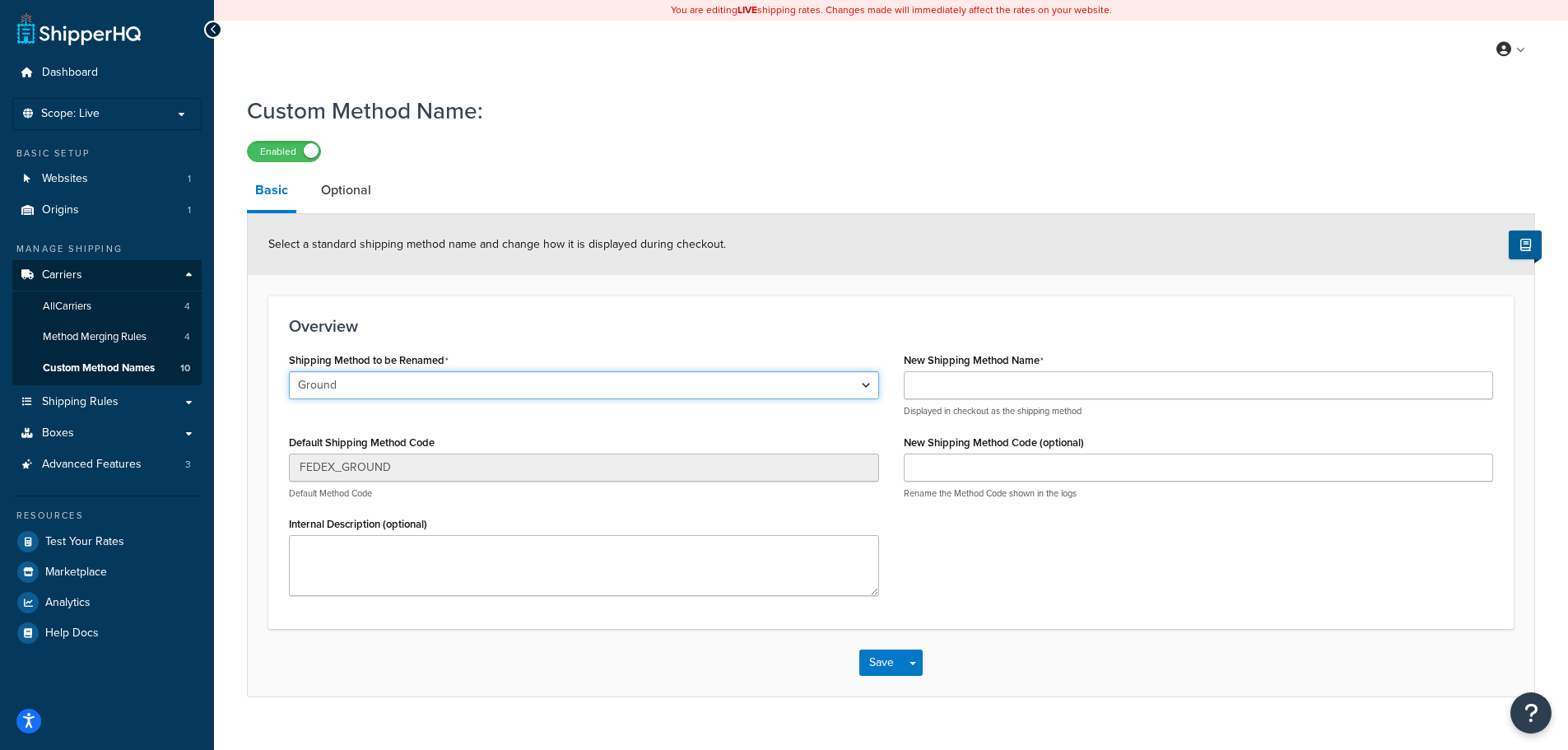
click at [392, 387] on select "Ground Home Delivery Priority Overnight Standard Overnight Express Saver Intern…" at bounding box center [584, 385] width 590 height 28
select select "703210"
click at [289, 372] on select "Ground Home Delivery Priority Overnight Standard Overnight Express Saver Intern…" at bounding box center [584, 385] width 590 height 28
type input "1DP"
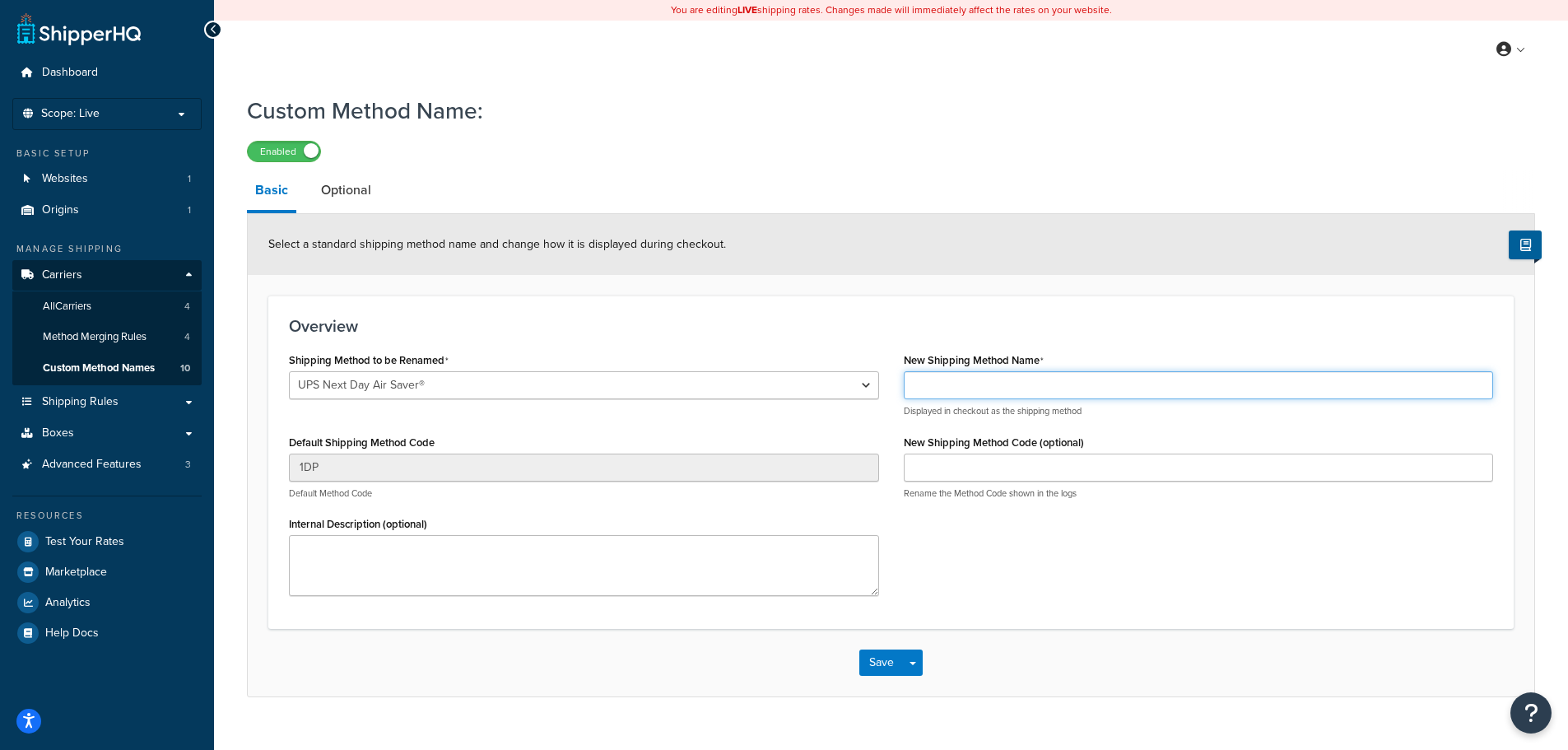
click at [974, 386] on input "New Shipping Method Name" at bounding box center [1199, 385] width 590 height 28
click at [1038, 390] on input "UPS Next Day Air" at bounding box center [1199, 385] width 590 height 28
type input "UPS Next Day Air Saver"
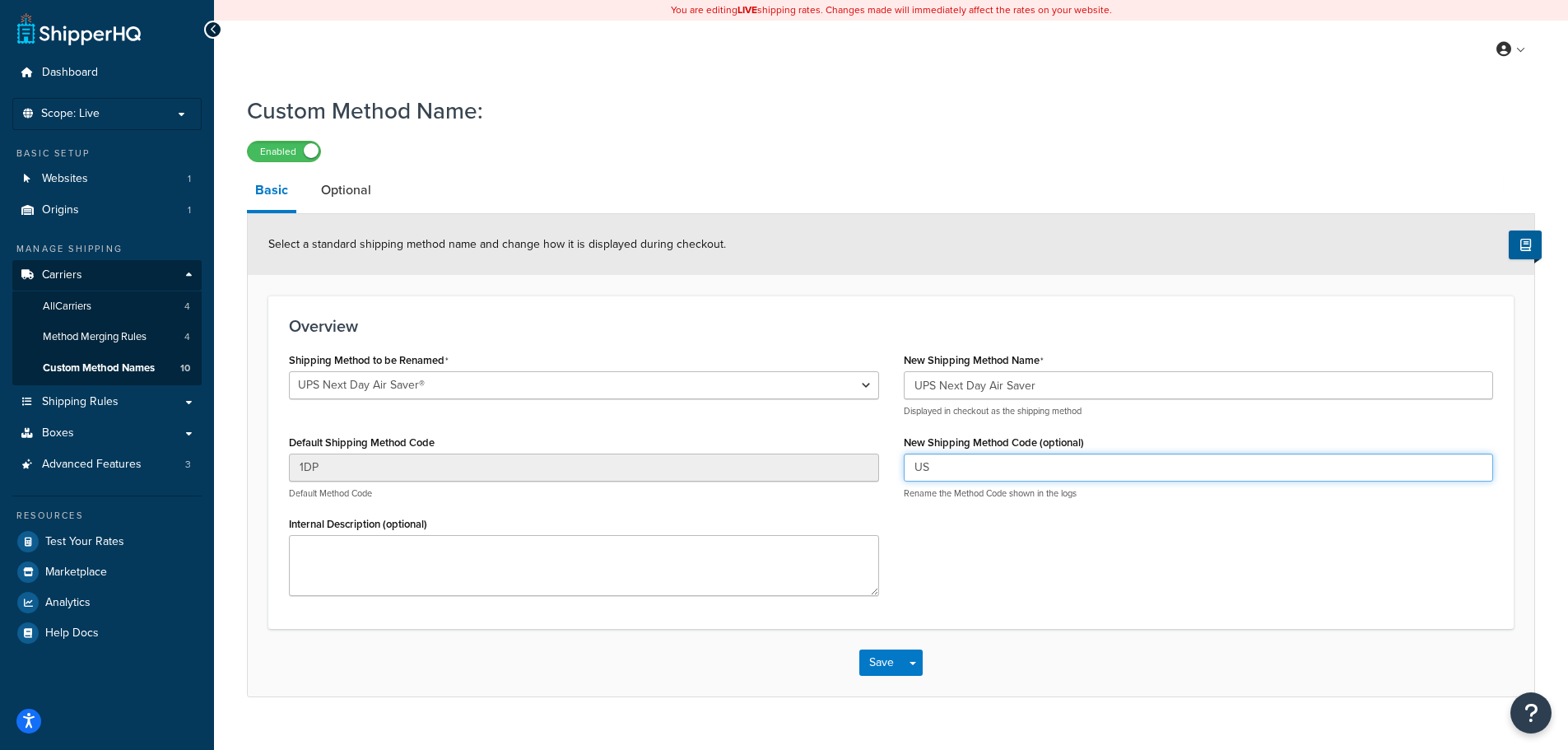
drag, startPoint x: 967, startPoint y: 475, endPoint x: 797, endPoint y: 454, distance: 171.3
click at [798, 453] on div "Shipping Method to be Renamed Ground Home Delivery Priority Overnight Standard …" at bounding box center [891, 479] width 1229 height 260
type input "SAV"
click at [879, 669] on button "Save" at bounding box center [882, 663] width 45 height 26
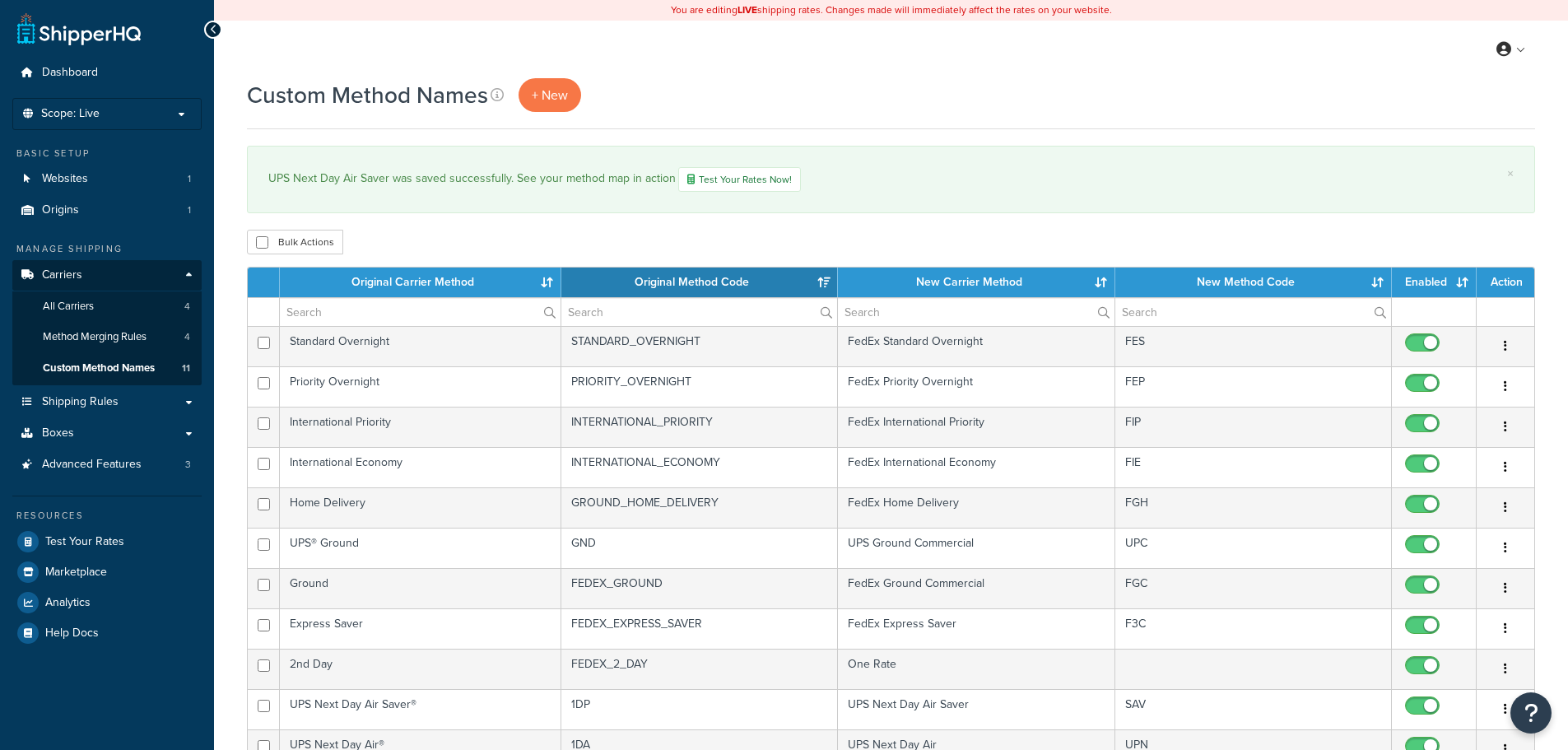
select select "15"
click at [562, 91] on span "+ New" at bounding box center [549, 95] width 36 height 19
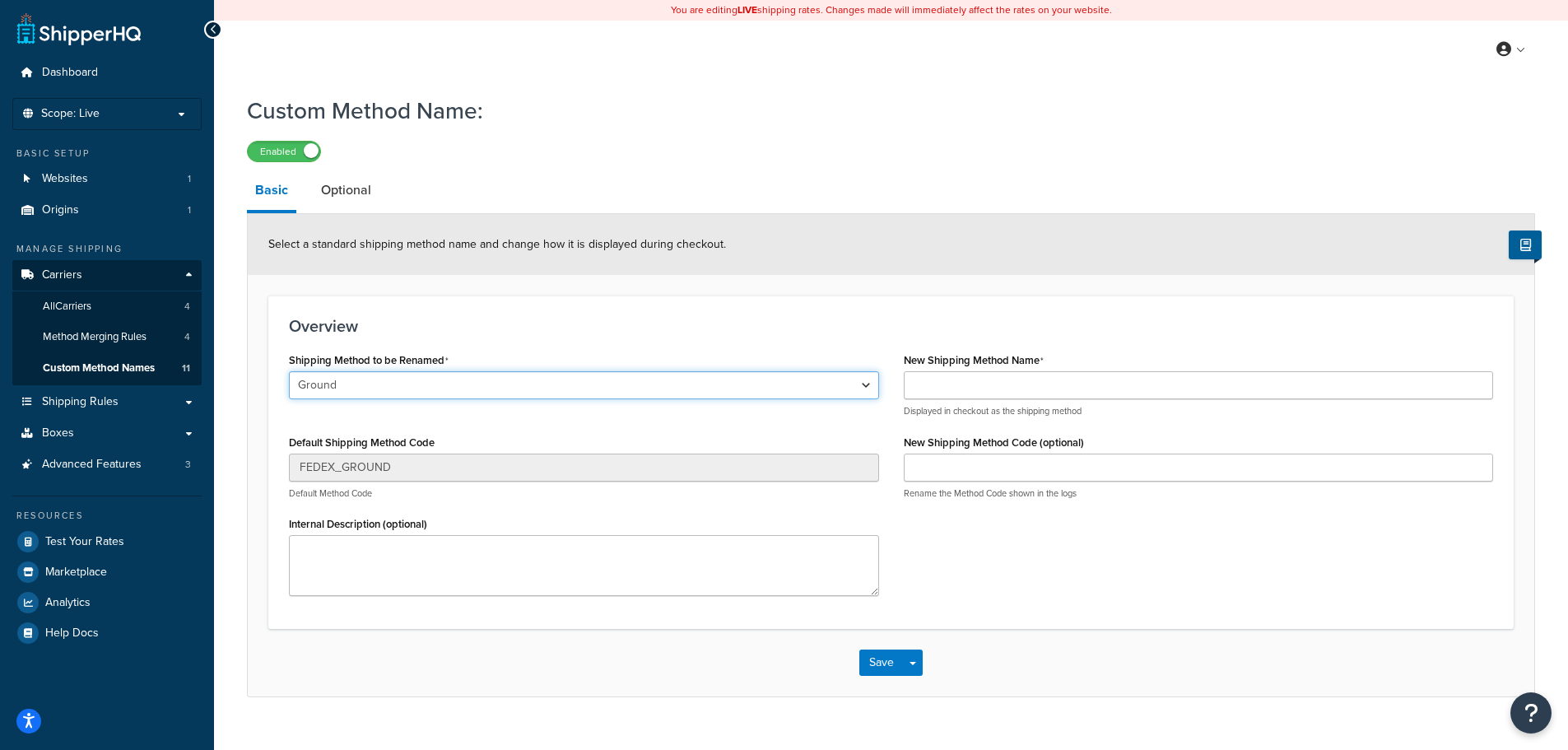
click at [354, 384] on select "Ground Home Delivery Priority Overnight Standard Overnight Express Saver Intern…" at bounding box center [584, 385] width 590 height 28
select select "695329"
click at [289, 372] on select "Ground Home Delivery Priority Overnight Standard Overnight Express Saver Intern…" at bounding box center [584, 385] width 590 height 28
type input "2DA"
click at [347, 388] on select "Ground Home Delivery Priority Overnight Standard Overnight Express Saver Intern…" at bounding box center [584, 385] width 590 height 28
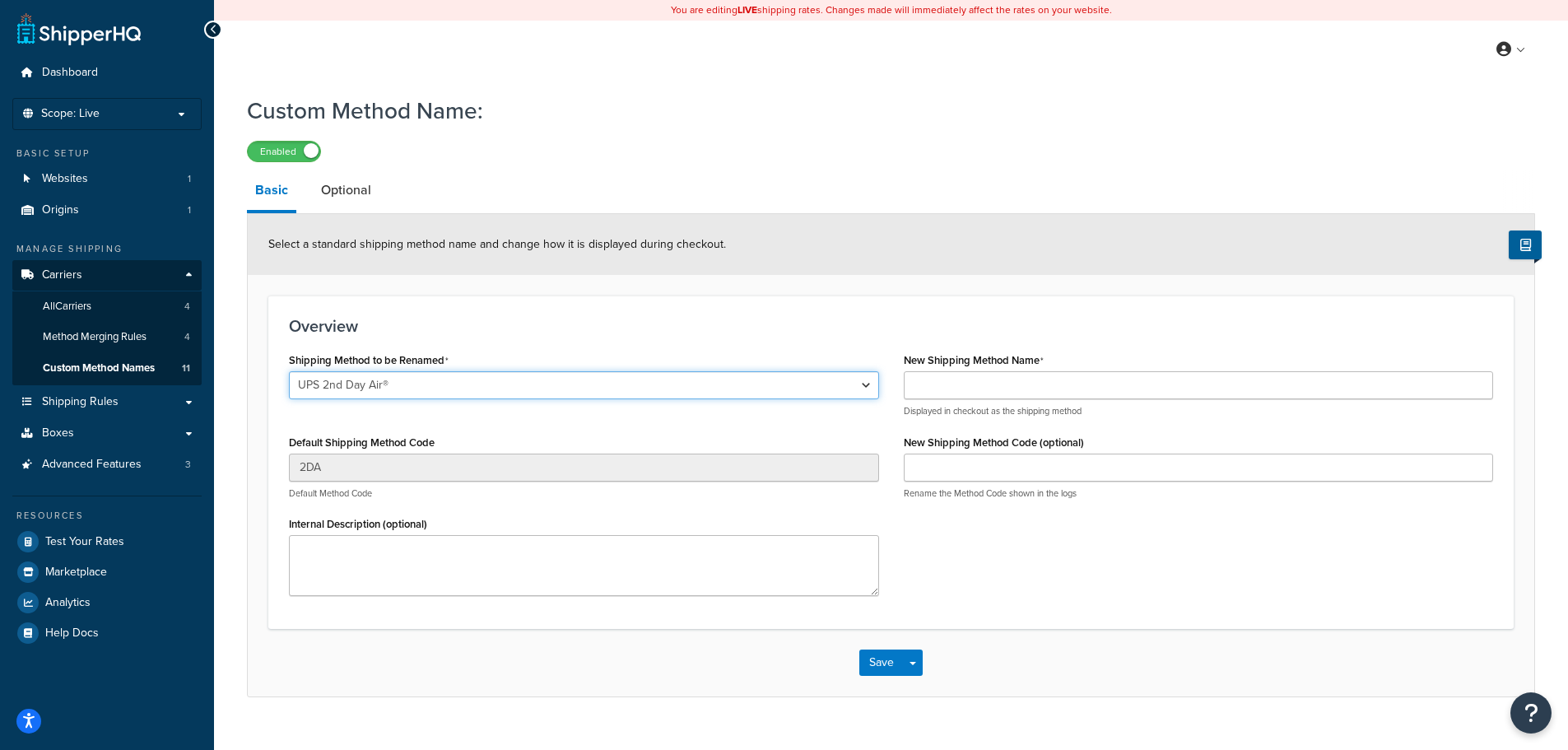
click at [289, 372] on select "Ground Home Delivery Priority Overnight Standard Overnight Express Saver Intern…" at bounding box center [584, 385] width 590 height 28
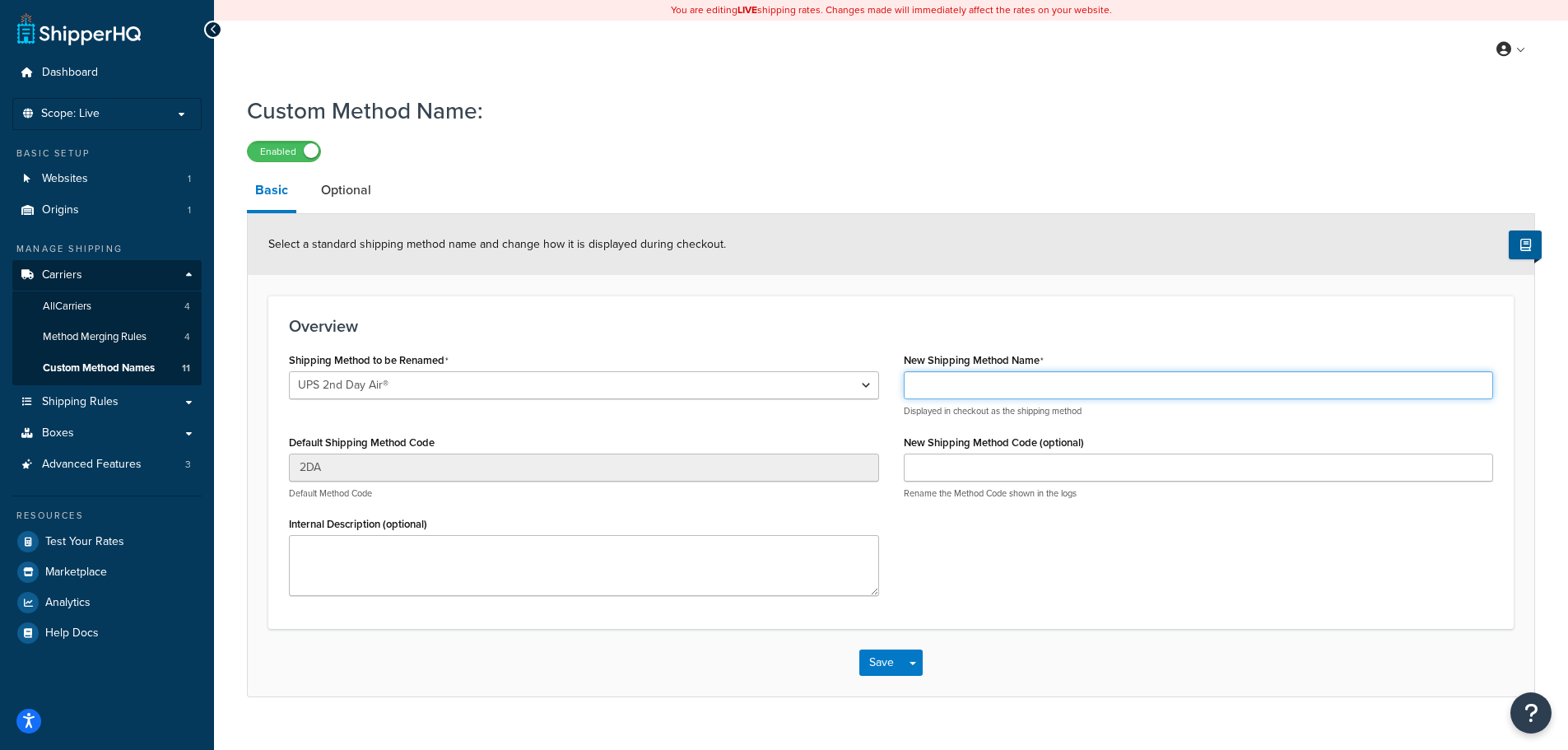
click at [979, 378] on input "New Shipping Method Name" at bounding box center [1199, 385] width 590 height 28
drag, startPoint x: 1048, startPoint y: 390, endPoint x: 942, endPoint y: 386, distance: 106.1
click at [942, 386] on input "UPS Ground Commercial" at bounding box center [1199, 385] width 590 height 28
type input "UPS 2 Day Air"
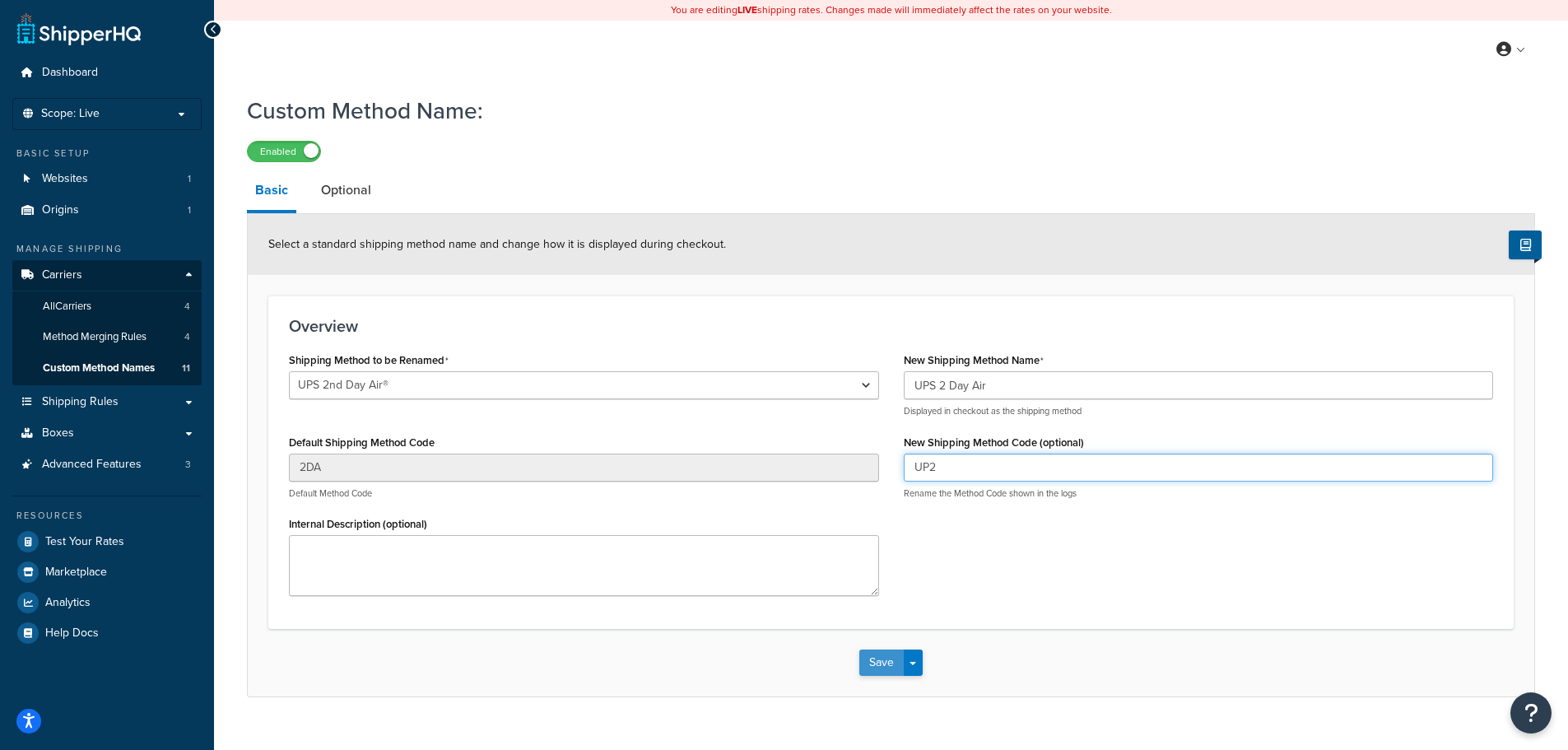
type input "UP2"
click at [889, 660] on button "Save" at bounding box center [882, 663] width 45 height 26
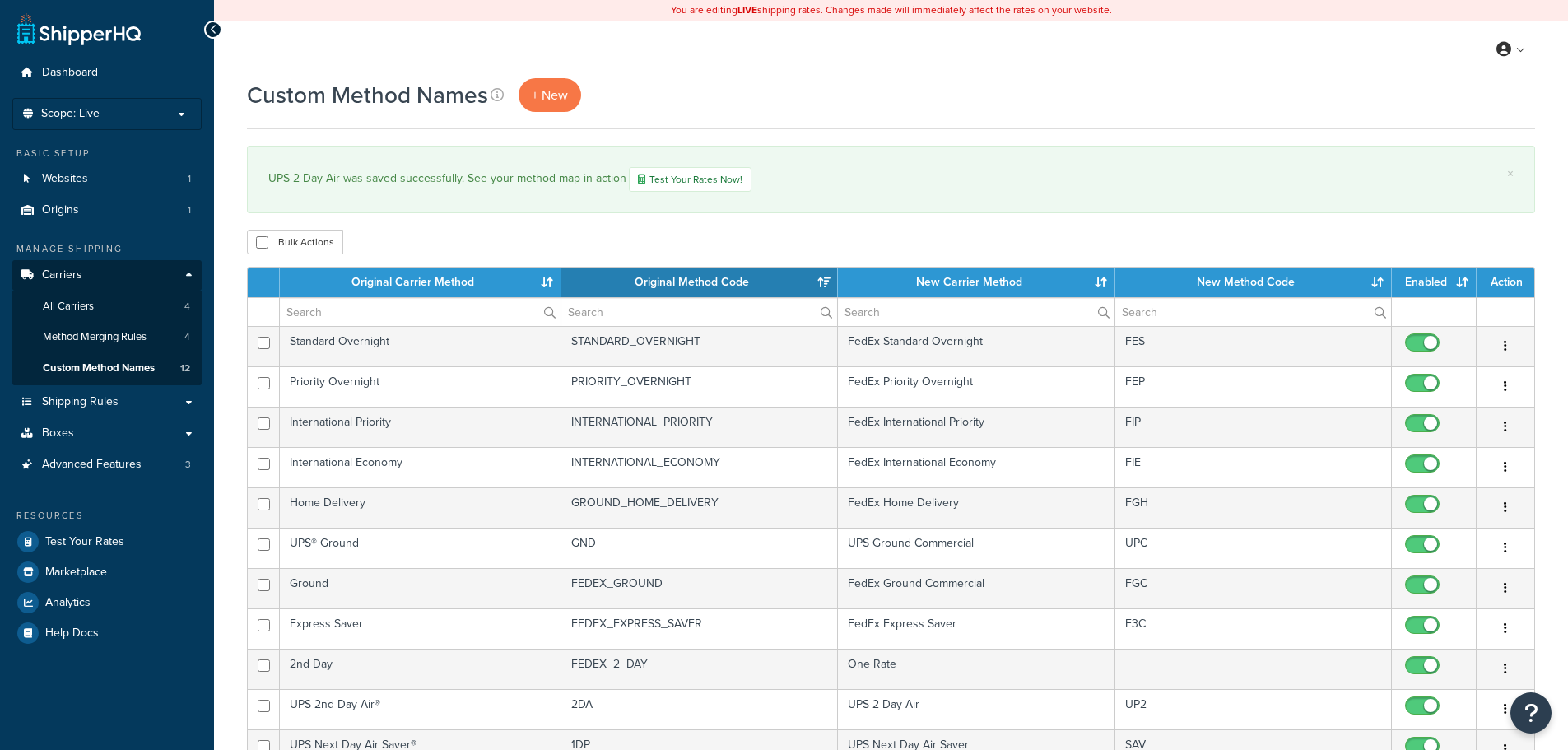
select select "15"
click at [544, 92] on span "+ New" at bounding box center [549, 95] width 36 height 19
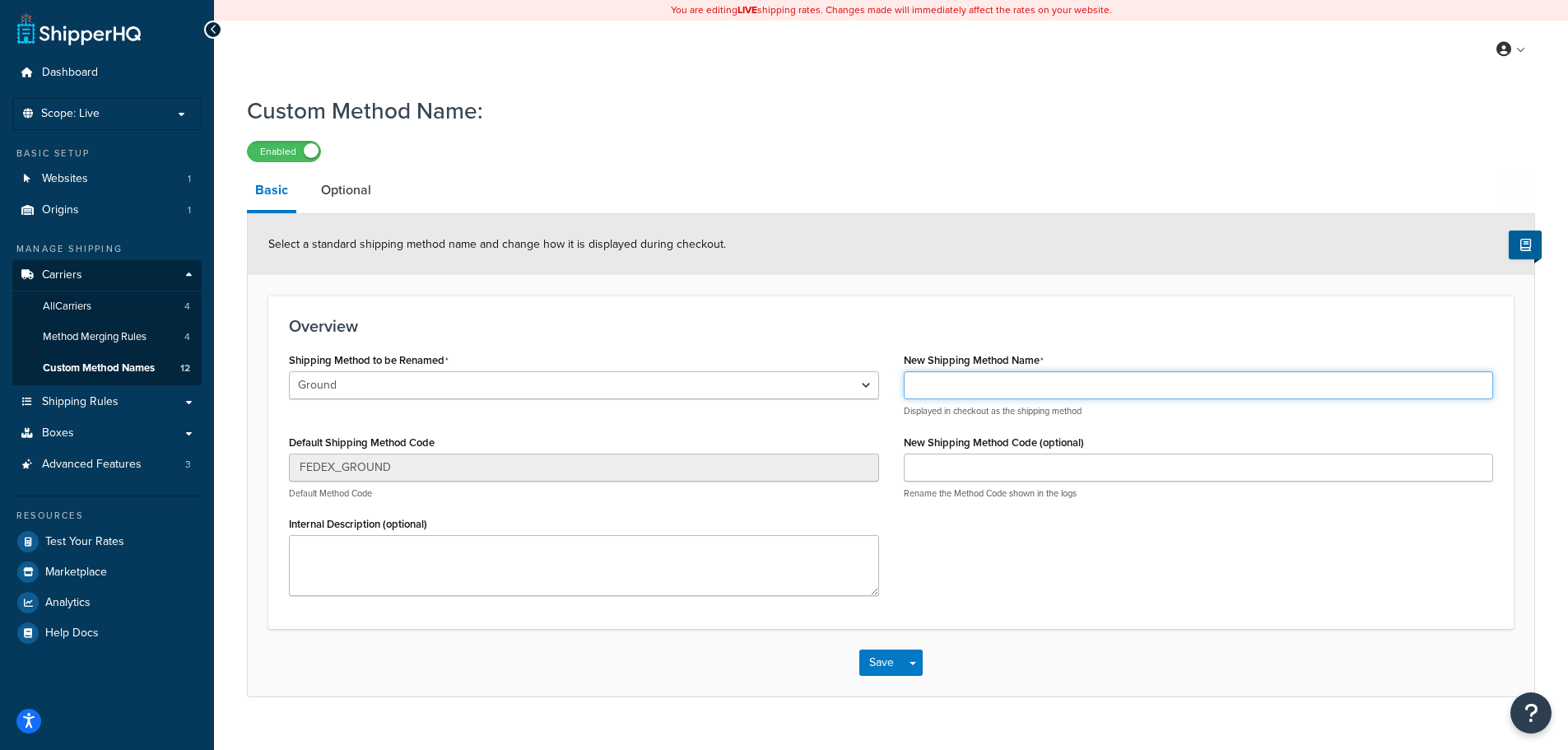
click at [987, 387] on input "New Shipping Method Name" at bounding box center [1199, 385] width 590 height 28
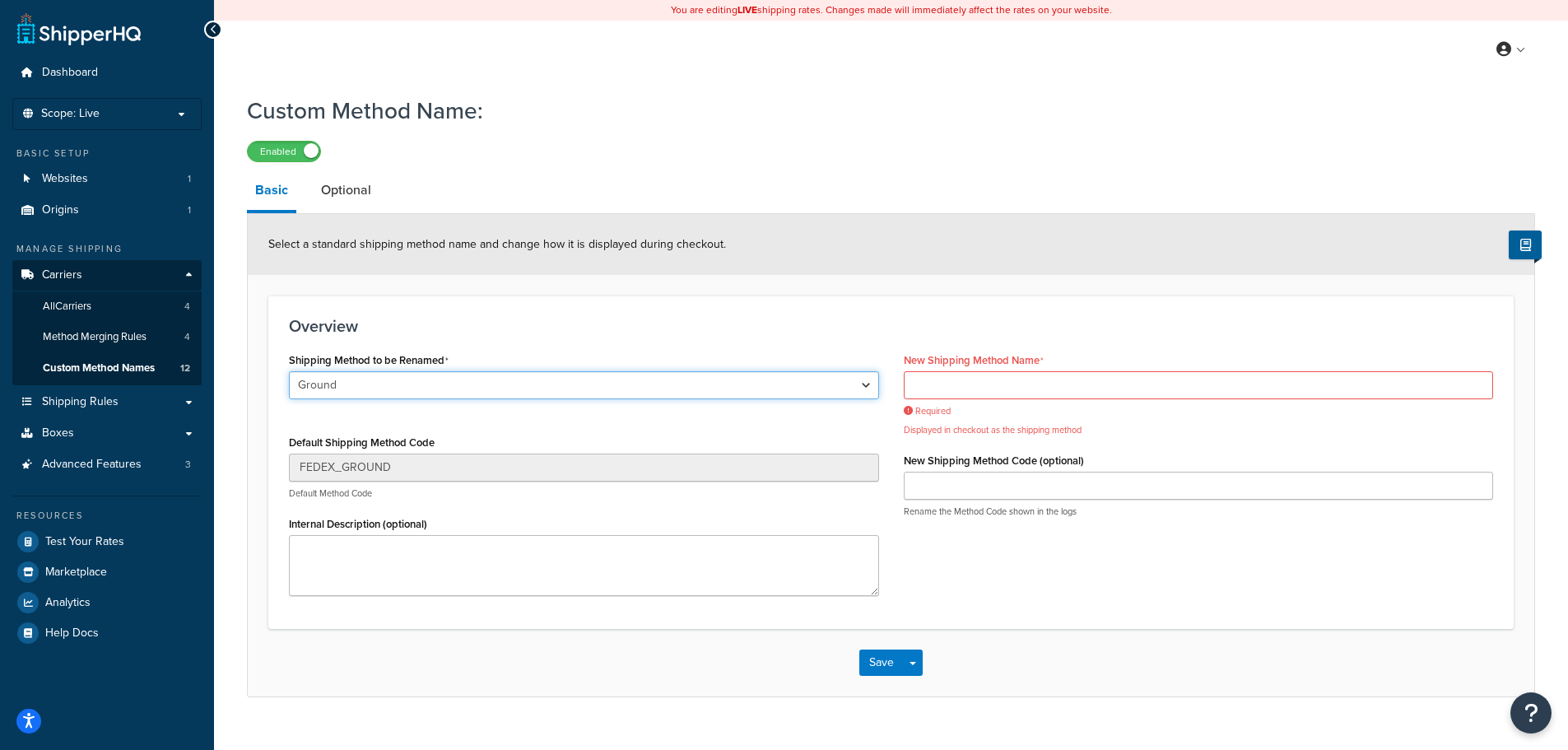
click at [639, 389] on select "Ground Home Delivery Priority Overnight Standard Overnight Express Saver Intern…" at bounding box center [584, 385] width 590 height 28
select select "695330"
click at [289, 372] on select "Ground Home Delivery Priority Overnight Standard Overnight Express Saver Intern…" at bounding box center [584, 385] width 590 height 28
type input "STD"
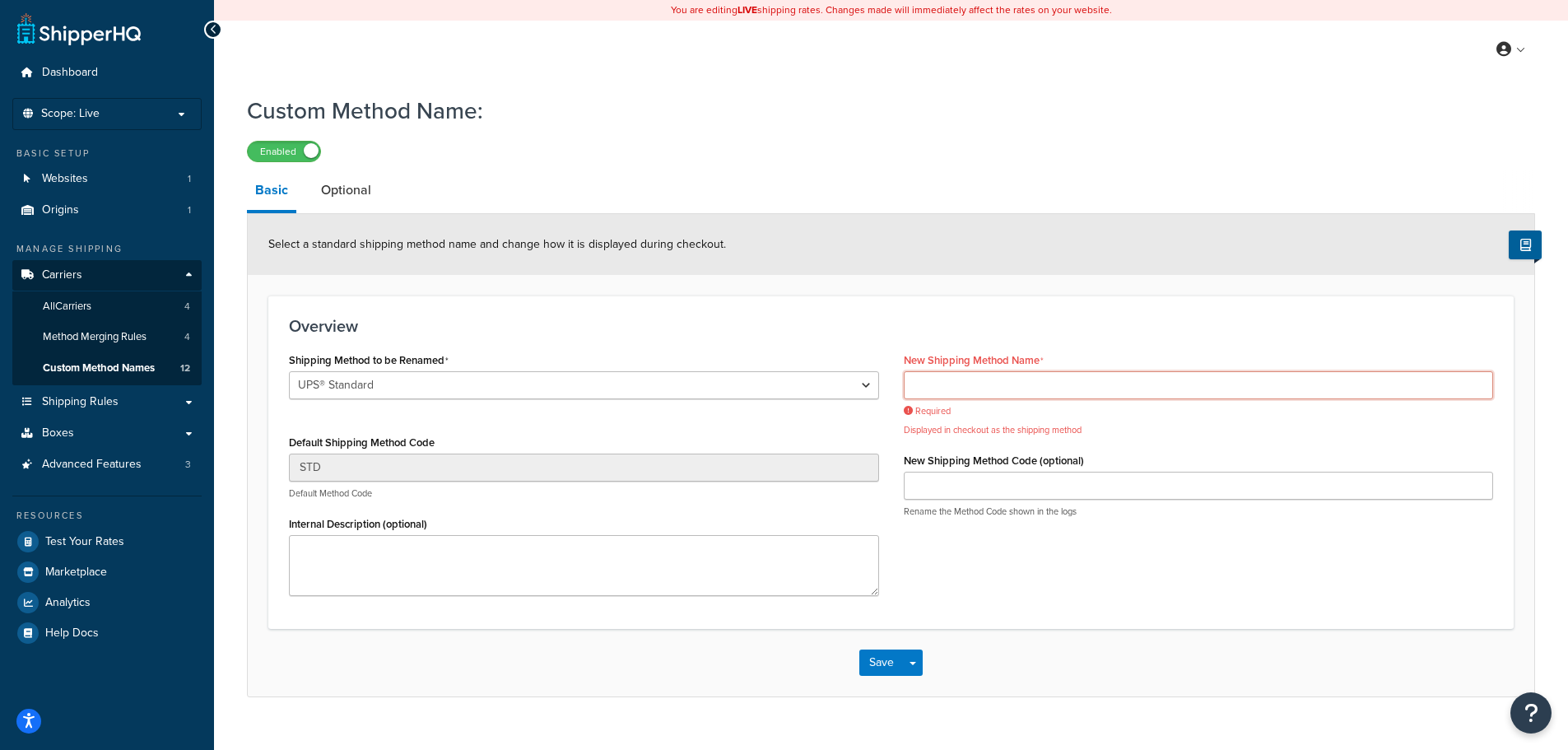
click at [962, 388] on input "New Shipping Method Name" at bounding box center [1199, 385] width 590 height 28
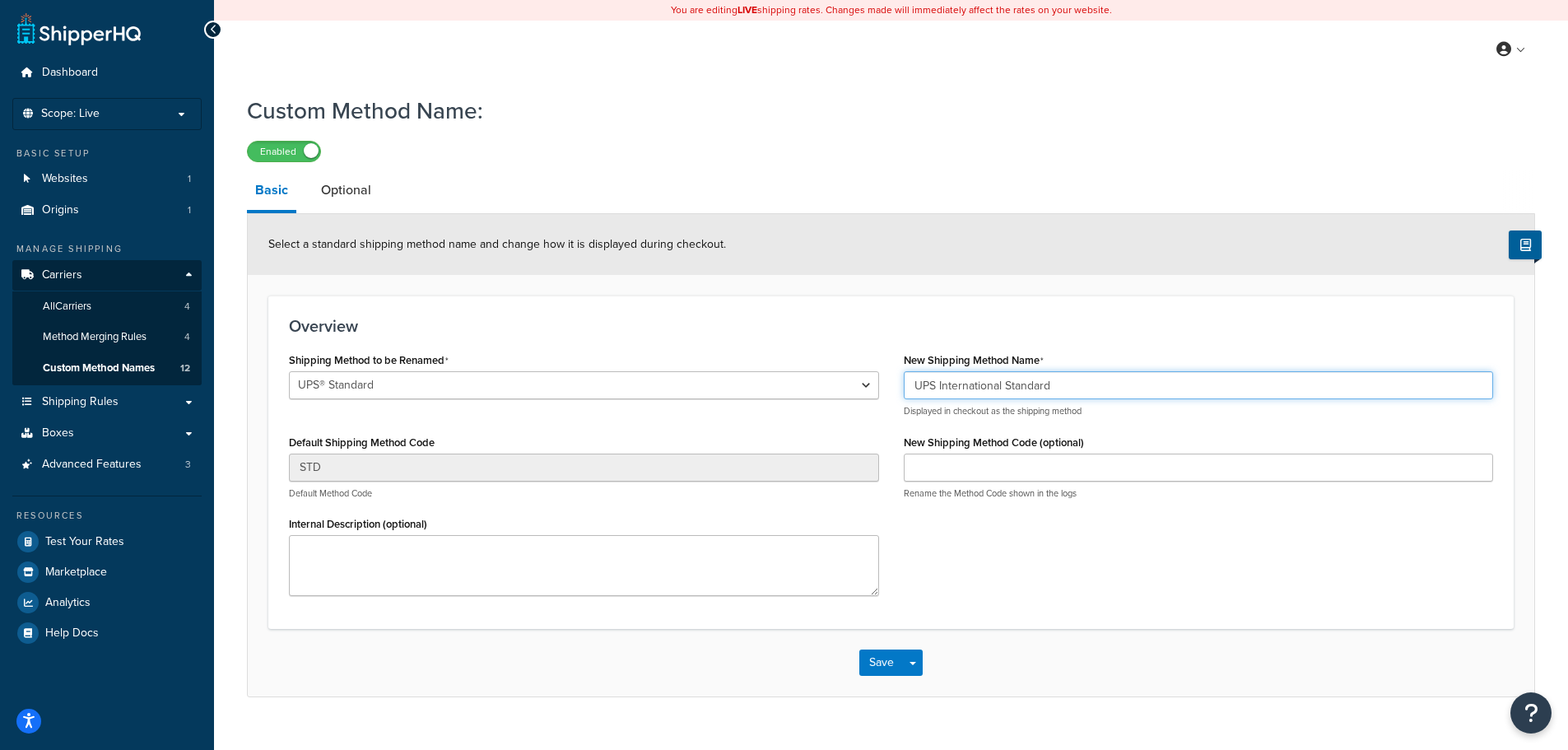
type input "UPS International Standard"
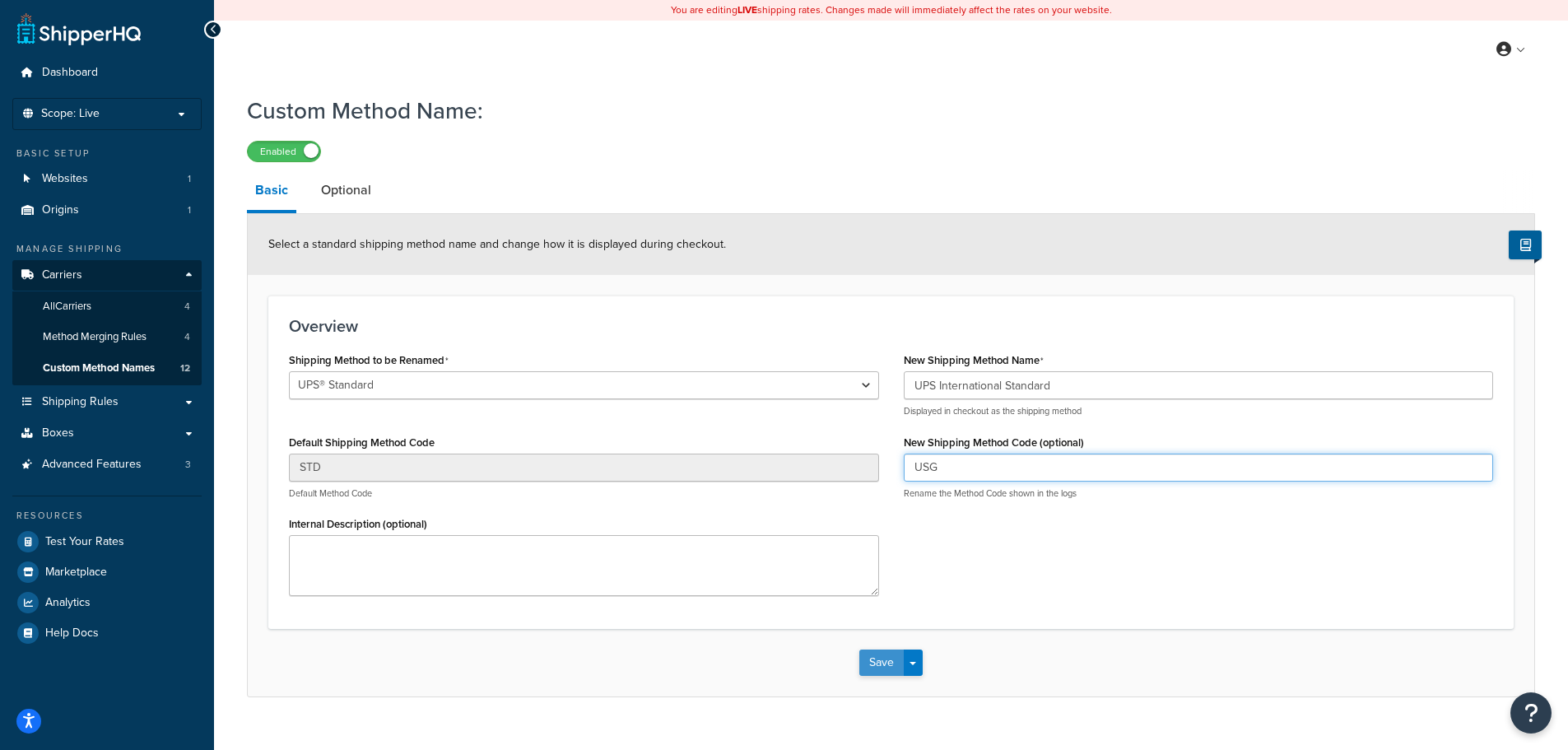
type input "USG"
click at [879, 660] on button "Save" at bounding box center [882, 663] width 45 height 26
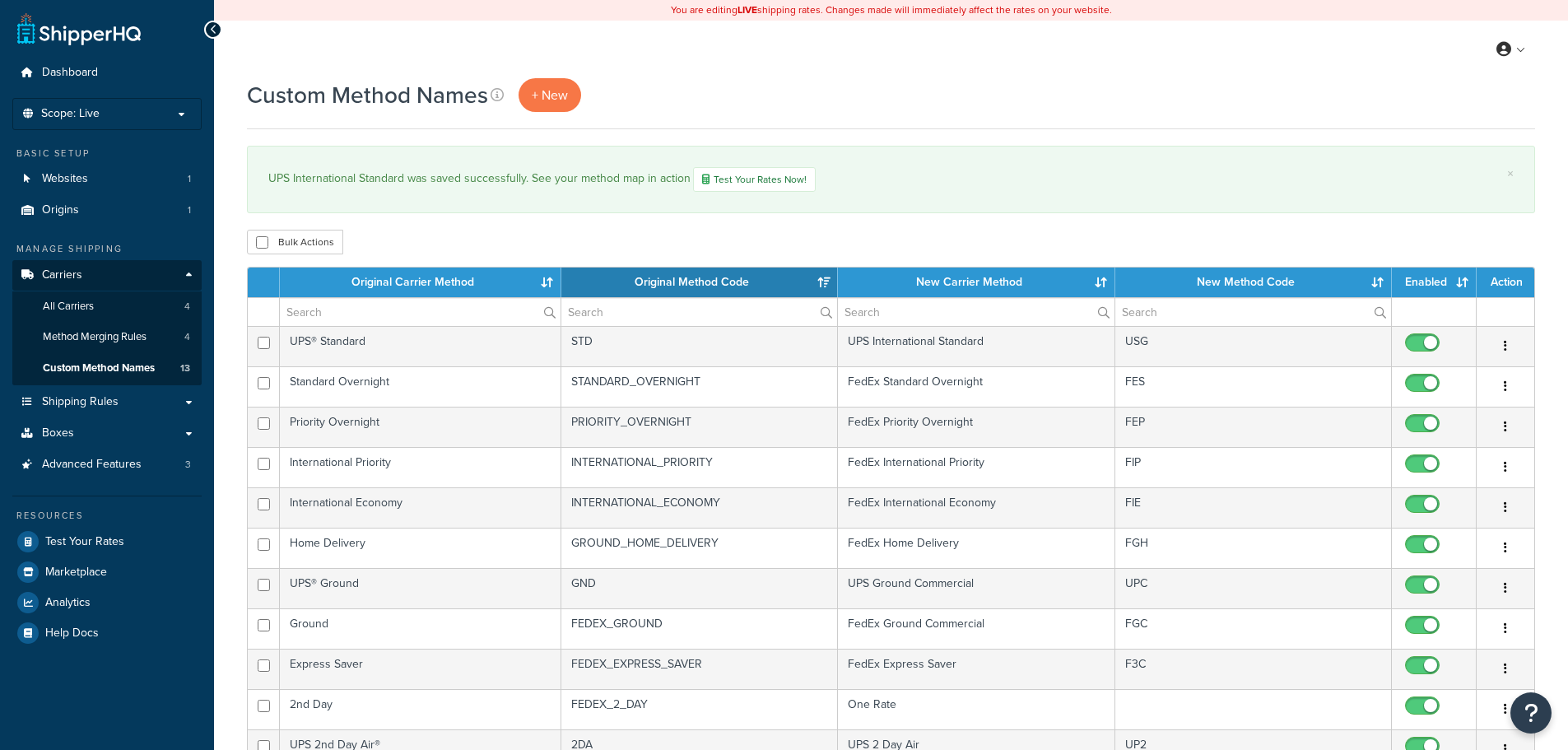
select select "15"
click at [557, 104] on link "+ New" at bounding box center [549, 95] width 62 height 33
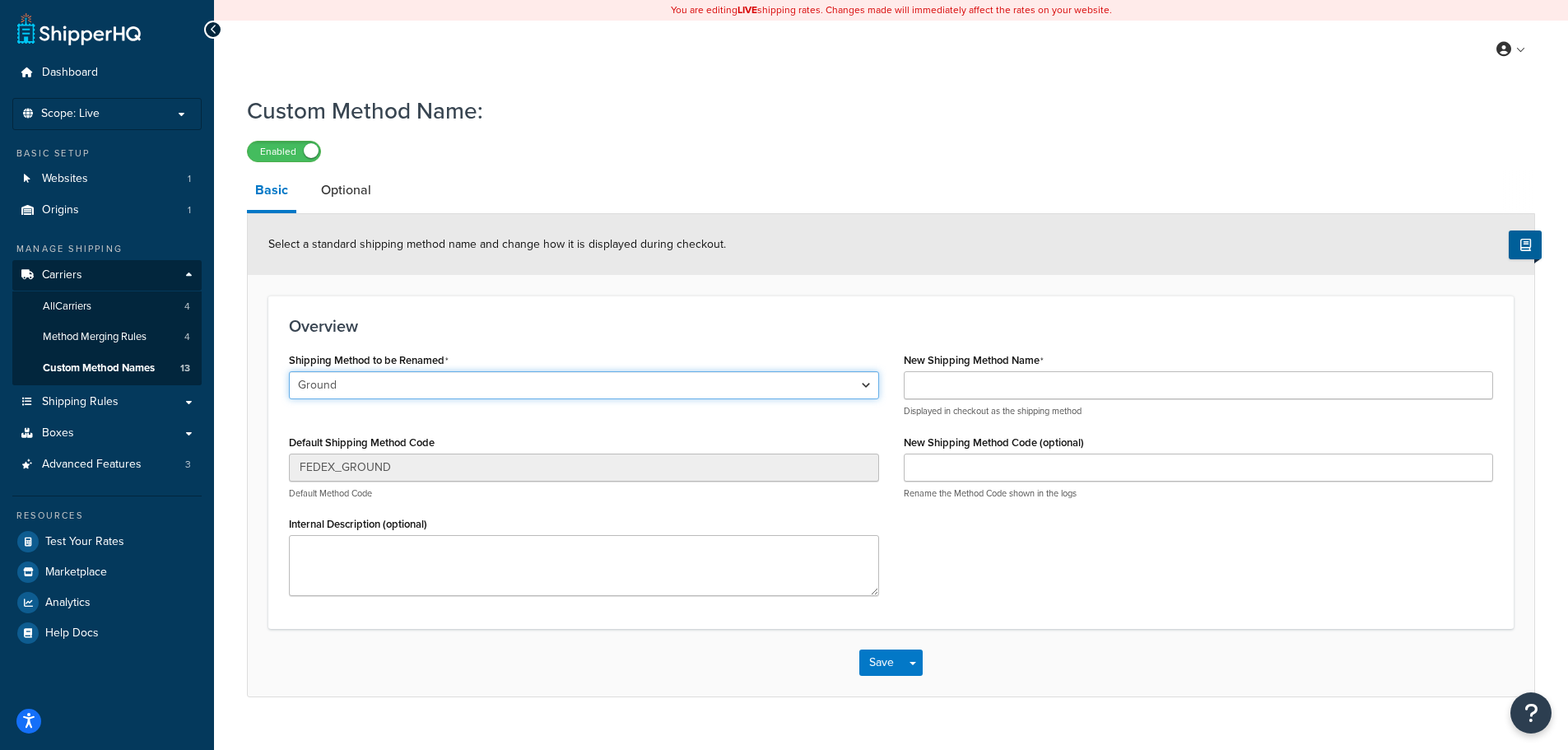
click at [362, 380] on select "Ground Home Delivery Priority Overnight Standard Overnight Express Saver Intern…" at bounding box center [584, 385] width 590 height 28
select select "703211"
click at [289, 372] on select "Ground Home Delivery Priority Overnight Standard Overnight Express Saver Intern…" at bounding box center [584, 385] width 590 height 28
type input "3DS"
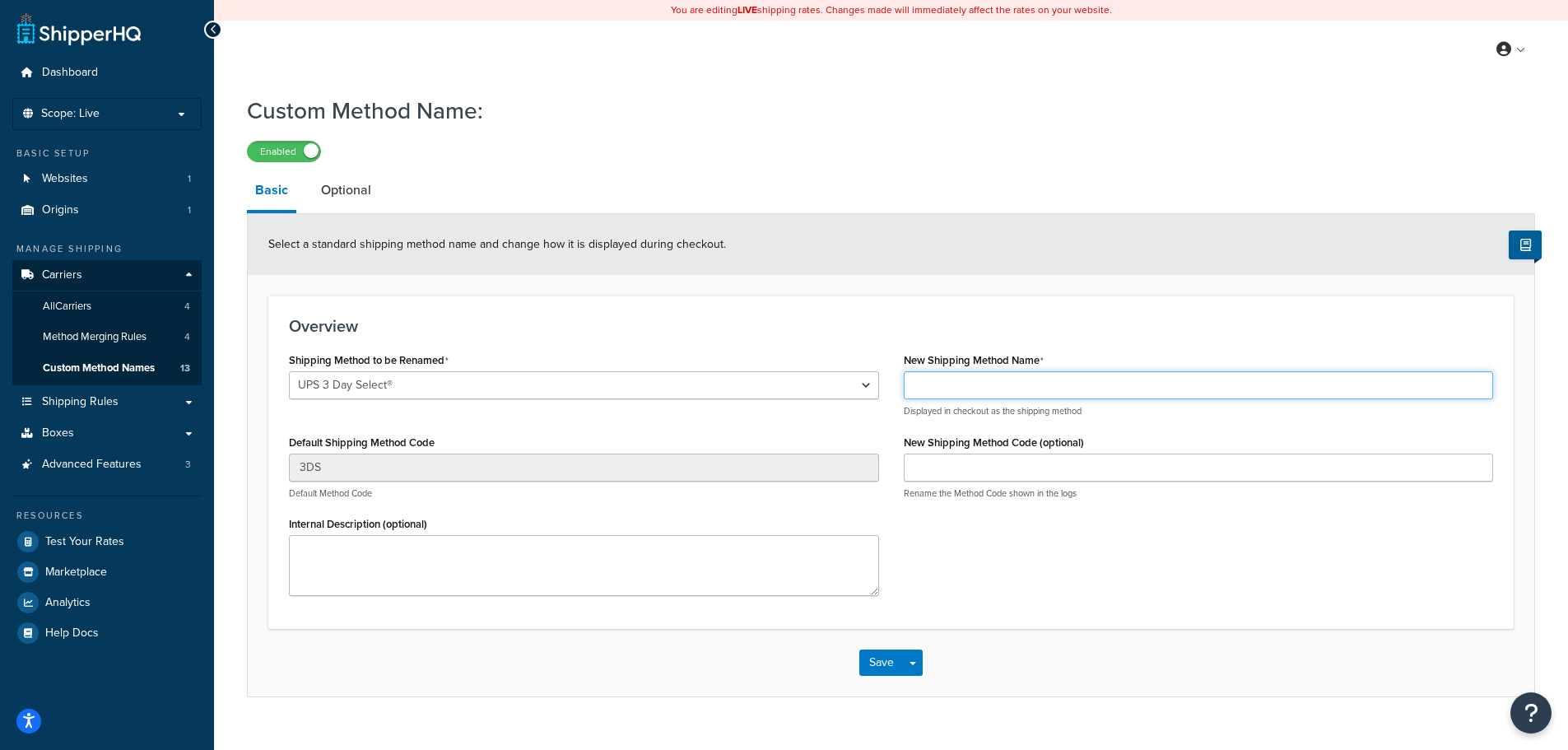
click at [962, 388] on input "New Shipping Method Name" at bounding box center [1199, 385] width 590 height 28
click at [945, 387] on input "UPS 2 Day Air" at bounding box center [1199, 385] width 590 height 28
type input "UPS 3 Day Select"
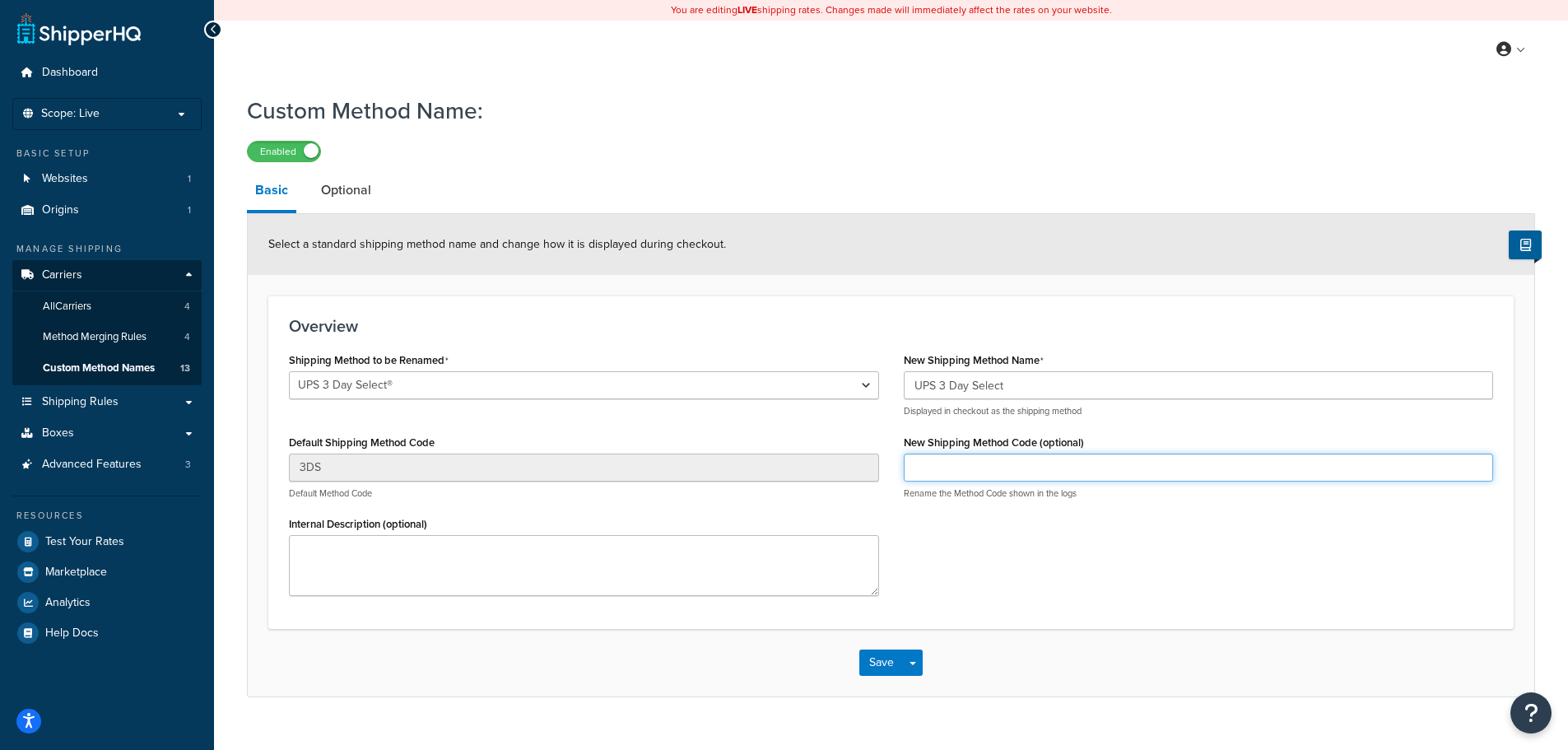
click at [933, 466] on input "New Shipping Method Code (optional)" at bounding box center [1199, 467] width 590 height 28
type input "UP3"
click at [889, 663] on button "Save" at bounding box center [882, 663] width 45 height 26
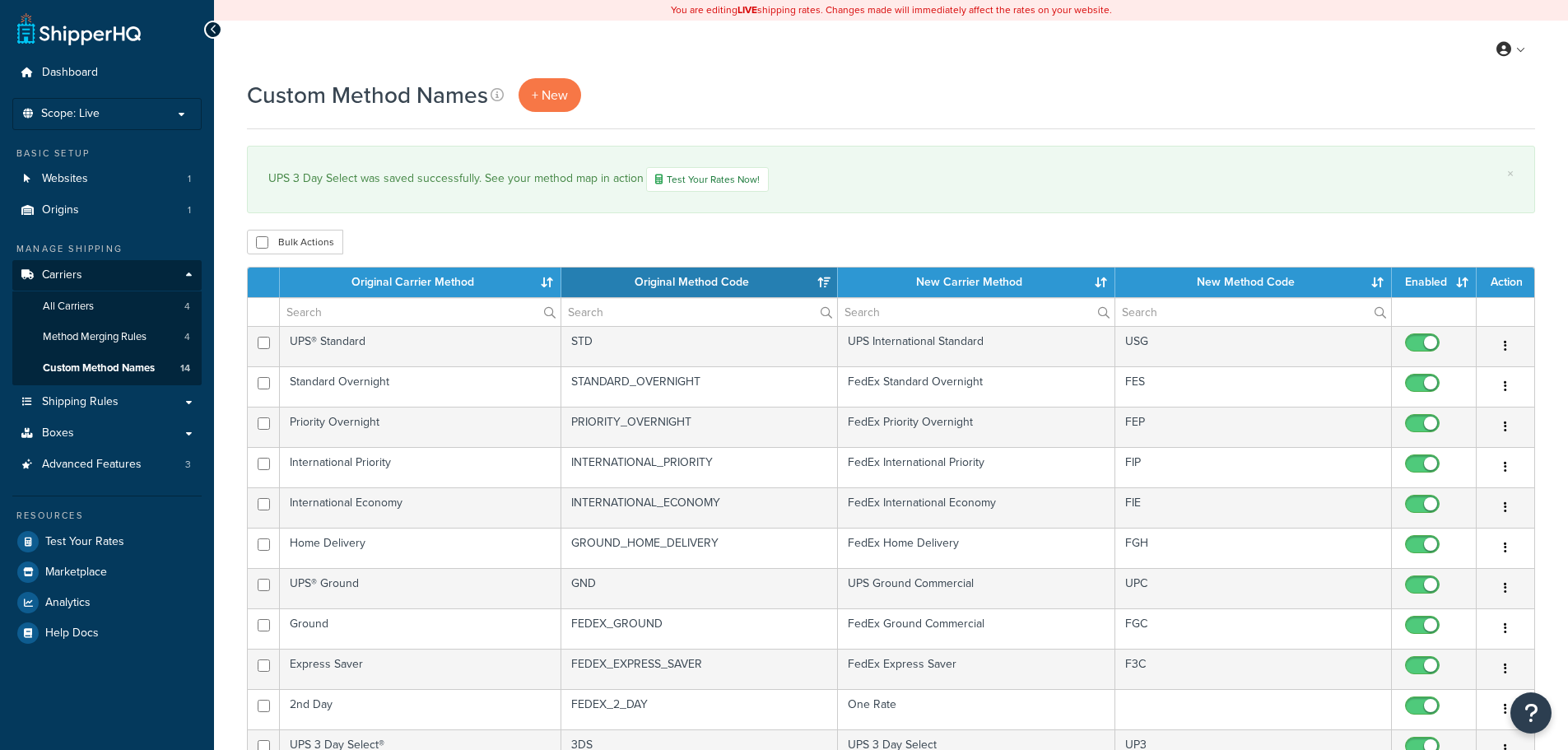
select select "15"
click at [549, 89] on span "+ New" at bounding box center [549, 95] width 36 height 19
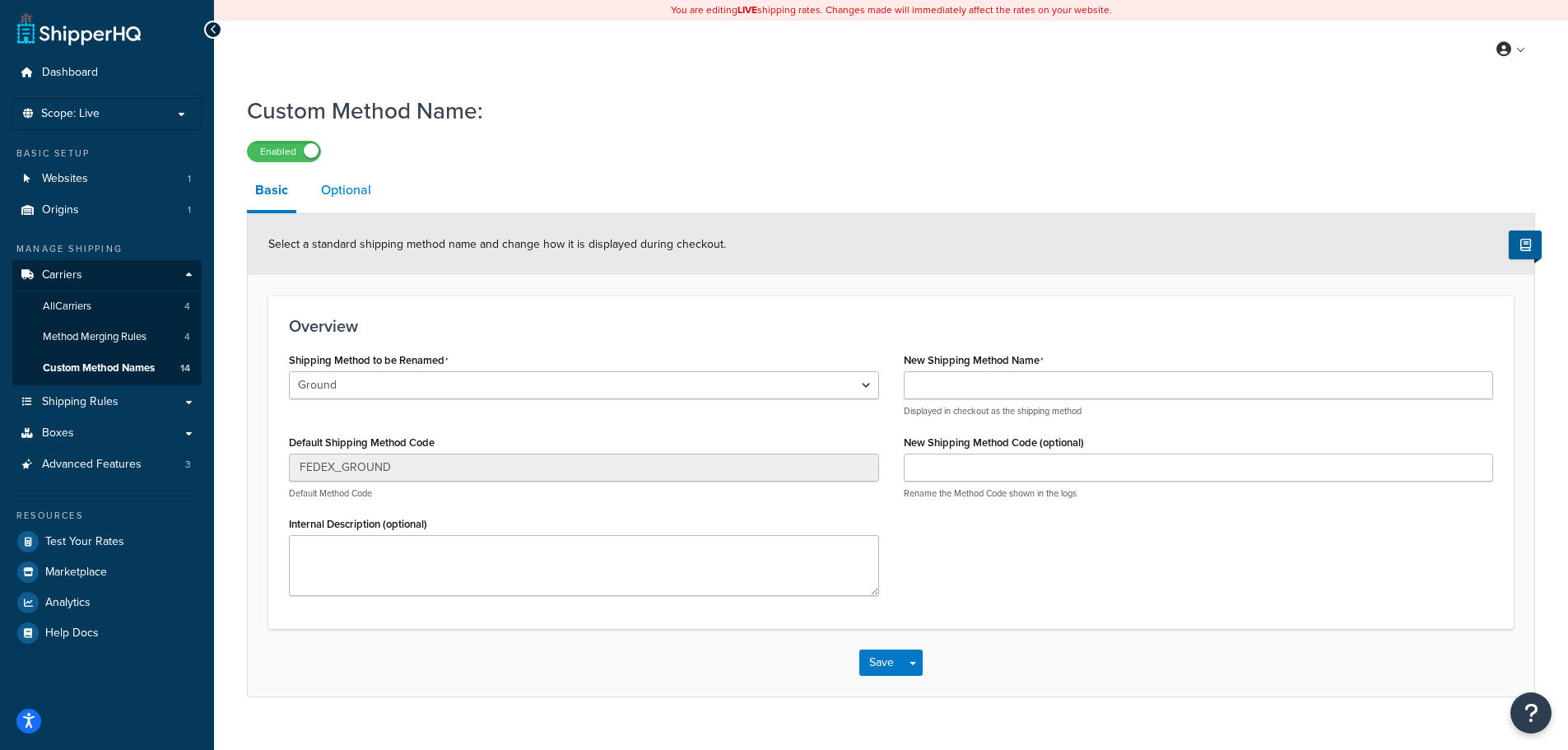
click at [346, 189] on link "Optional" at bounding box center [347, 190] width 67 height 40
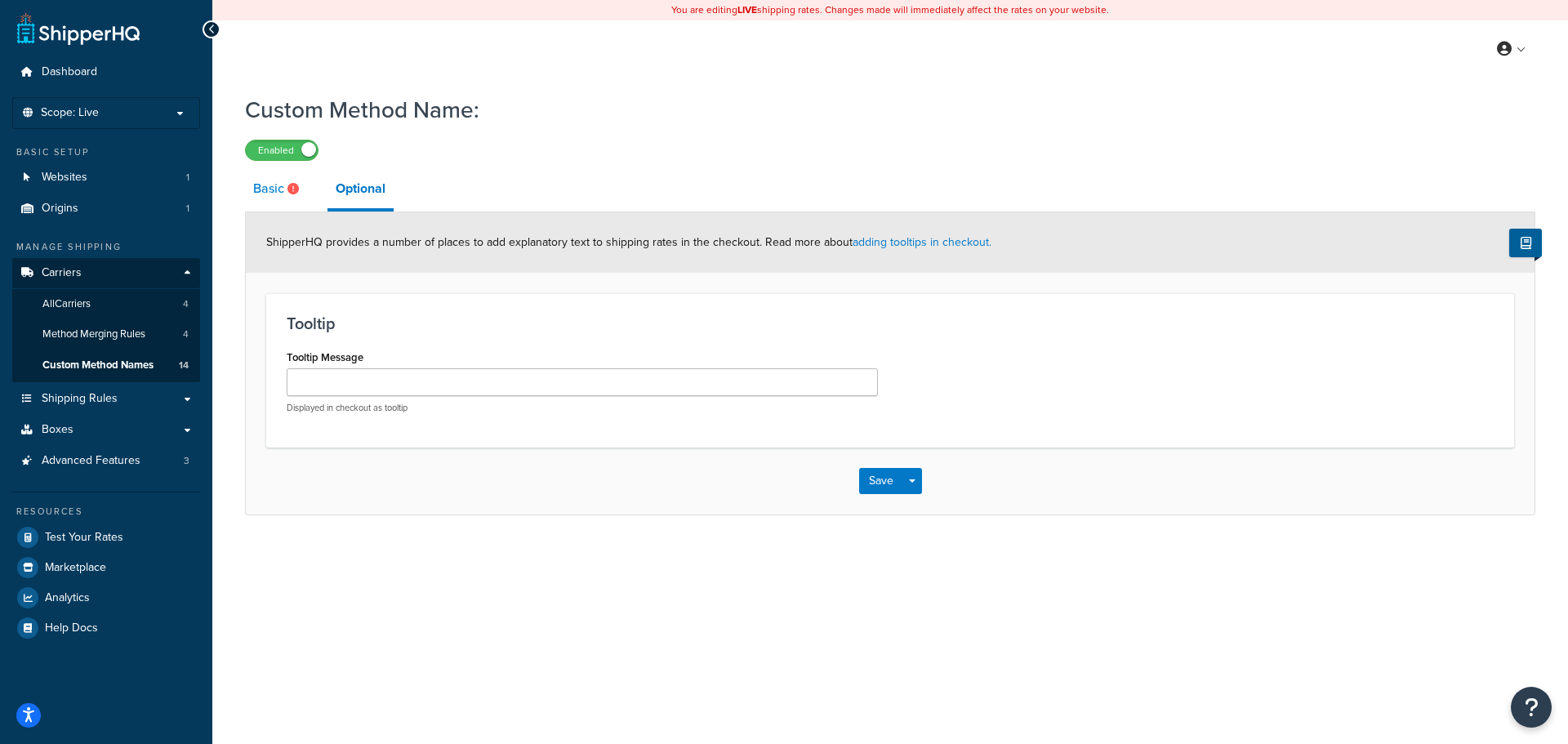
click at [275, 191] on link "Basic" at bounding box center [278, 188] width 66 height 40
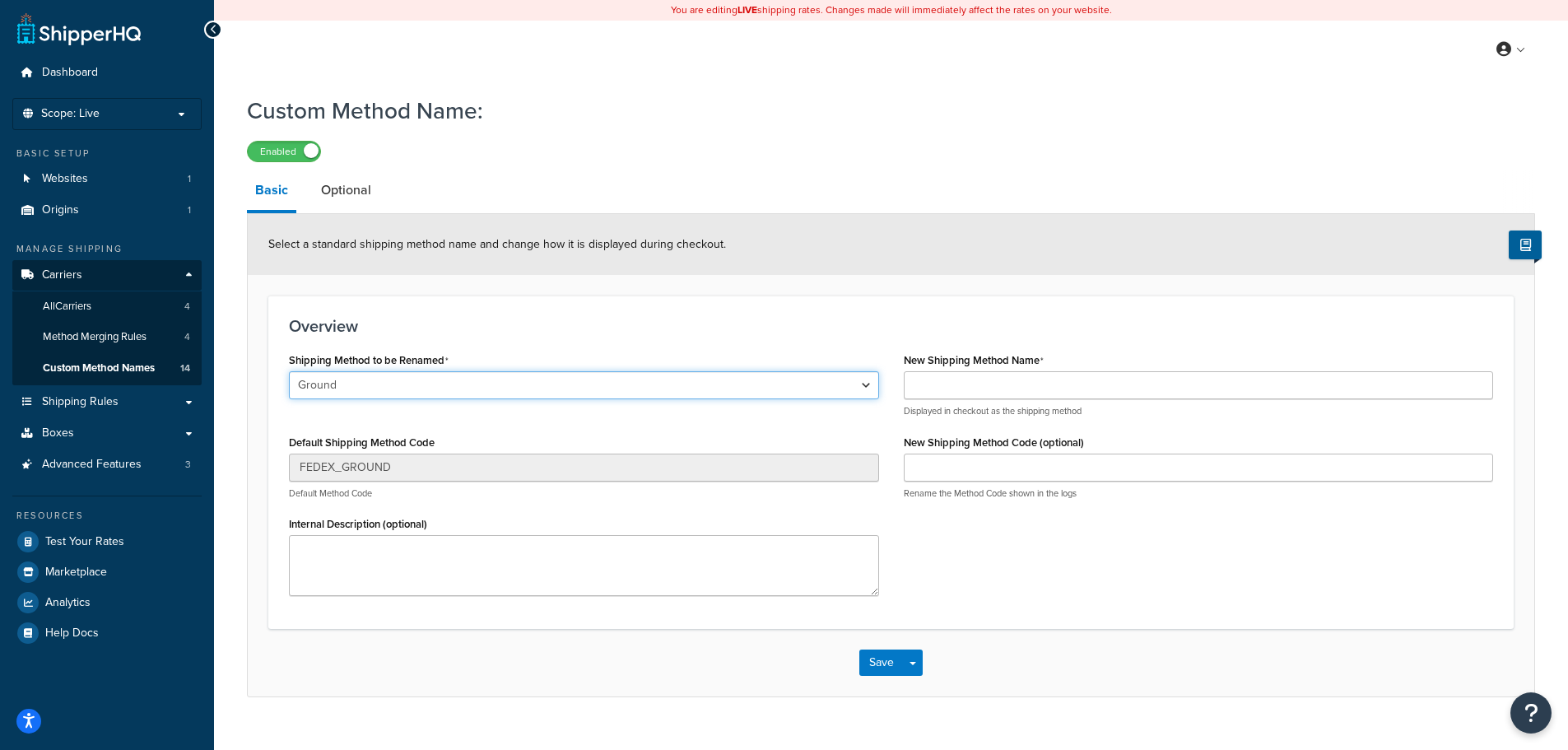
click at [345, 393] on select "Ground Home Delivery Priority Overnight Standard Overnight Express Saver Intern…" at bounding box center [584, 385] width 590 height 28
select select "695332"
click at [289, 372] on select "Ground Home Delivery Priority Overnight Standard Overnight Express Saver Intern…" at bounding box center [584, 385] width 590 height 28
type input "XPD"
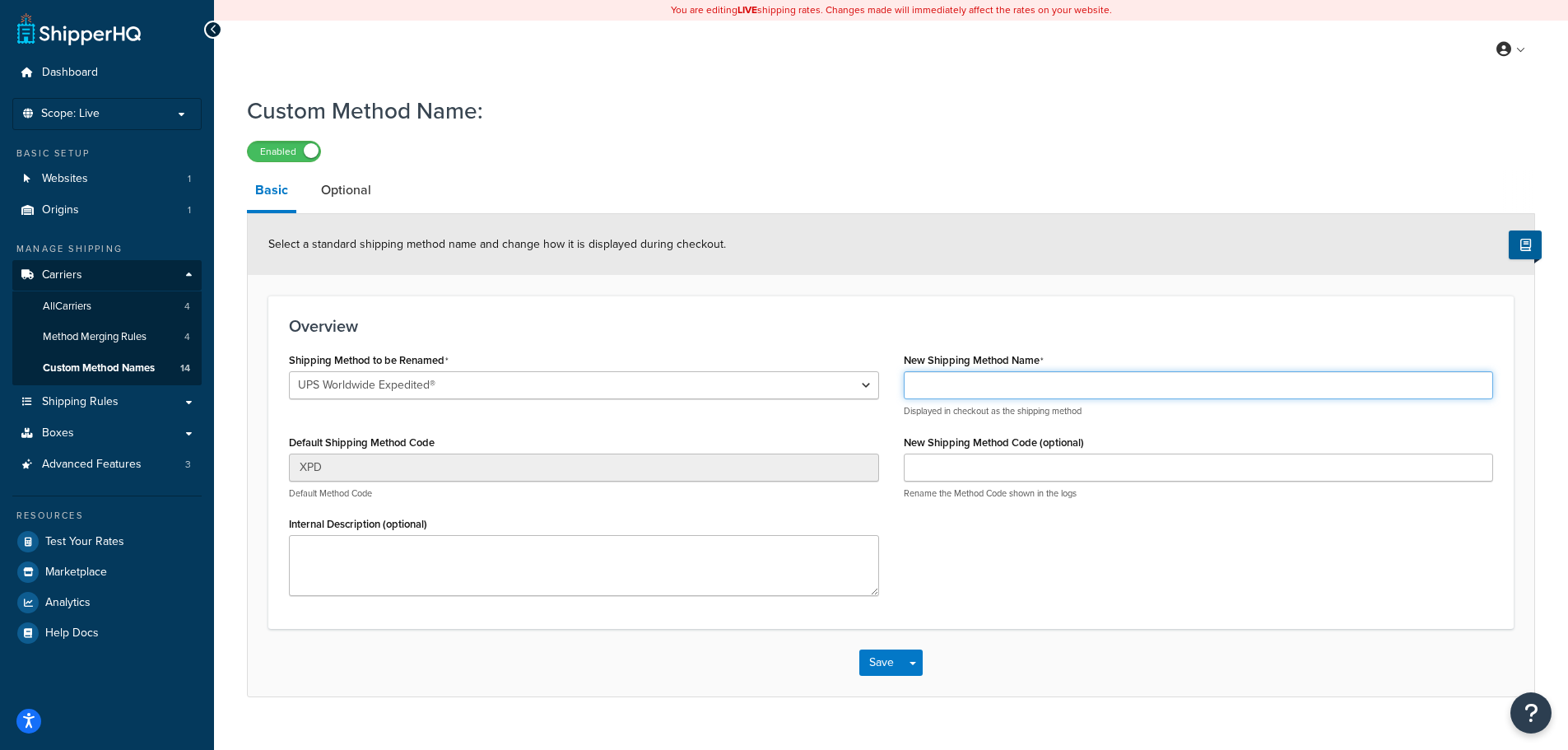
click at [1003, 390] on input "New Shipping Method Name" at bounding box center [1199, 385] width 590 height 28
click at [1019, 384] on input "UPS International Standard" at bounding box center [1199, 385] width 590 height 28
type input "UPS International Expedited"
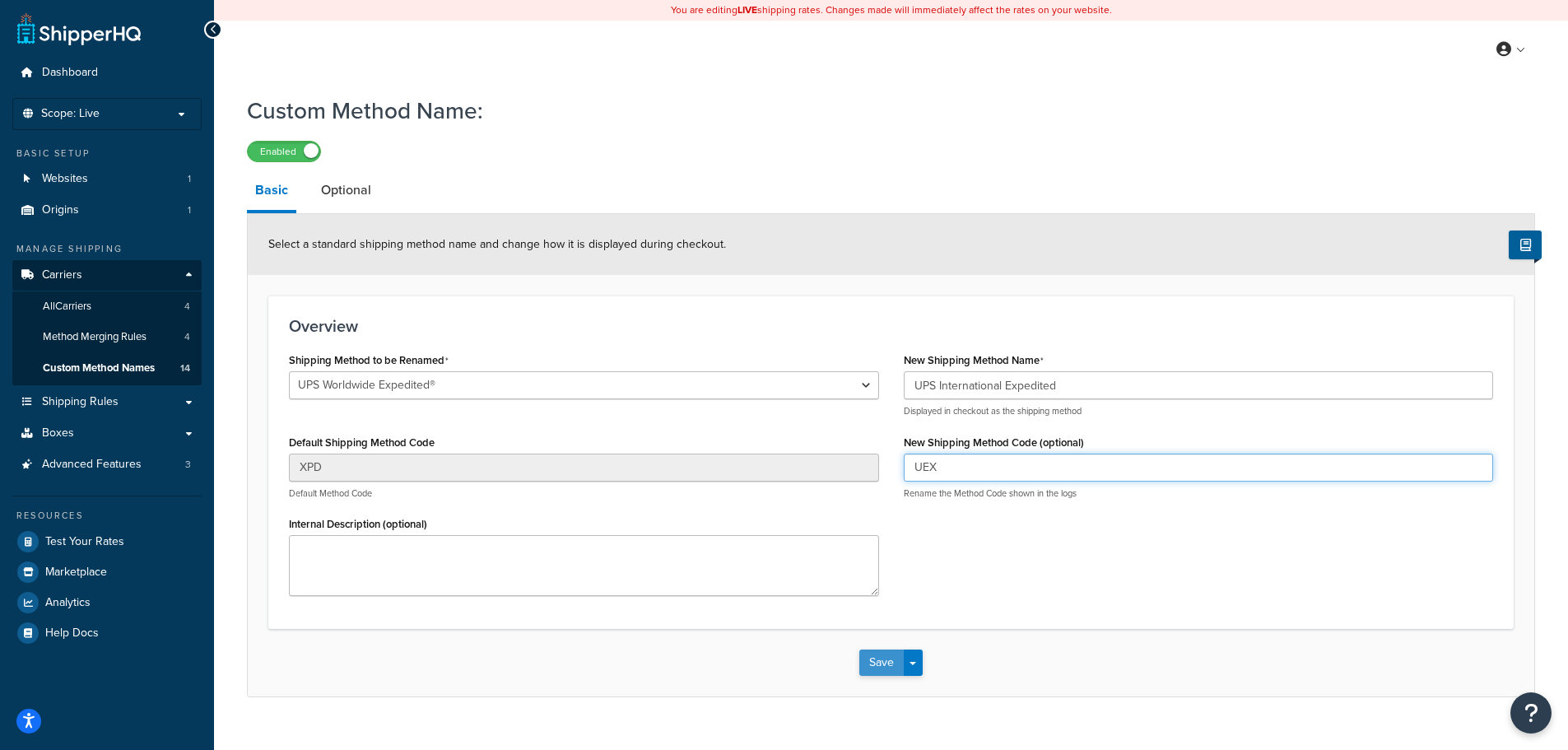
type input "UEX"
click at [889, 660] on button "Save" at bounding box center [882, 663] width 45 height 26
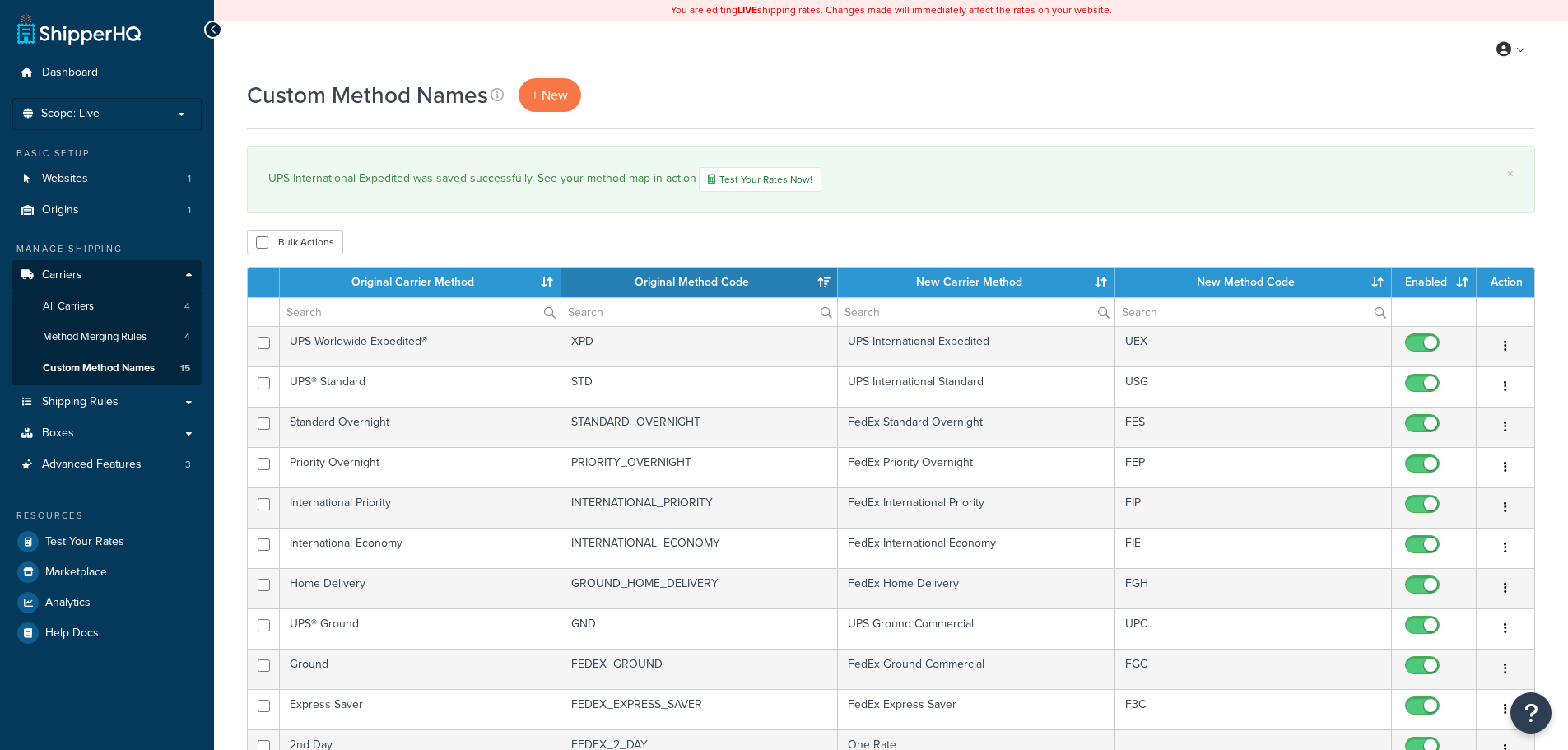
select select "15"
click at [547, 86] on span "+ New" at bounding box center [549, 95] width 36 height 19
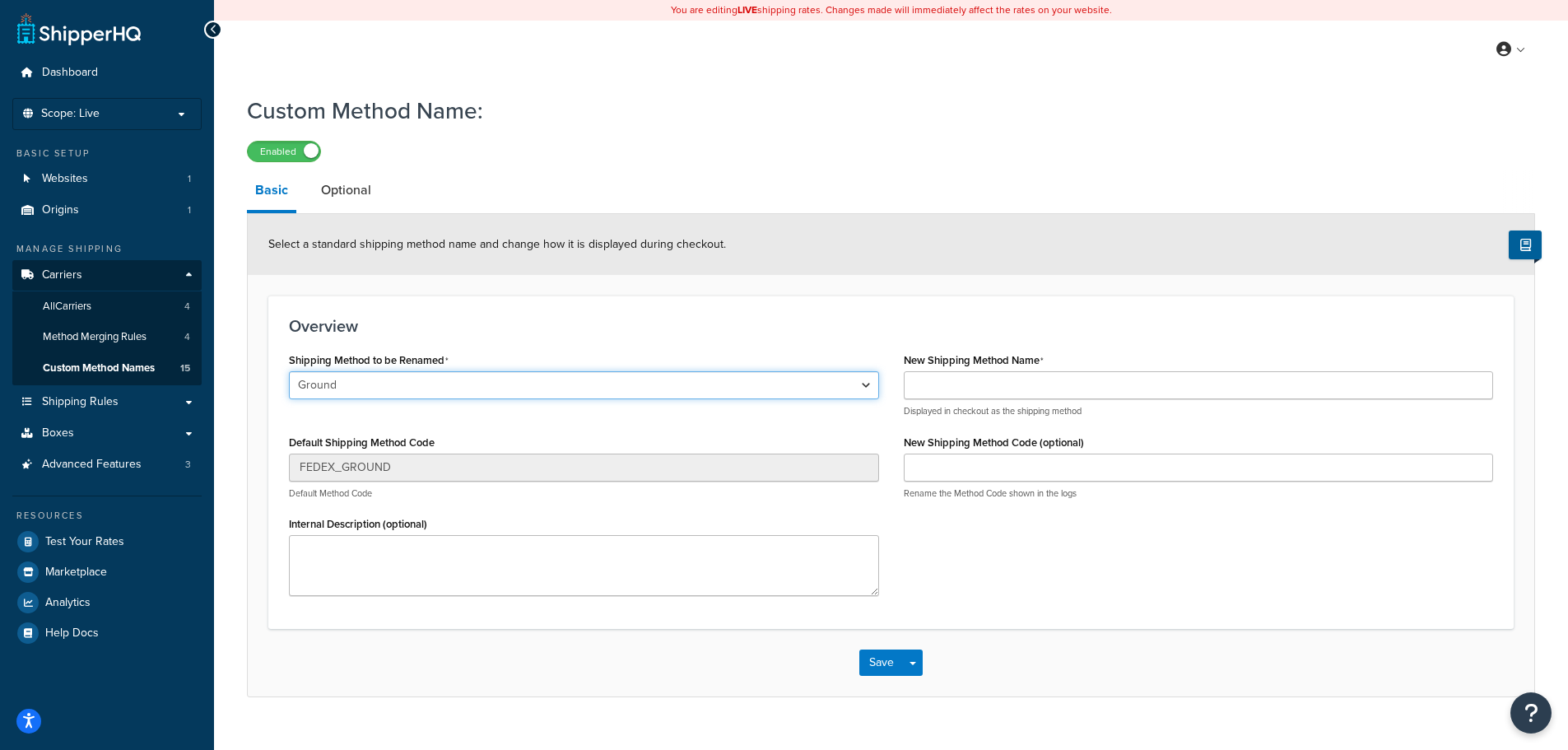
click at [388, 391] on select "Ground Home Delivery Priority Overnight Standard Overnight Express Saver Intern…" at bounding box center [584, 385] width 590 height 28
select select "695333"
click at [289, 372] on select "Ground Home Delivery Priority Overnight Standard Overnight Express Saver Intern…" at bounding box center [584, 385] width 590 height 28
type input "65"
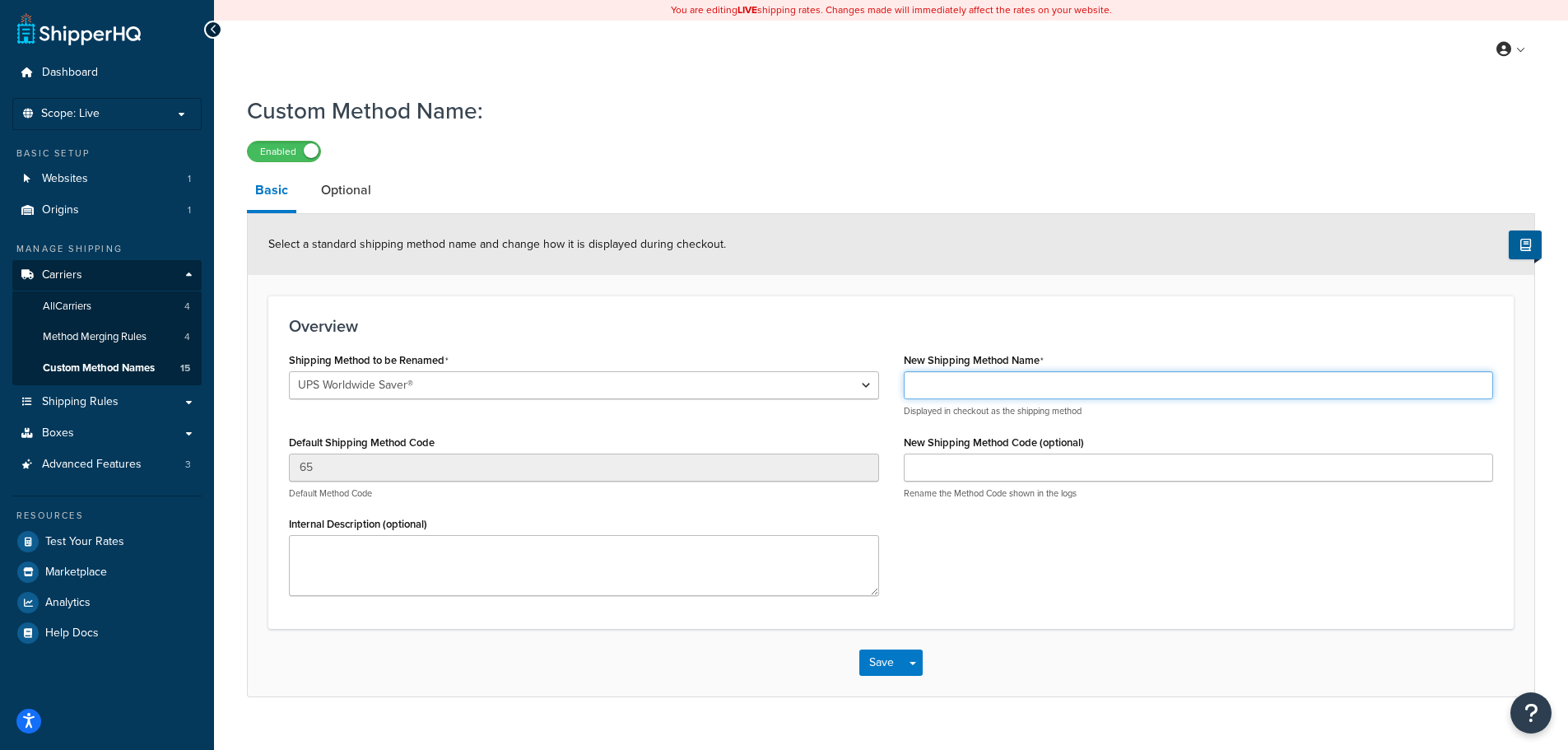
click at [1021, 381] on input "New Shipping Method Name" at bounding box center [1199, 385] width 590 height 28
click at [1003, 385] on input "UPS International Standard" at bounding box center [1199, 385] width 590 height 28
click at [1006, 394] on input "UPS International Standard" at bounding box center [1199, 385] width 590 height 28
drag, startPoint x: 1087, startPoint y: 393, endPoint x: 1005, endPoint y: 388, distance: 82.2
click at [1005, 388] on input "UPS International Standard" at bounding box center [1199, 385] width 590 height 28
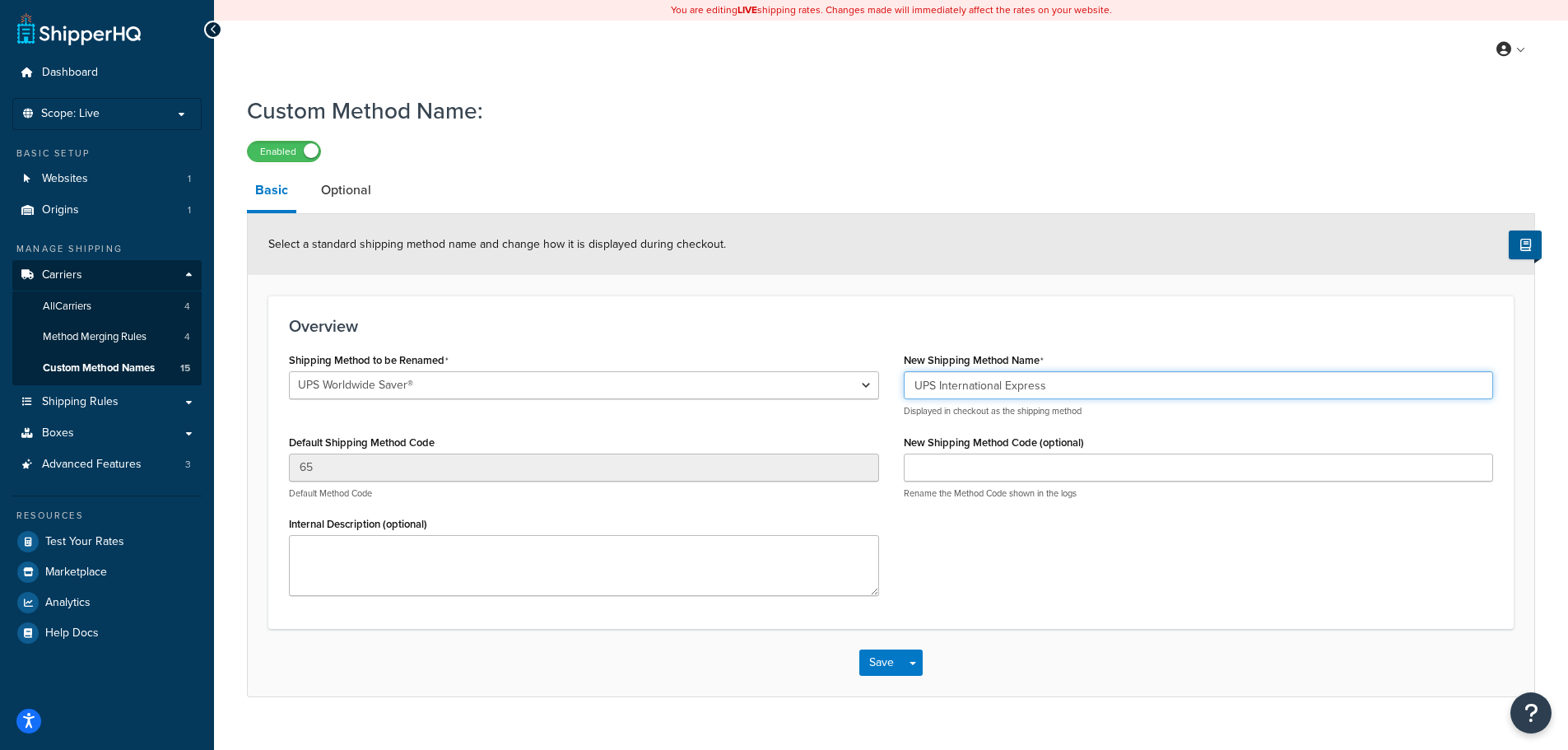
type input "UPS International Express"
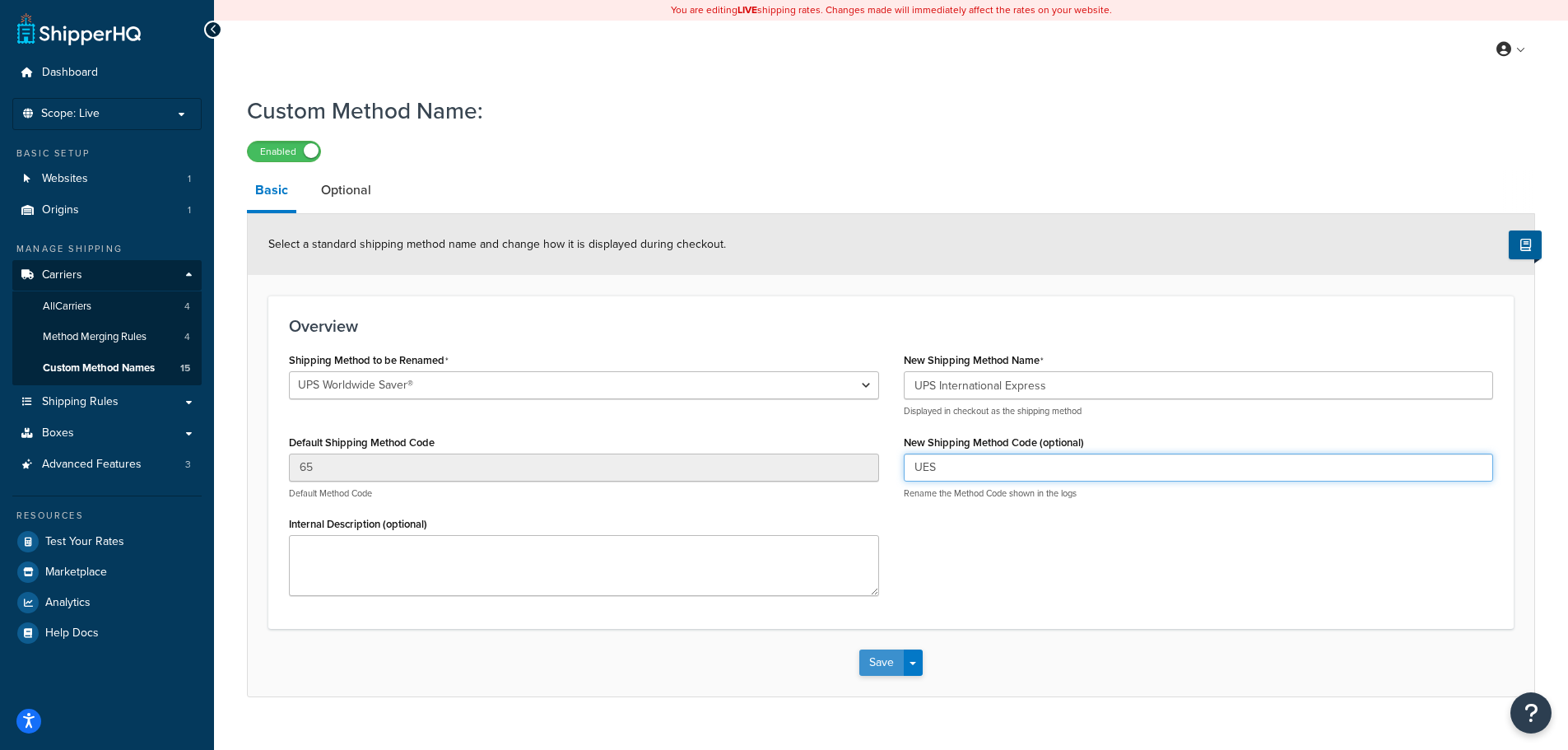
type input "UES"
click at [880, 666] on button "Save" at bounding box center [882, 663] width 45 height 26
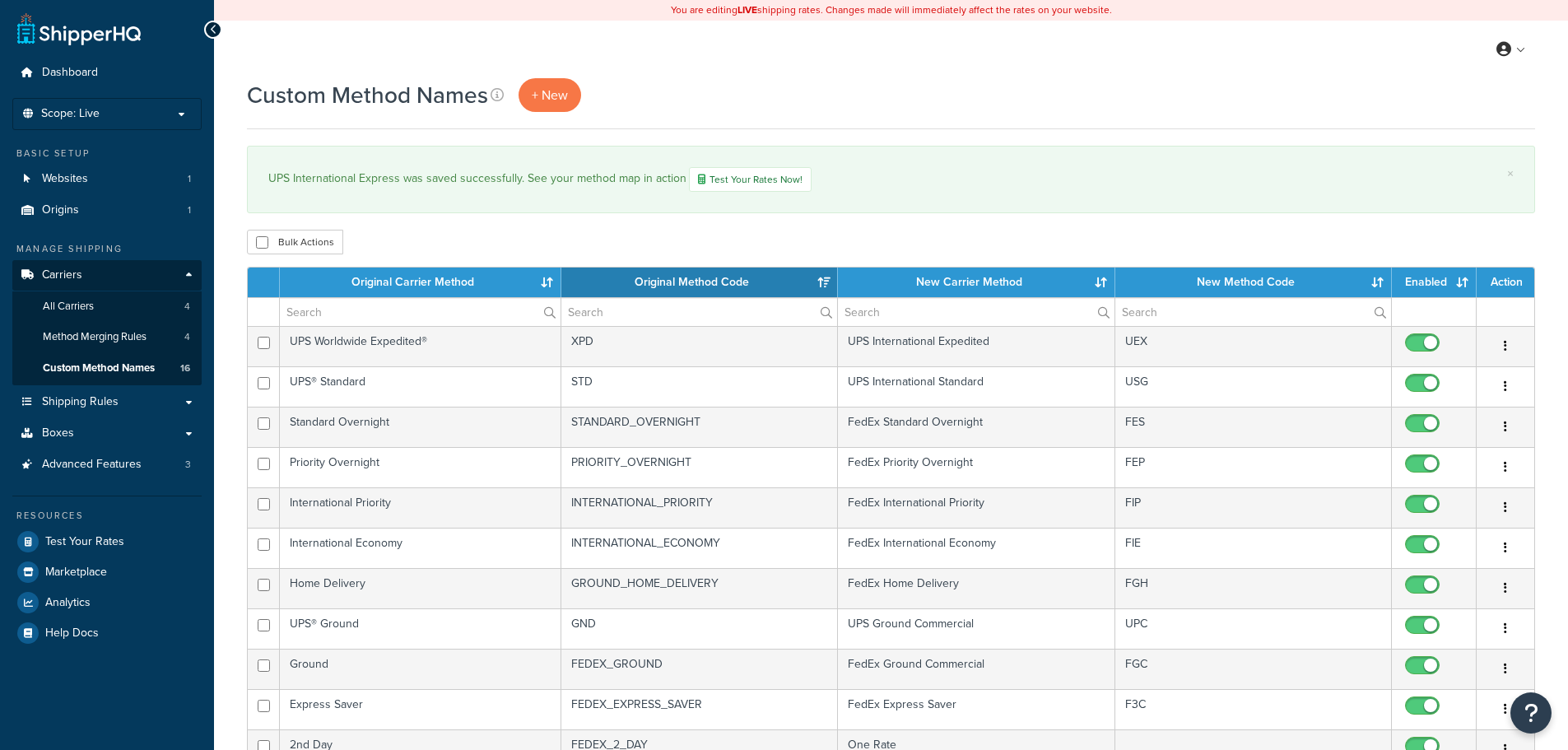
select select "15"
click at [540, 88] on span "+ New" at bounding box center [549, 95] width 36 height 19
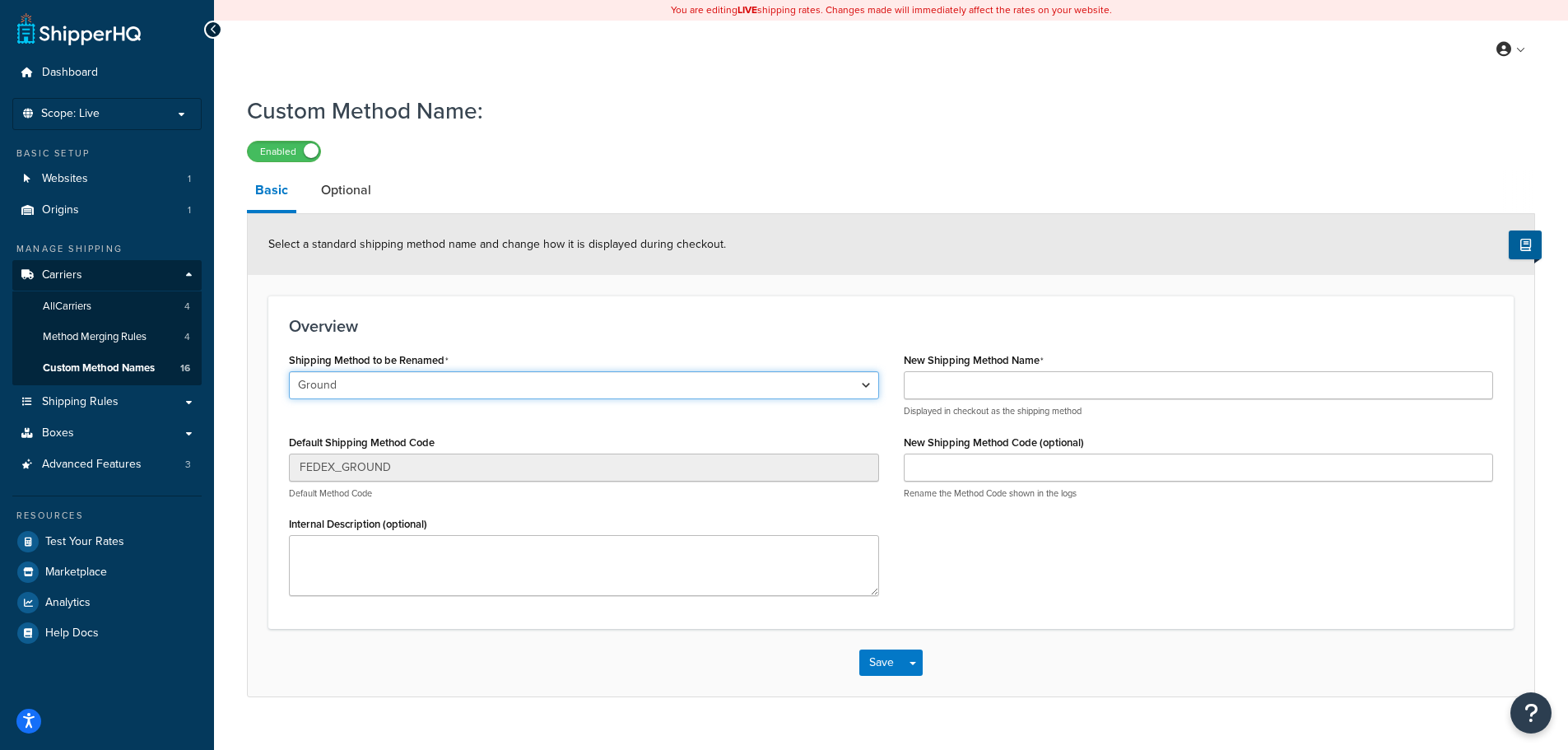
click at [403, 386] on select "Ground Home Delivery Priority Overnight Standard Overnight Express Saver Intern…" at bounding box center [584, 385] width 590 height 28
select select "695310"
click at [289, 372] on select "Ground Home Delivery Priority Overnight Standard Overnight Express Saver Intern…" at bounding box center [584, 385] width 590 height 28
type input "Priority Mail"
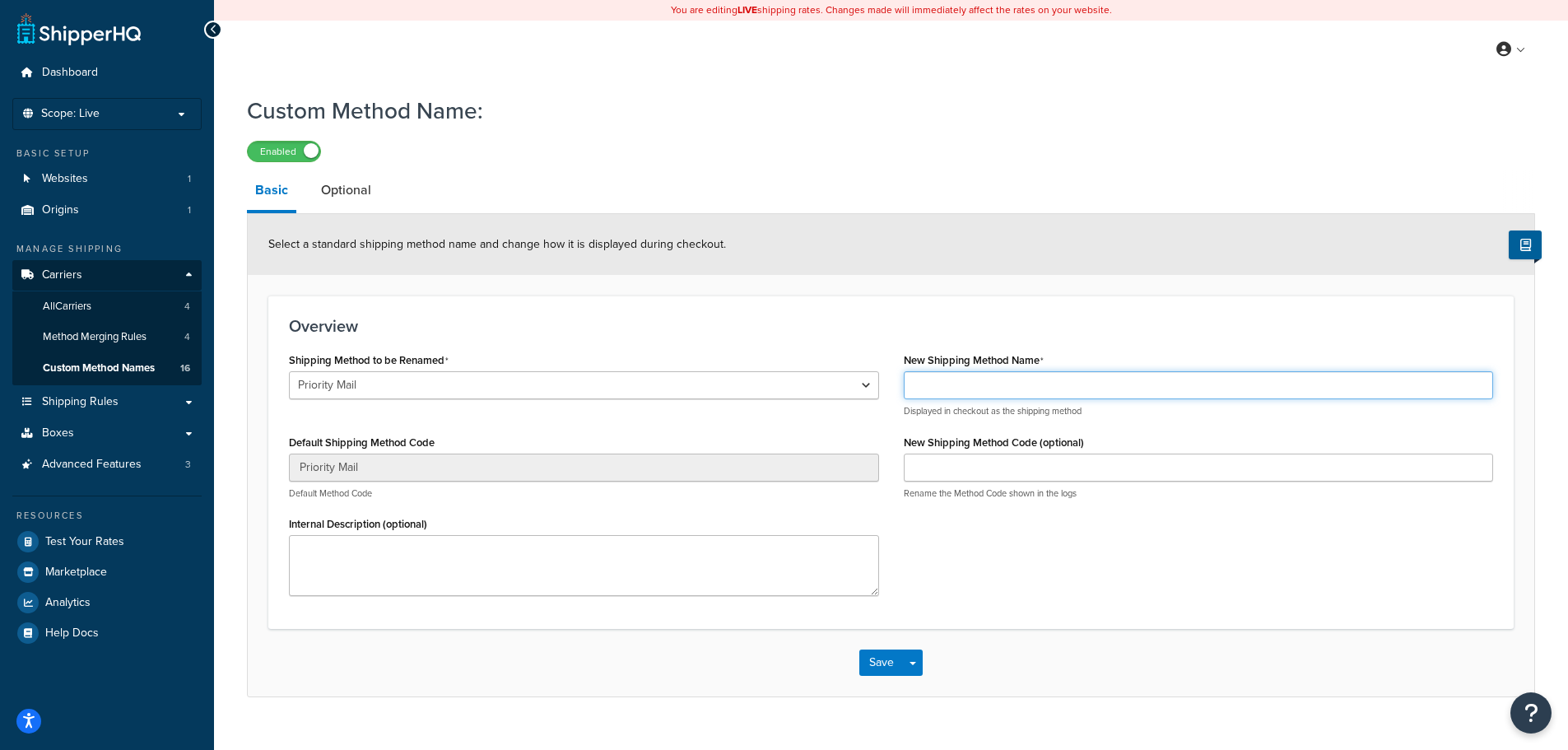
click at [935, 385] on input "New Shipping Method Name" at bounding box center [1199, 385] width 590 height 28
type input "USPS Priority Mail"
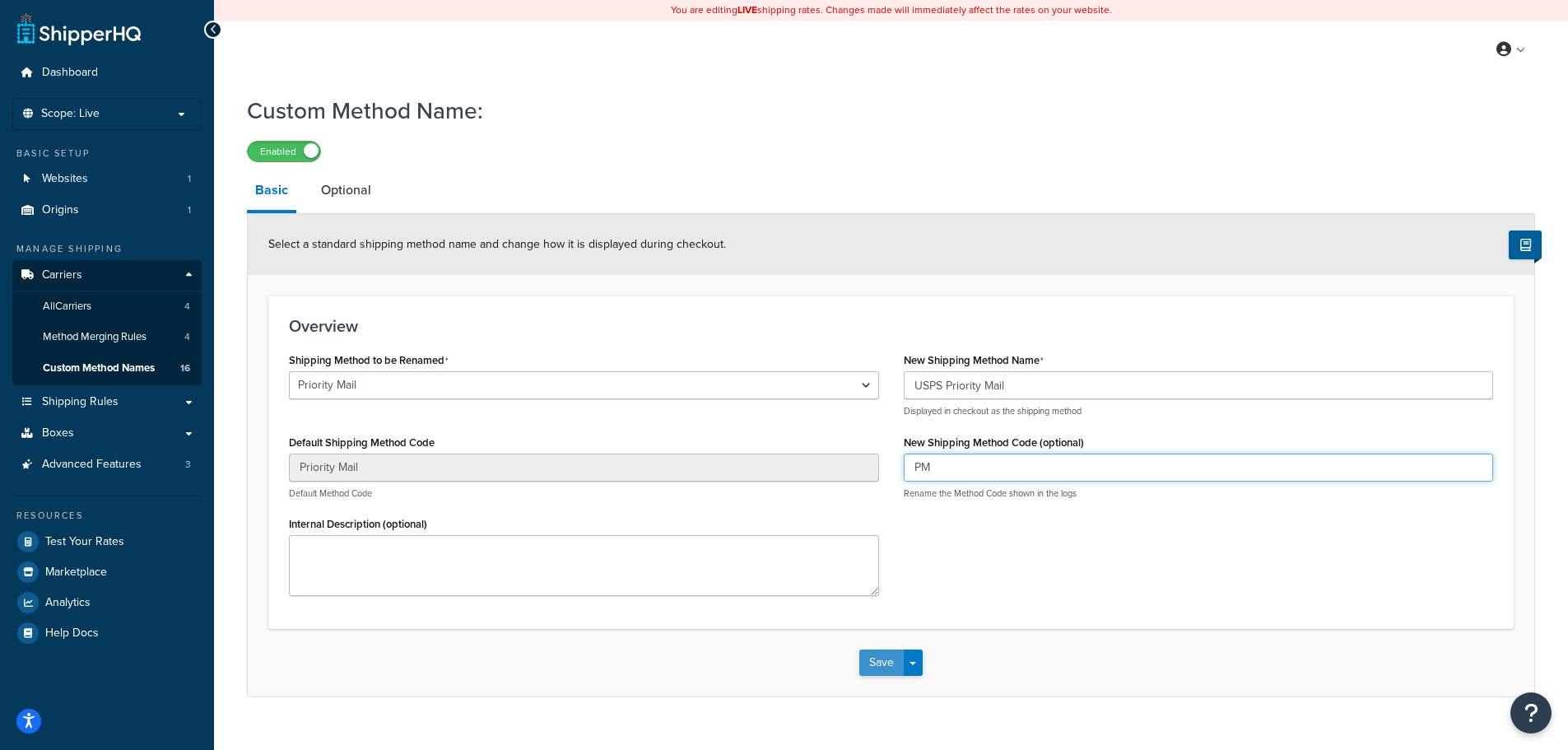
type input "PM"
click at [891, 662] on button "Save" at bounding box center [882, 663] width 45 height 26
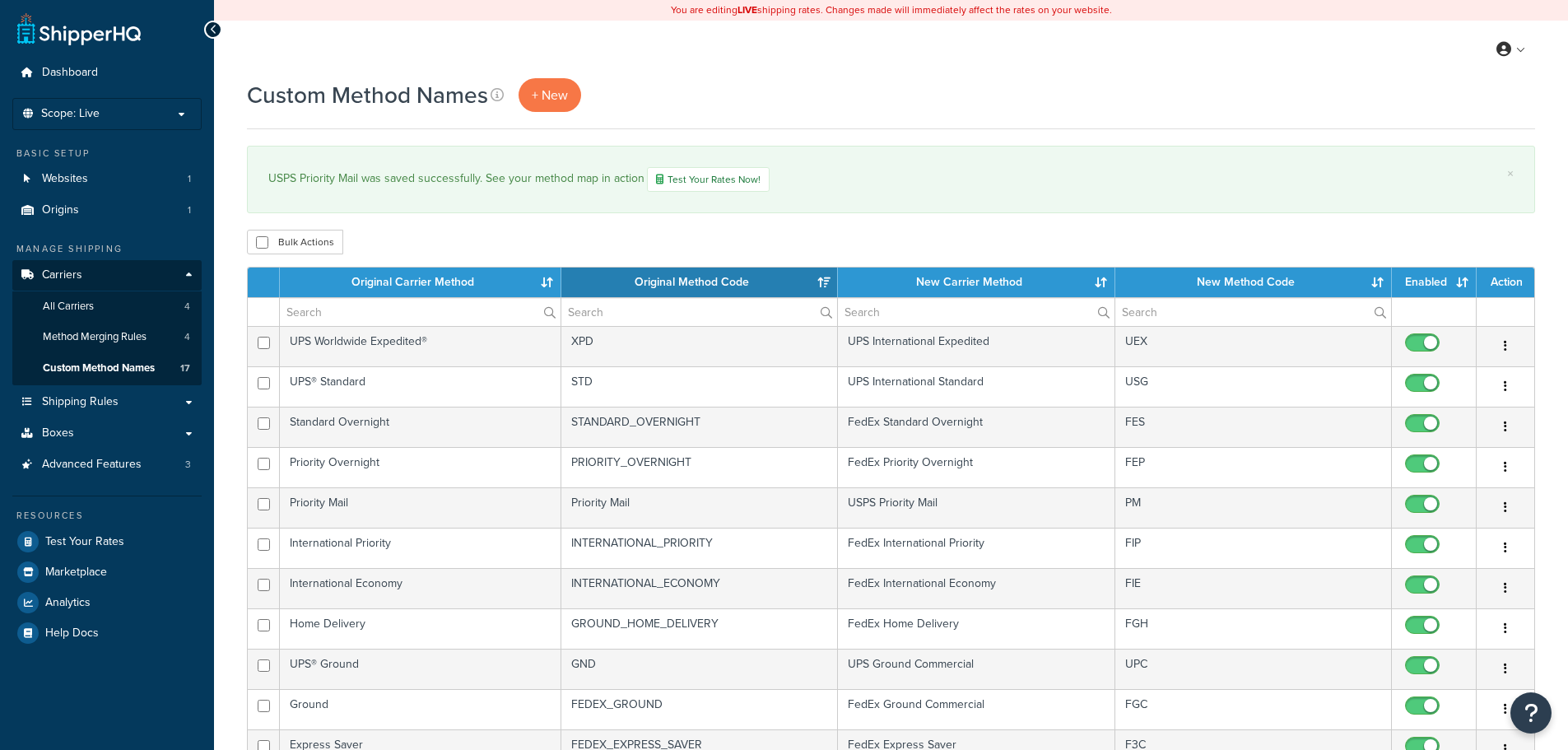
select select "15"
click at [552, 98] on span "+ New" at bounding box center [549, 95] width 36 height 19
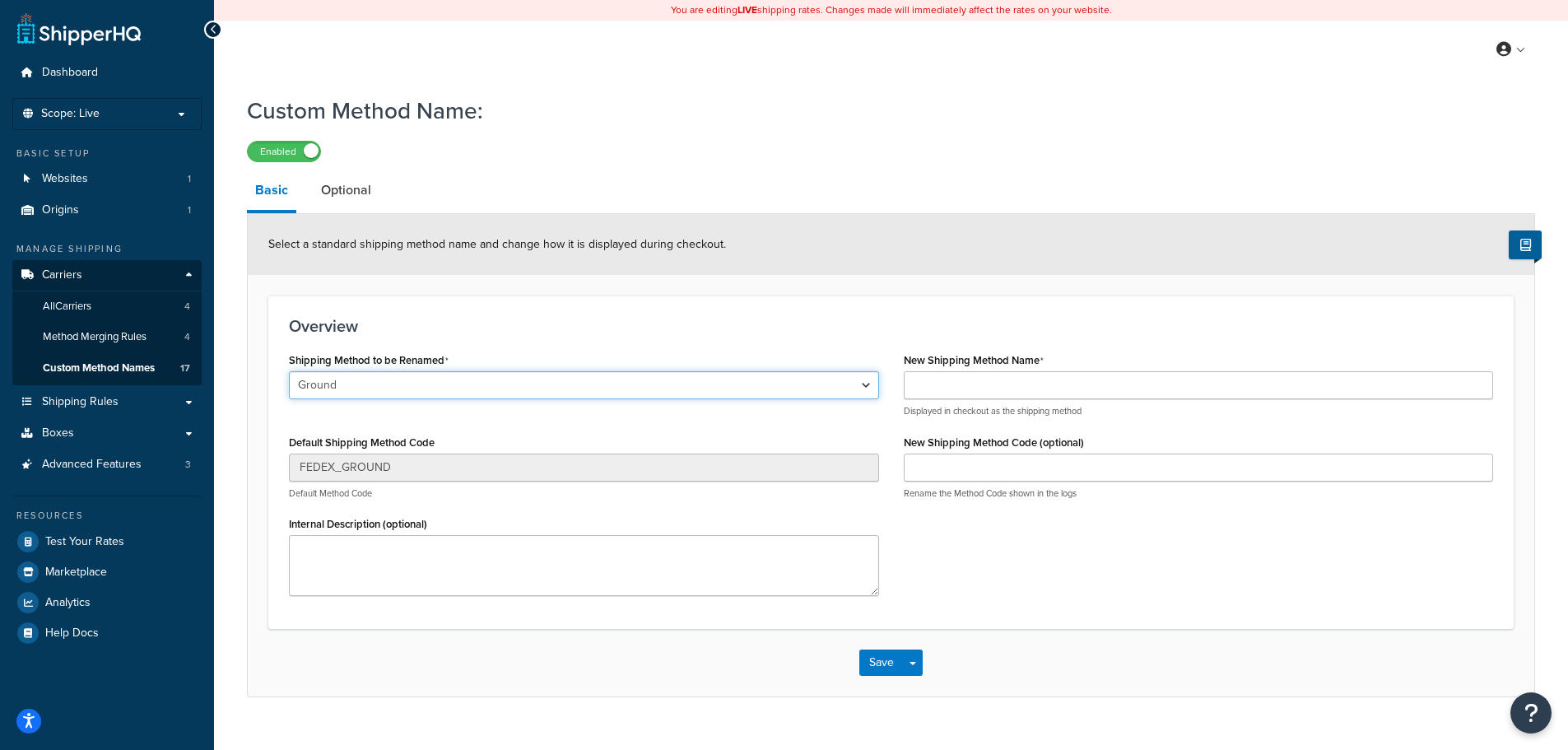
click at [377, 381] on select "Ground Home Delivery Priority Overnight Standard Overnight Express Saver Intern…" at bounding box center [584, 385] width 590 height 28
select select "695316"
click at [289, 372] on select "Ground Home Delivery Priority Overnight Standard Overnight Express Saver Intern…" at bounding box center [584, 385] width 590 height 28
type input "Priority Mail International"
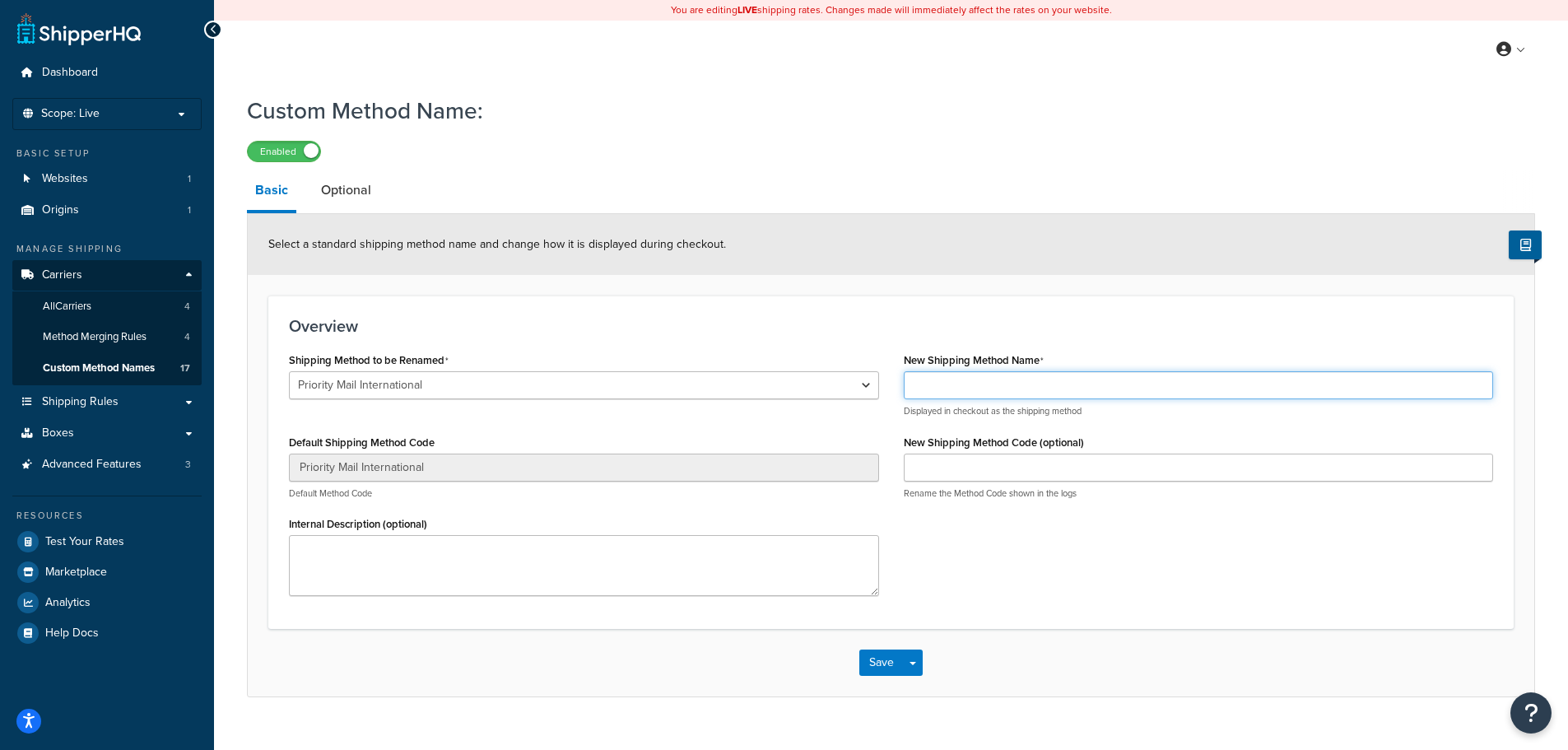
click at [977, 378] on input "New Shipping Method Name" at bounding box center [1199, 385] width 590 height 28
click at [951, 379] on input "USPS P" at bounding box center [1199, 385] width 590 height 28
click at [1044, 394] on input "USPS Priority Mail" at bounding box center [1199, 385] width 590 height 28
type input "USPS Priority Mail International"
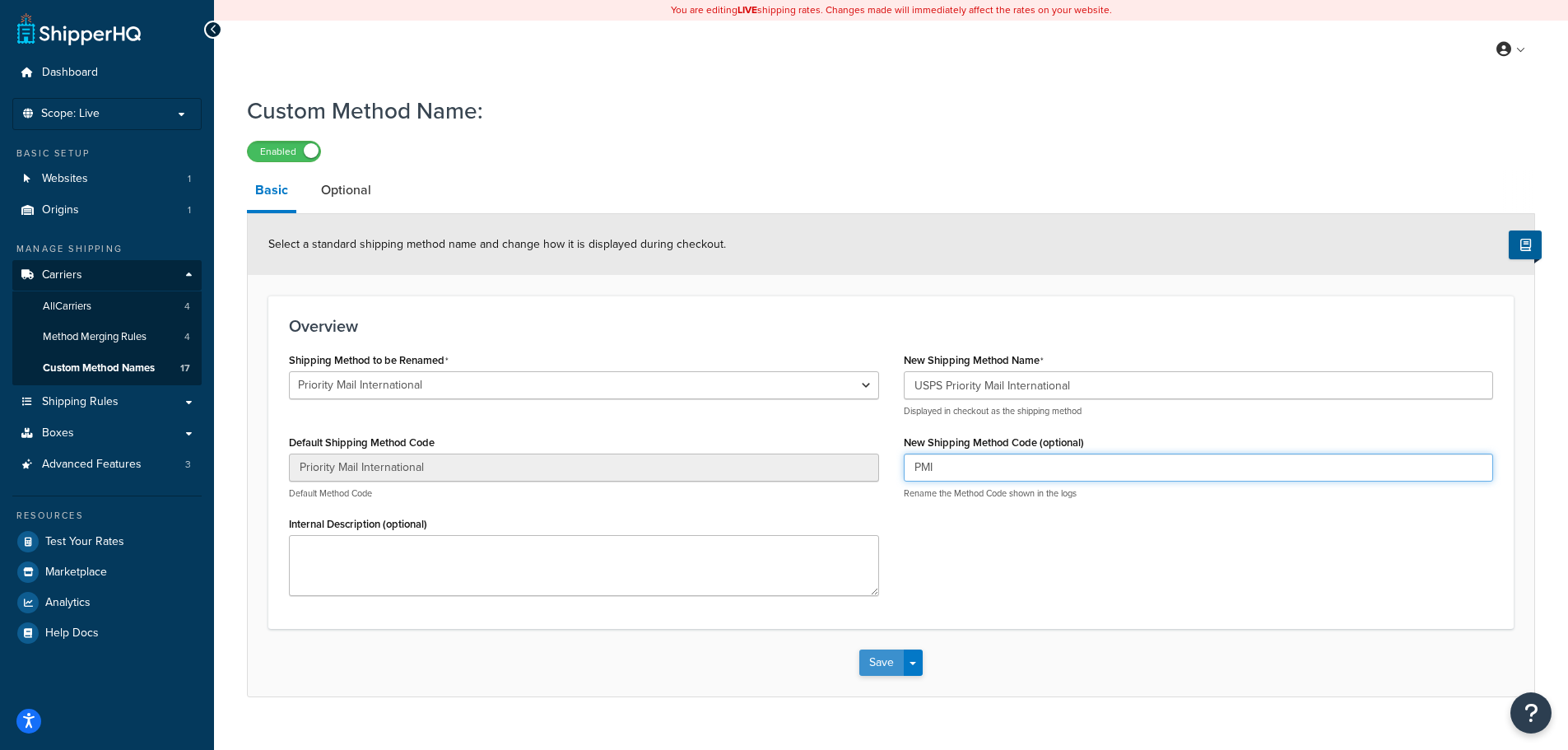
type input "PMI"
click at [882, 668] on button "Save" at bounding box center [882, 663] width 45 height 26
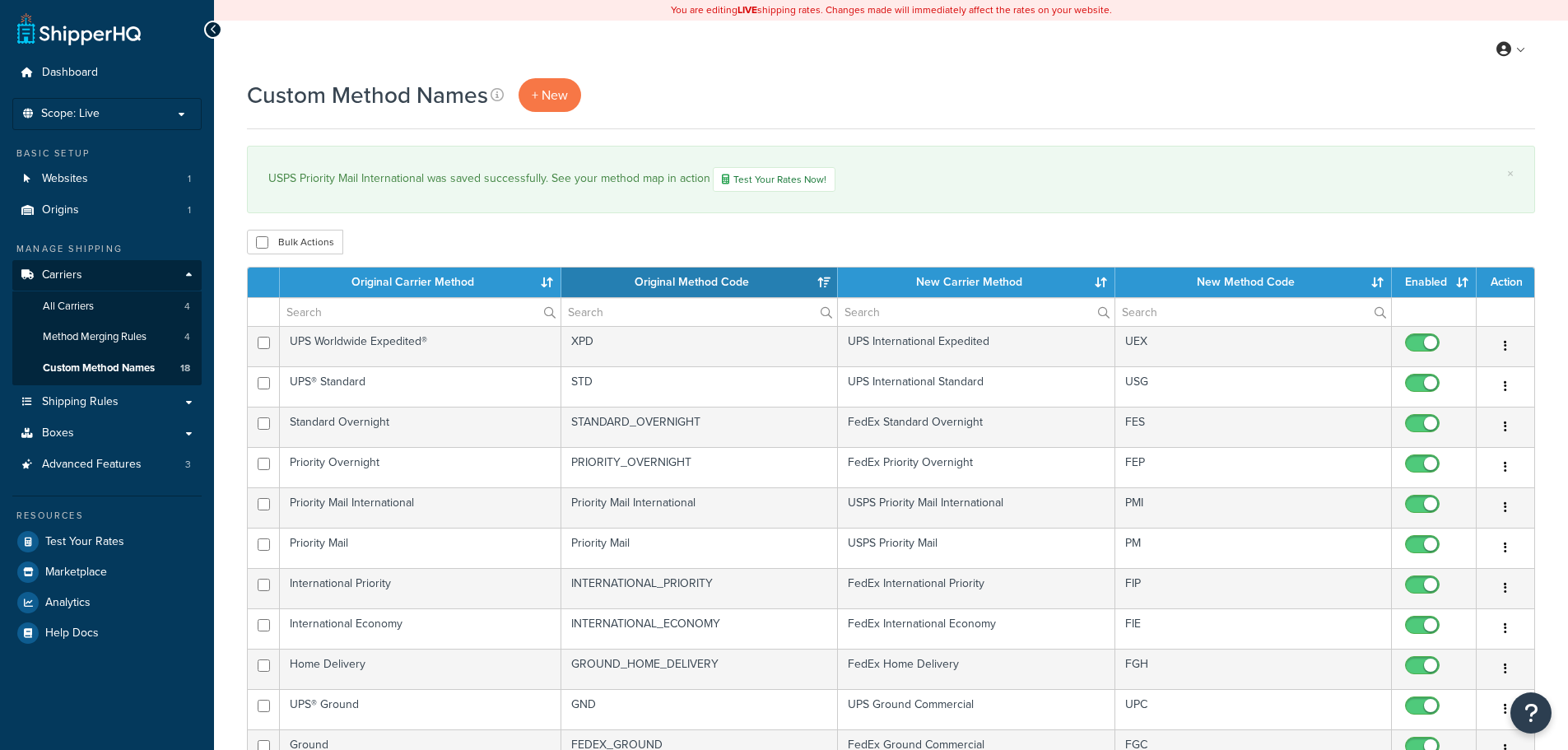
select select "15"
click at [551, 98] on span "+ New" at bounding box center [549, 95] width 36 height 19
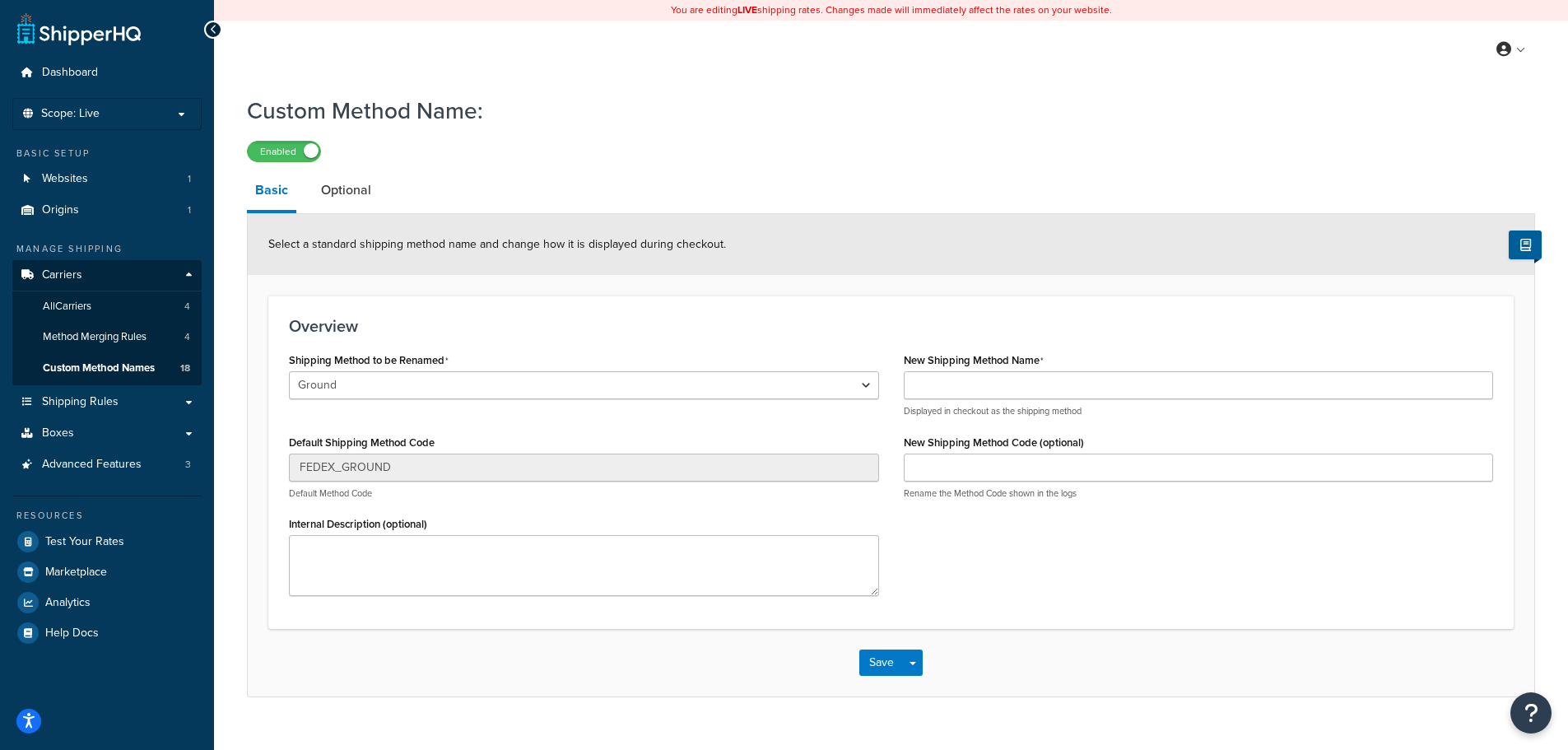
click at [382, 406] on p at bounding box center [584, 411] width 590 height 12
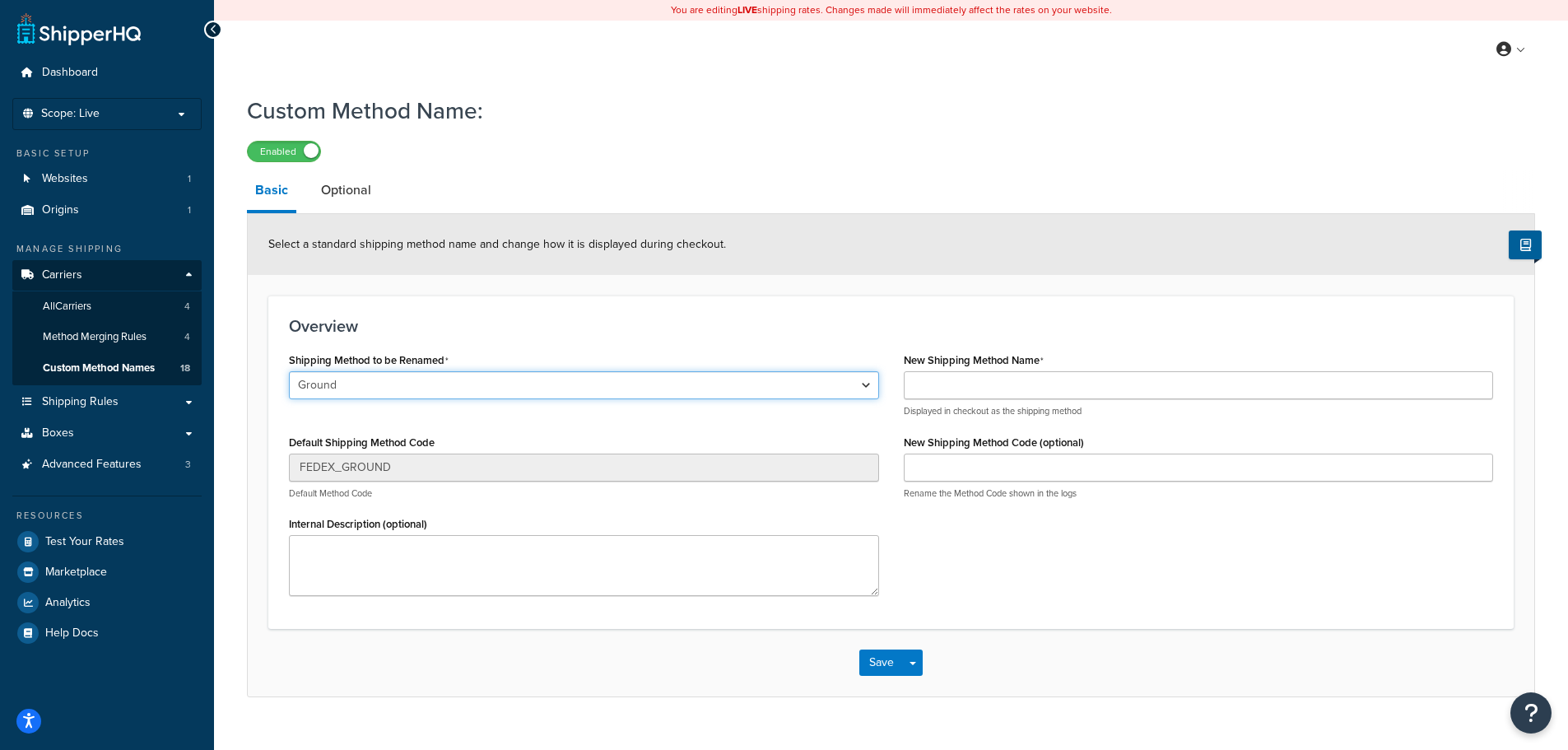
click at [382, 390] on select "Ground Home Delivery Priority Overnight Standard Overnight Express Saver Intern…" at bounding box center [584, 385] width 590 height 28
select select "695317"
click at [289, 372] on select "Ground Home Delivery Priority Overnight Standard Overnight Express Saver Intern…" at bounding box center [584, 385] width 590 height 28
type input "USPS Ground Advantage"
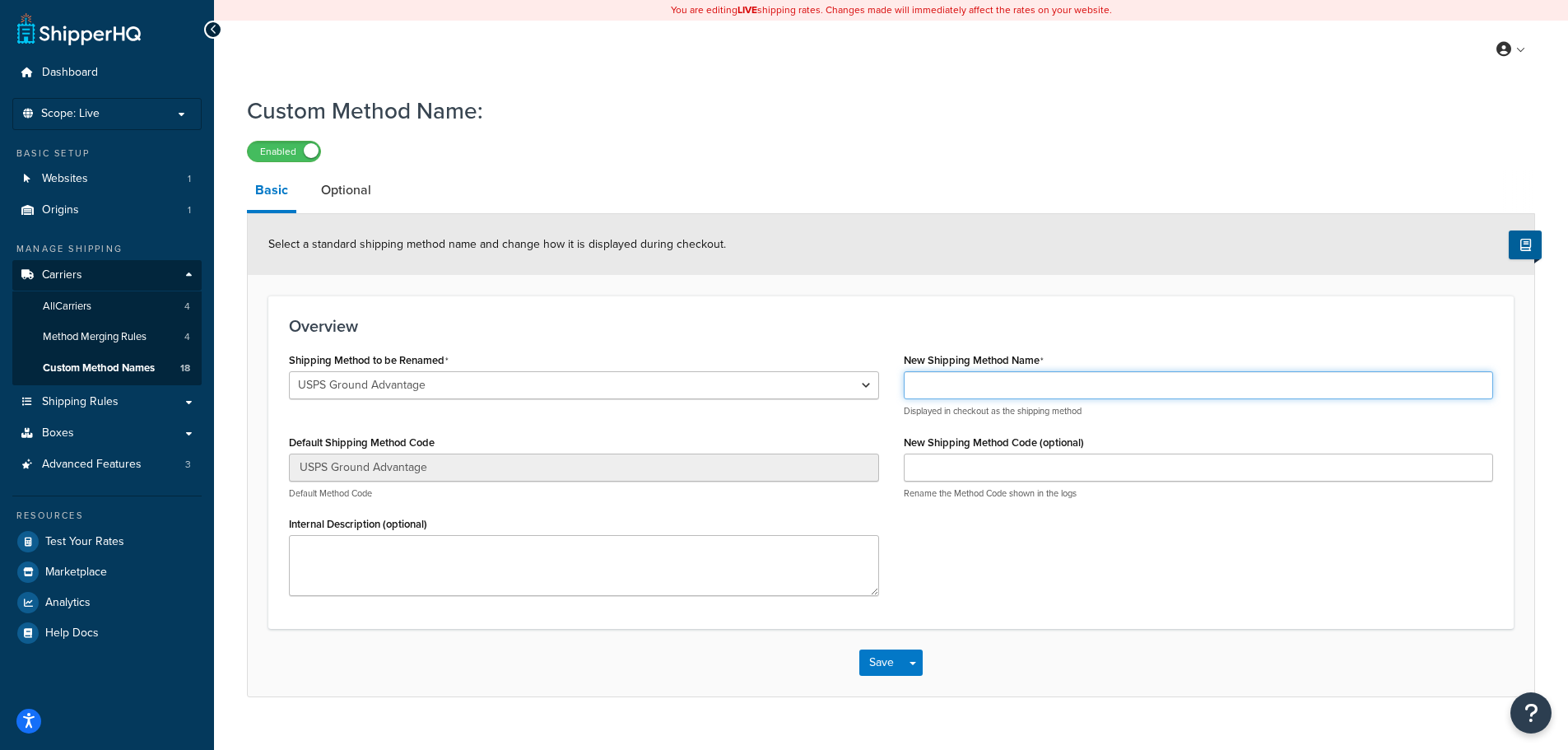
click at [942, 389] on input "New Shipping Method Name" at bounding box center [1199, 385] width 590 height 28
type input "USPS Ground Advantage"
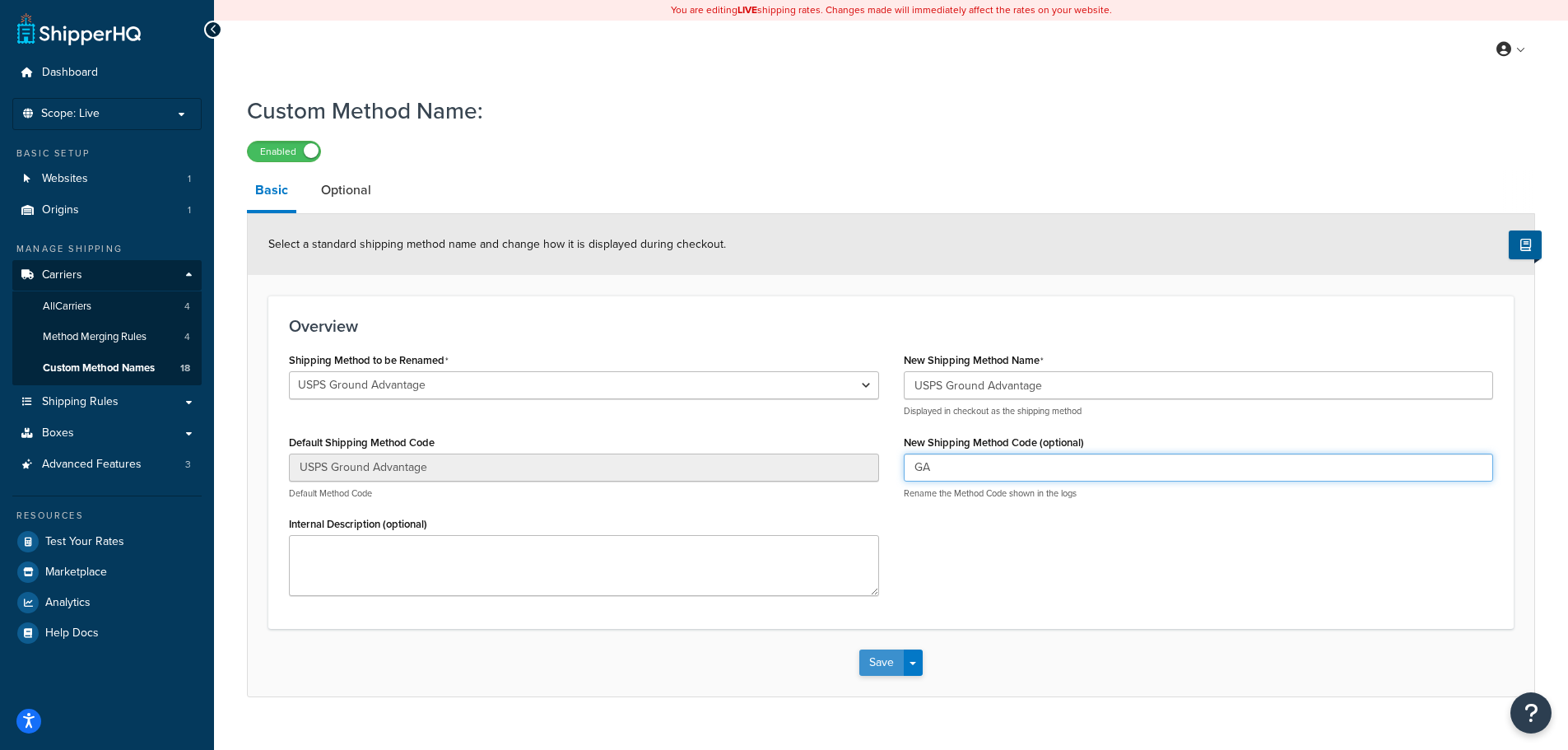
type input "GA"
click at [869, 659] on button "Save" at bounding box center [882, 663] width 45 height 26
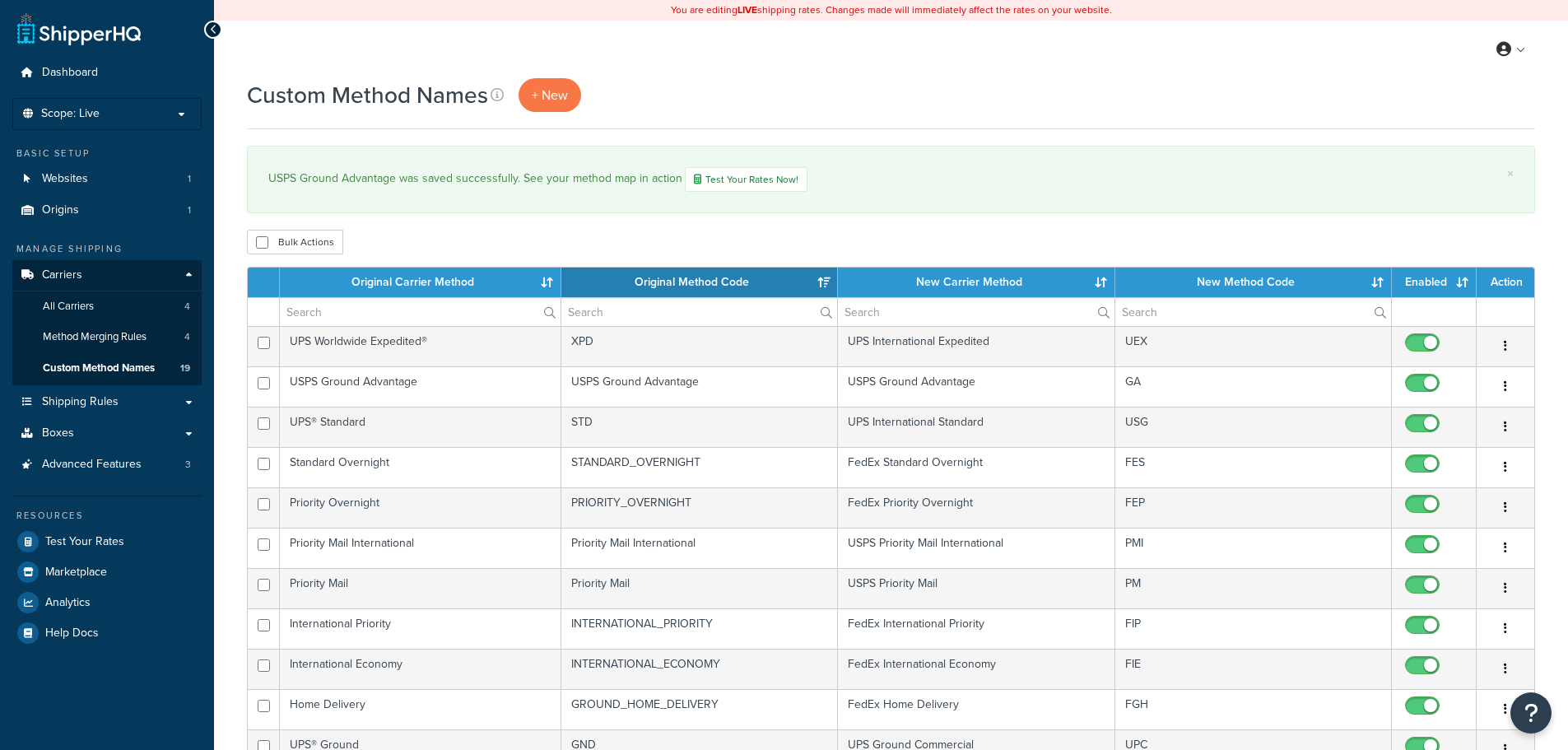
select select "15"
